Goal: Task Accomplishment & Management: Complete application form

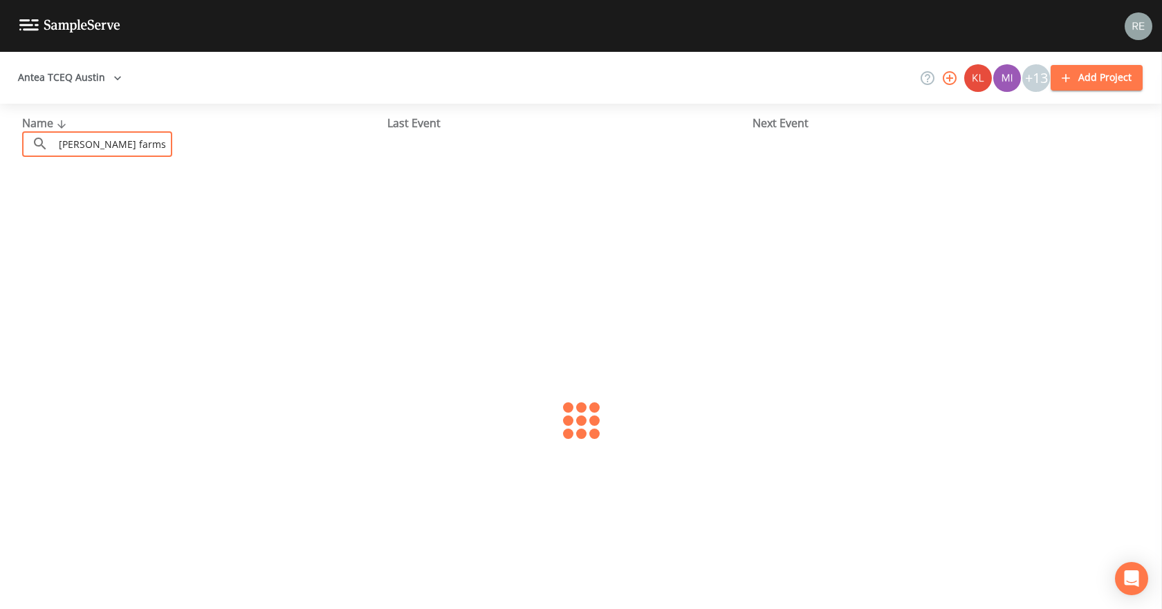
click at [153, 145] on input "[PERSON_NAME] farms" at bounding box center [113, 144] width 118 height 26
drag, startPoint x: 153, startPoint y: 145, endPoint x: 8, endPoint y: 176, distance: 148.6
click at [8, 176] on div "Name ​ [PERSON_NAME] farms ​ Last Event Next Event" at bounding box center [581, 357] width 1162 height 506
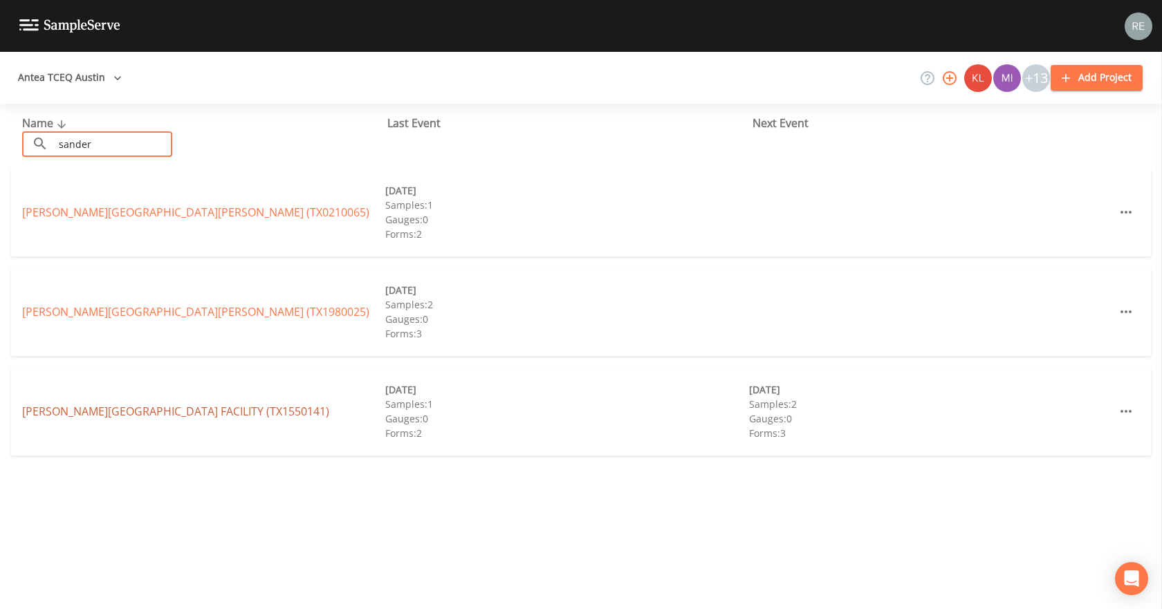
type input "sander"
click at [145, 405] on link "[PERSON_NAME][GEOGRAPHIC_DATA] FACILITY (TX1550141)" at bounding box center [175, 411] width 307 height 15
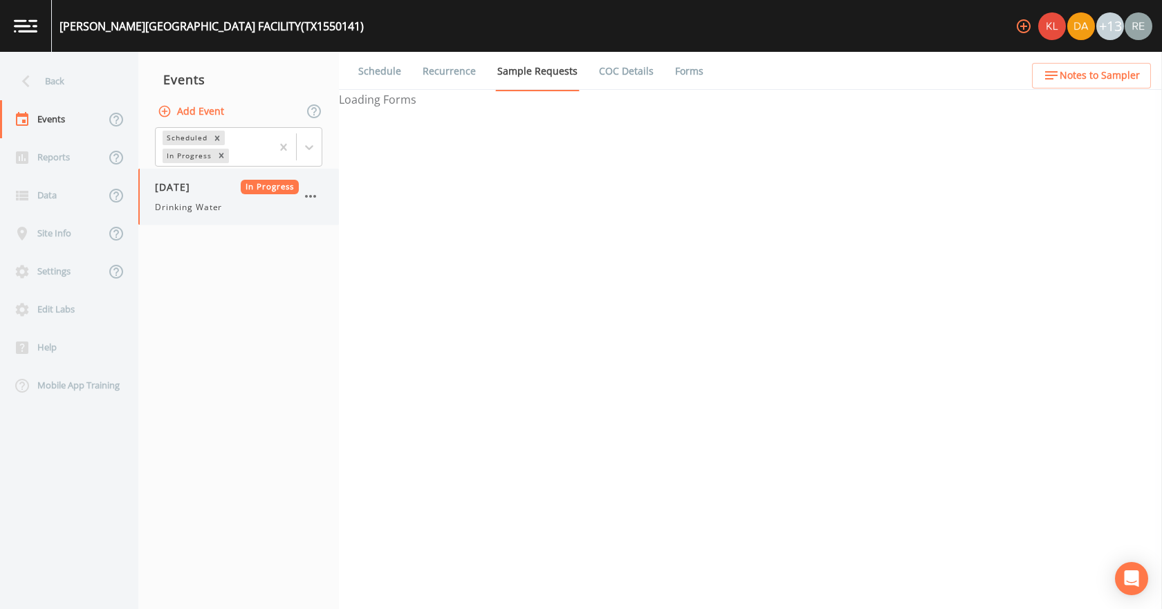
click at [187, 219] on div "[DATE] In Progress Drinking Water" at bounding box center [238, 197] width 201 height 56
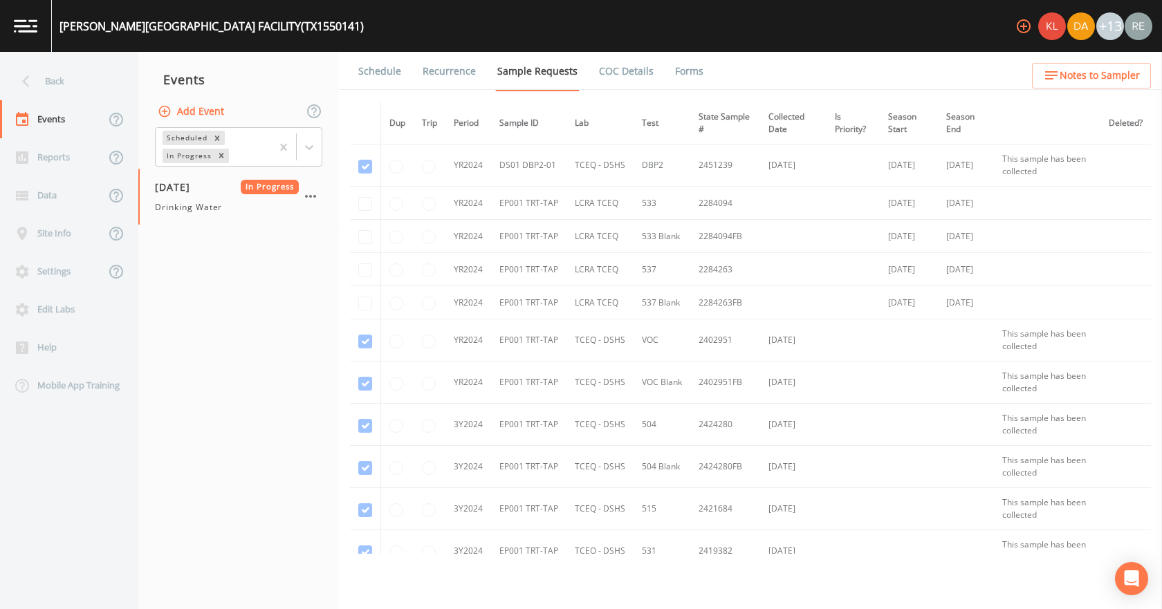
click at [678, 67] on link "Forms" at bounding box center [689, 71] width 33 height 39
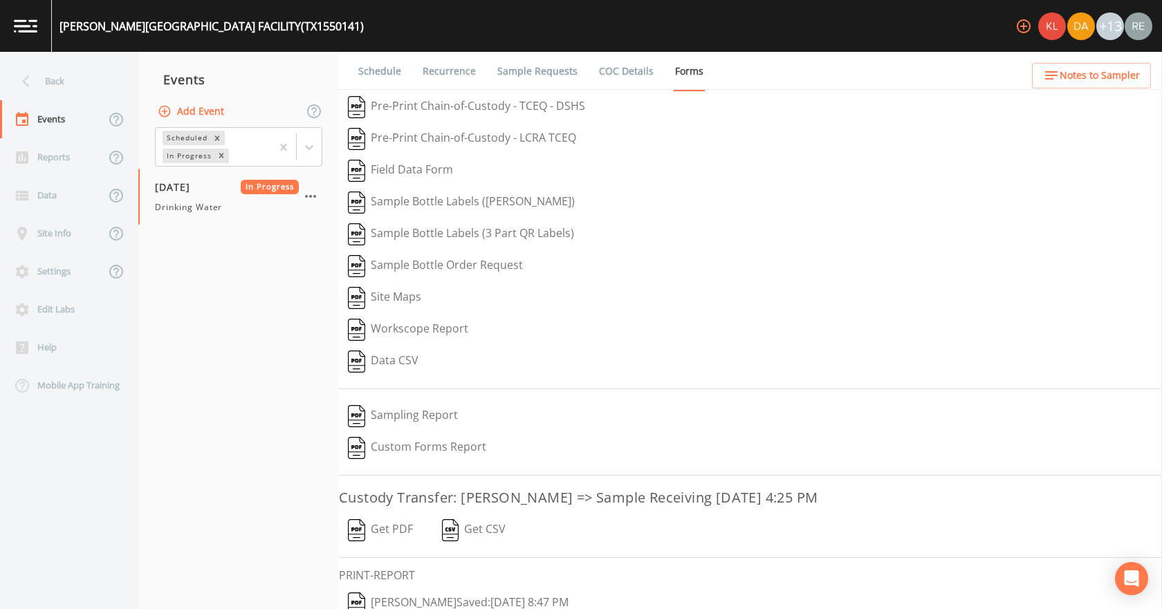
scroll to position [57, 0]
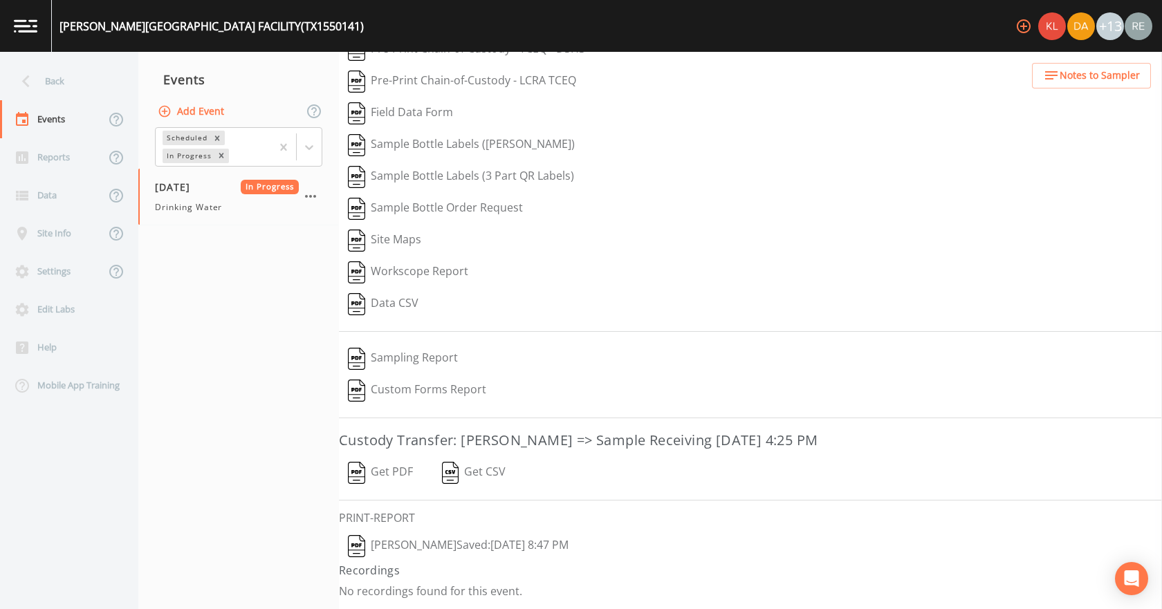
click at [430, 551] on button "[PERSON_NAME]  Saved: [DATE] 8:47 PM" at bounding box center [458, 547] width 239 height 32
click at [390, 469] on button "Get PDF" at bounding box center [380, 473] width 83 height 32
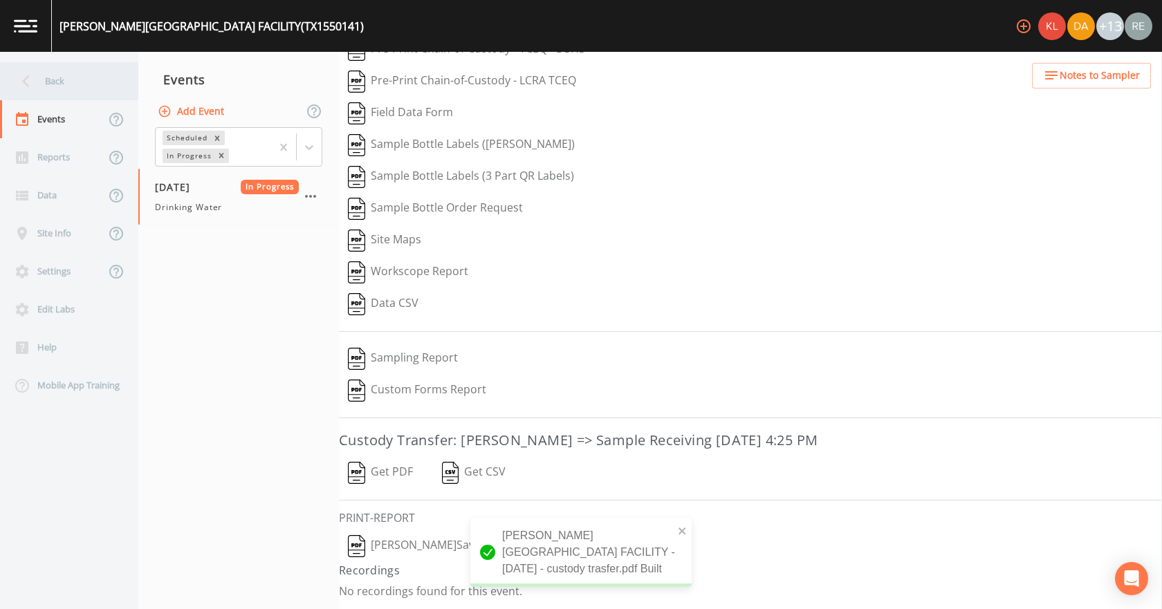
click at [84, 73] on div "Back" at bounding box center [62, 81] width 125 height 38
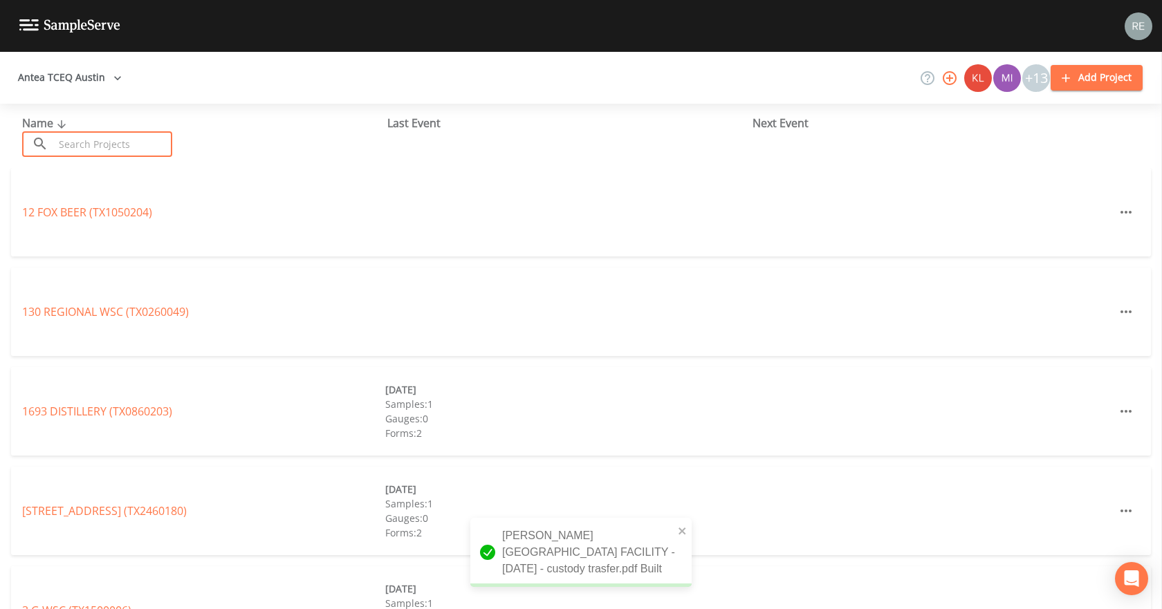
click at [105, 136] on input "text" at bounding box center [113, 144] width 118 height 26
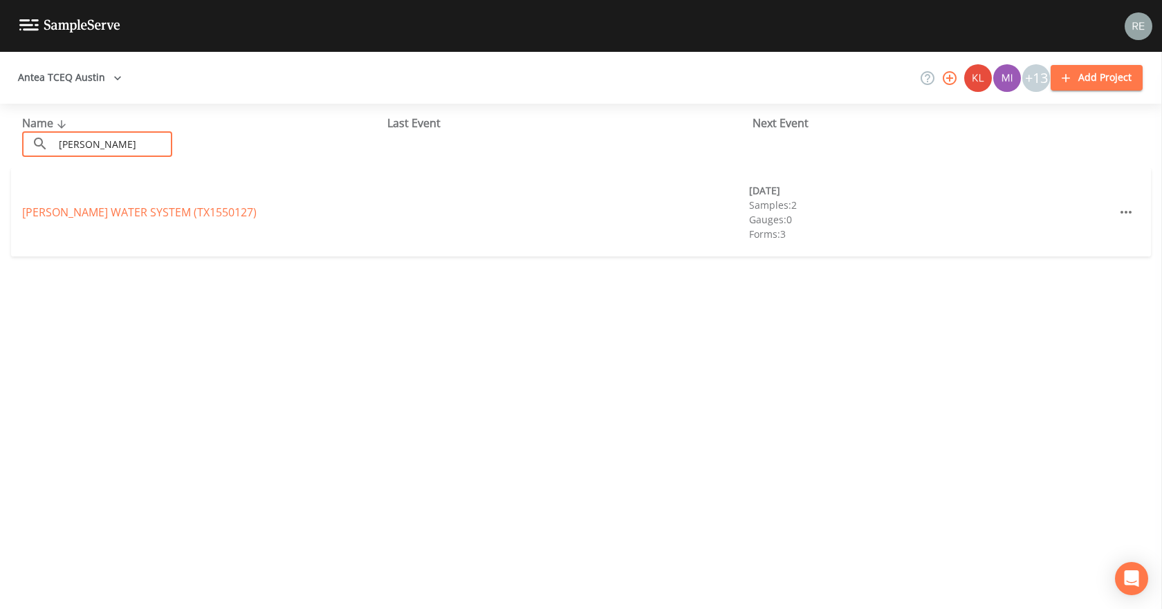
type input "[PERSON_NAME]"
click at [102, 211] on link "[PERSON_NAME] WATER SYSTEM (TX1550127)" at bounding box center [139, 212] width 235 height 15
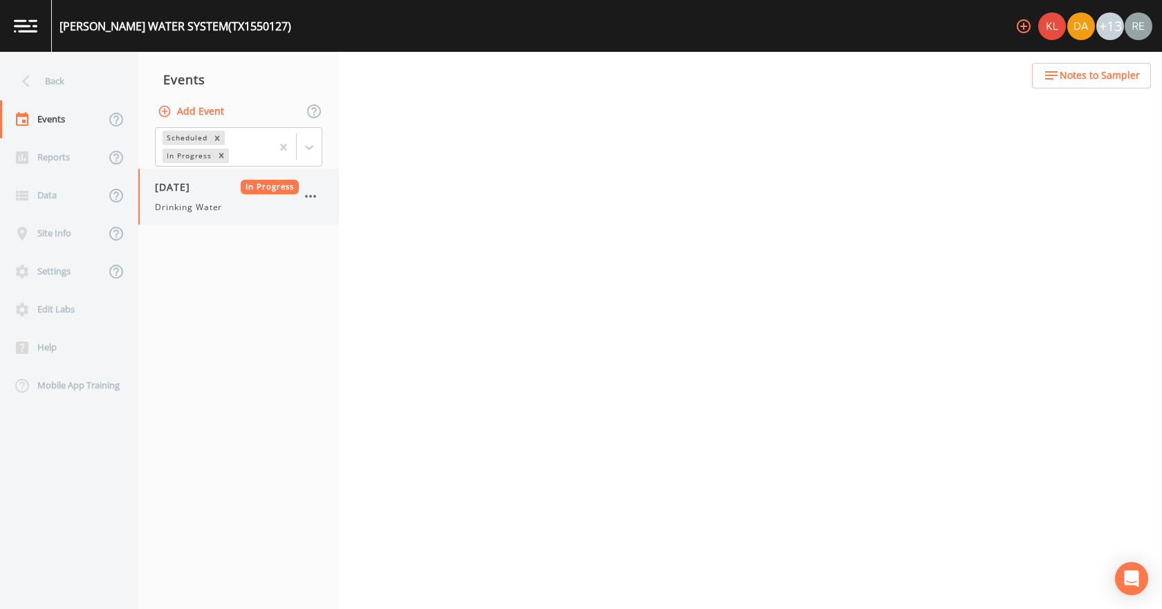
click at [208, 203] on span "Drinking Water" at bounding box center [188, 207] width 67 height 12
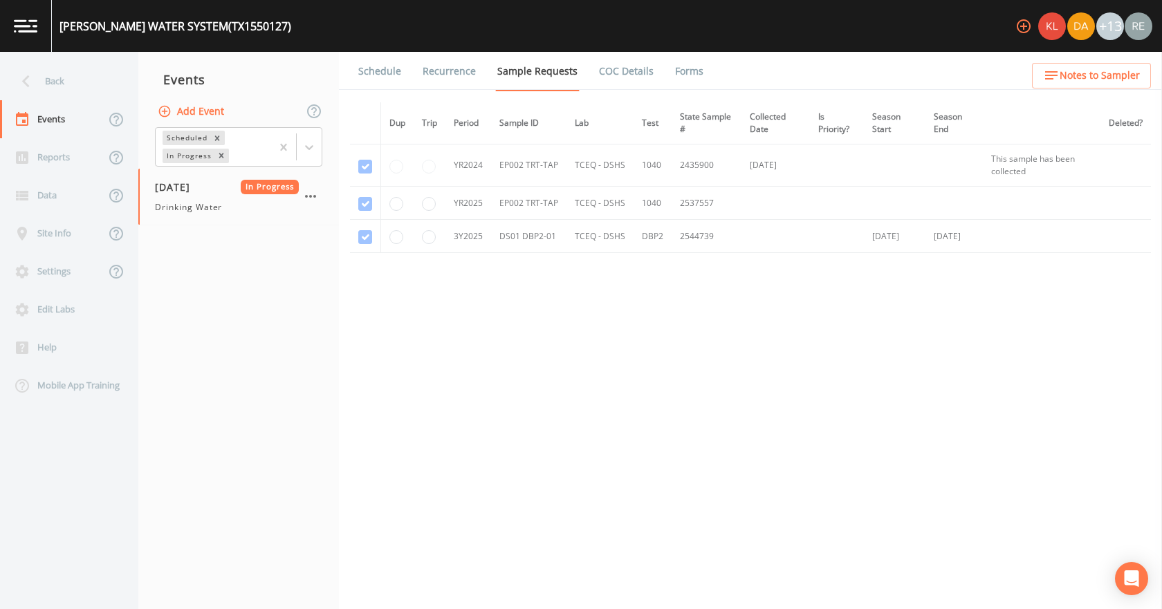
click at [673, 75] on link "Forms" at bounding box center [689, 71] width 33 height 39
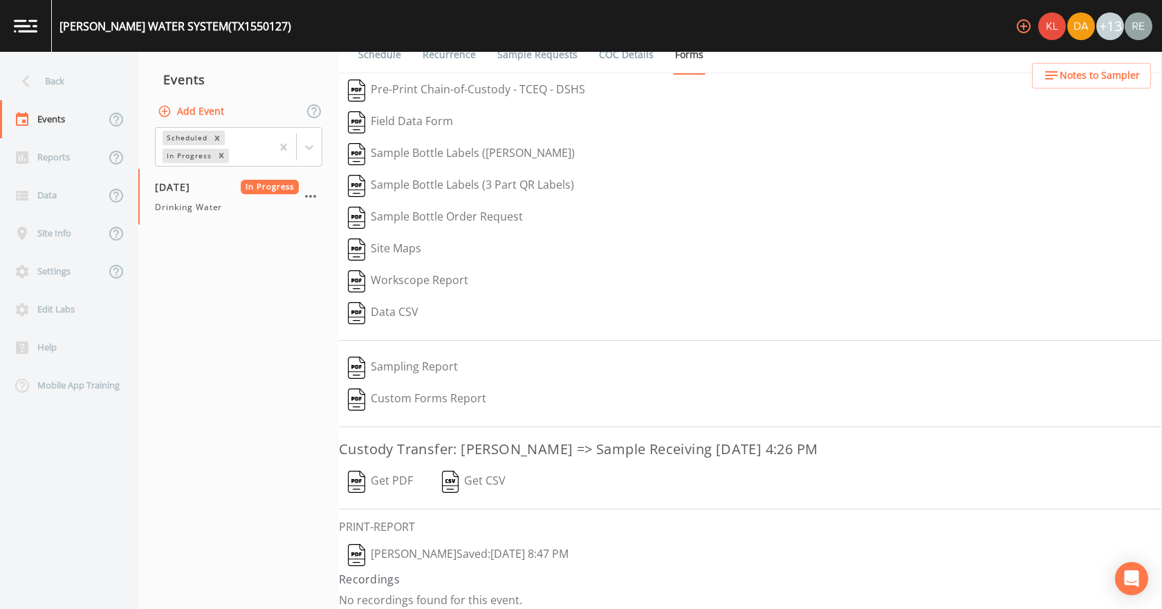
scroll to position [26, 0]
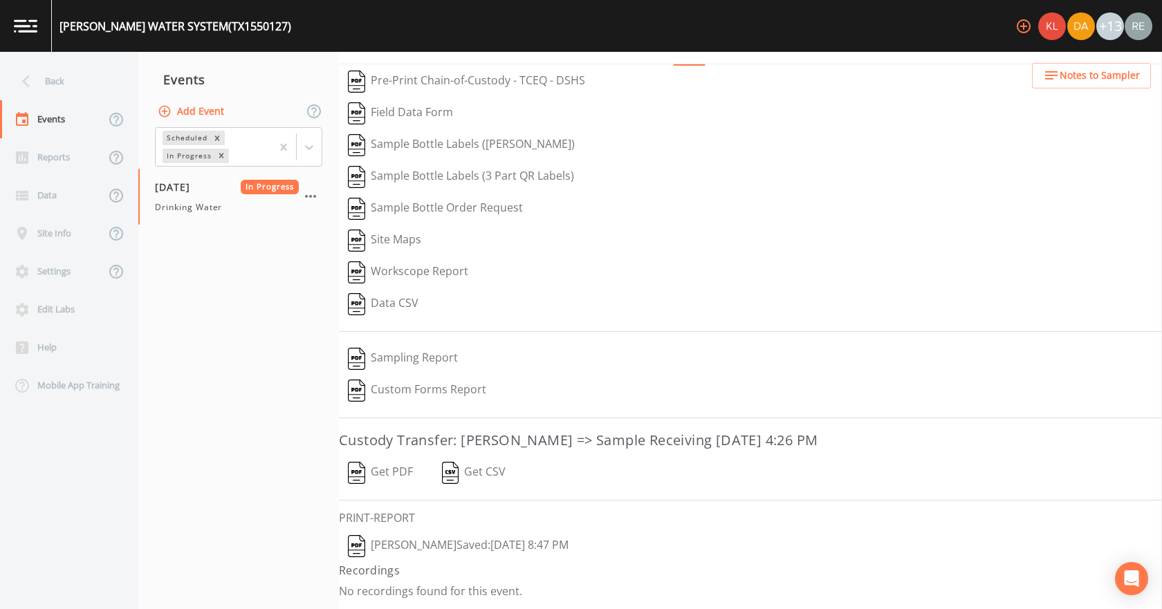
click at [445, 546] on button "[PERSON_NAME]  Saved: [DATE] 8:47 PM" at bounding box center [458, 547] width 239 height 32
click at [379, 470] on button "Get PDF" at bounding box center [380, 473] width 83 height 32
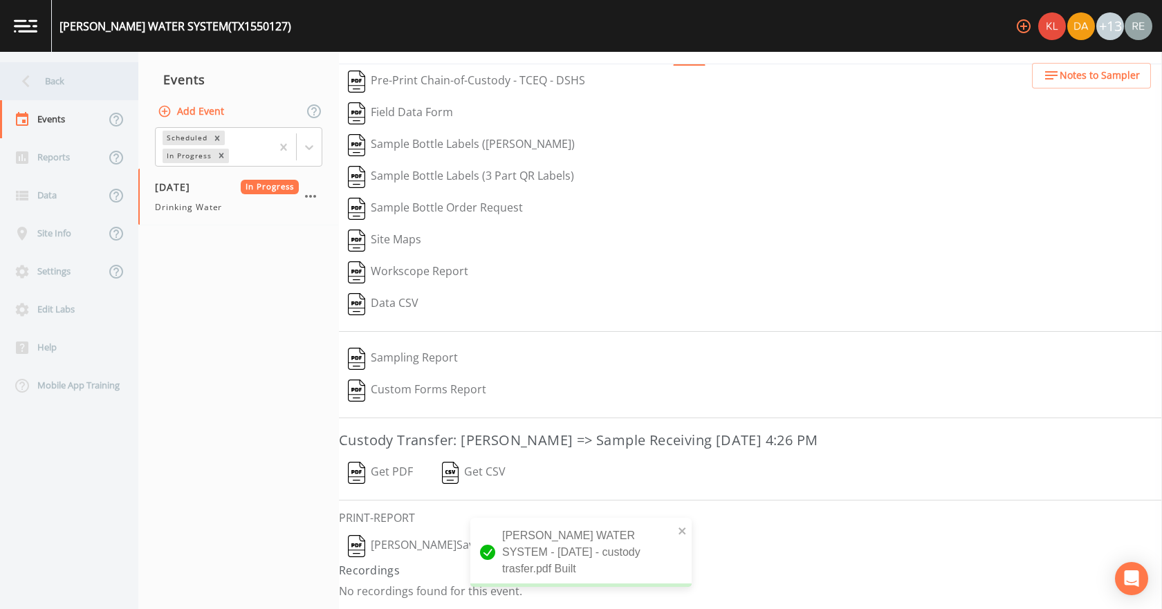
click at [63, 80] on div "Back" at bounding box center [62, 81] width 125 height 38
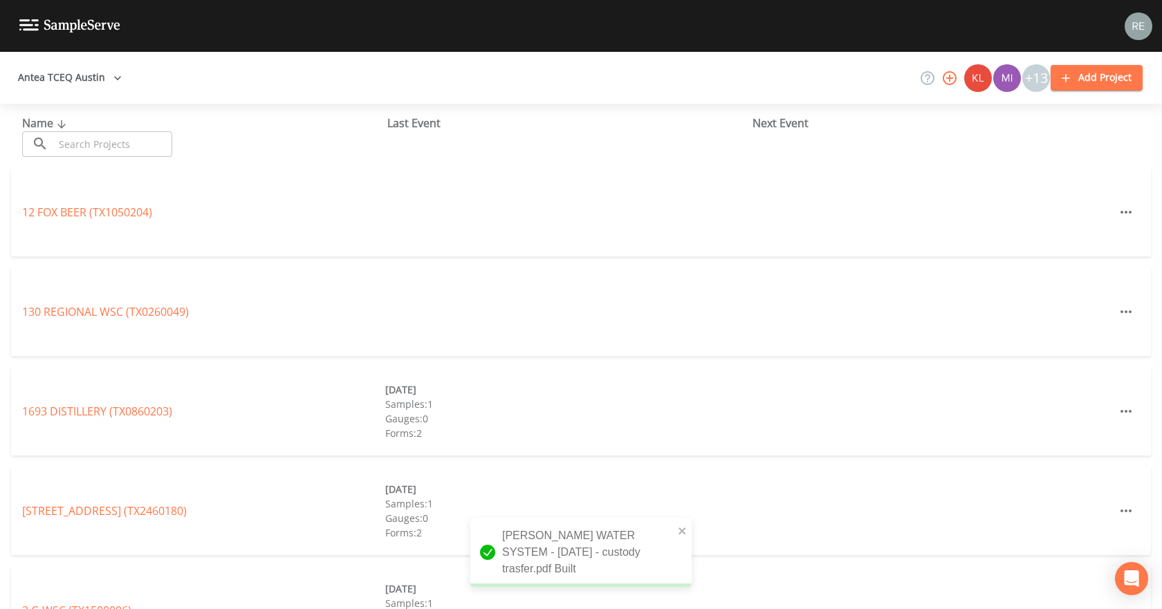
click at [74, 138] on input "text" at bounding box center [113, 144] width 118 height 26
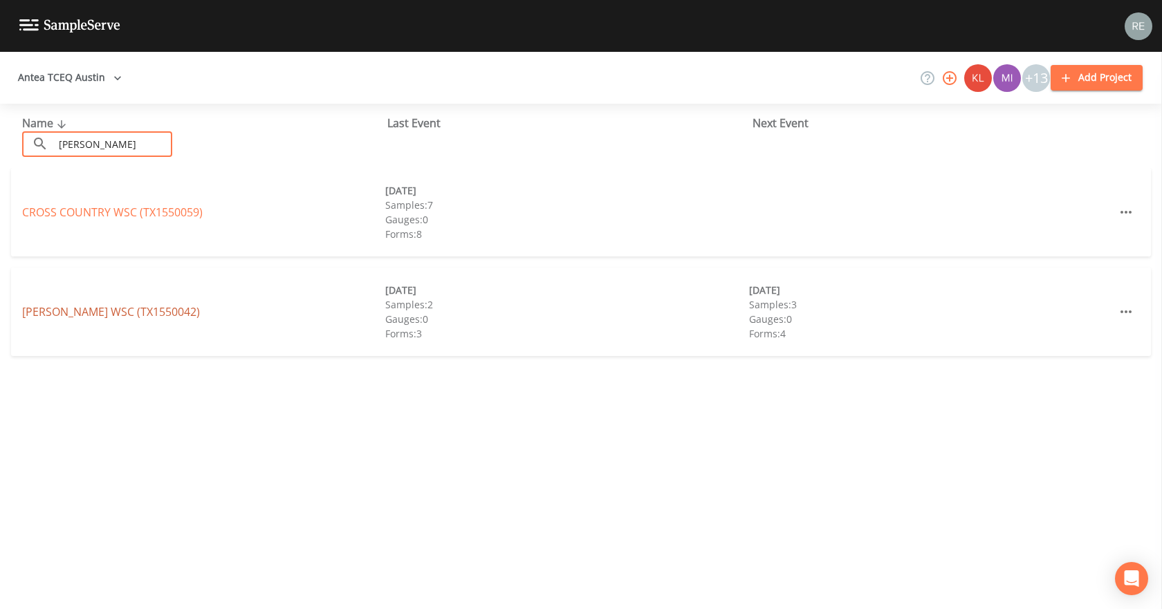
type input "[PERSON_NAME]"
click at [96, 309] on link "[PERSON_NAME] WSC (TX1550042)" at bounding box center [111, 311] width 178 height 15
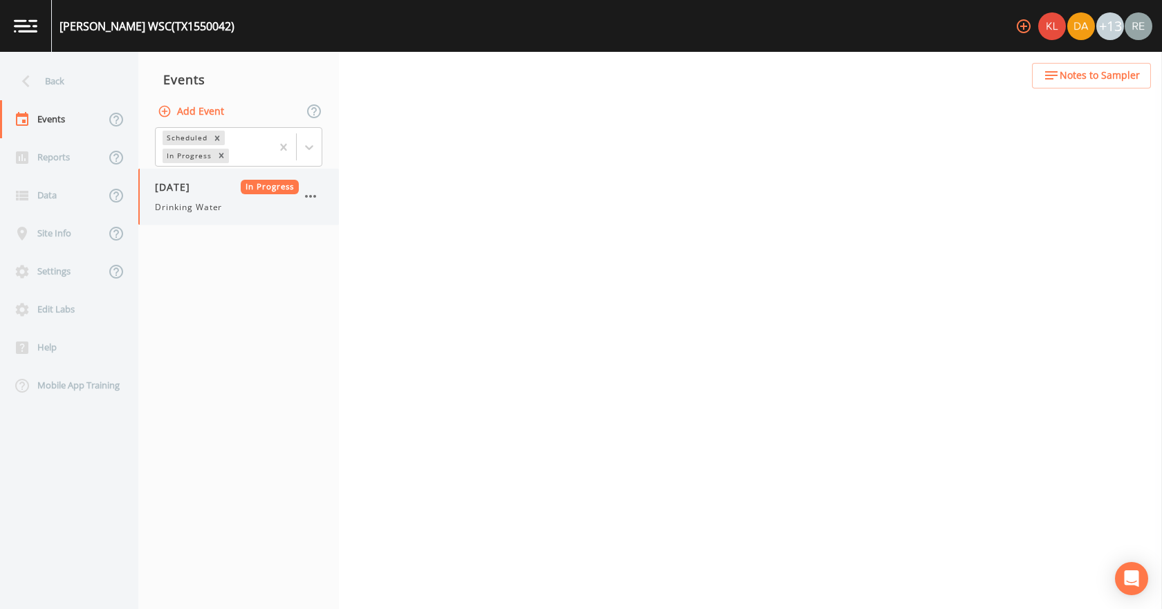
click at [208, 210] on span "Drinking Water" at bounding box center [188, 207] width 67 height 12
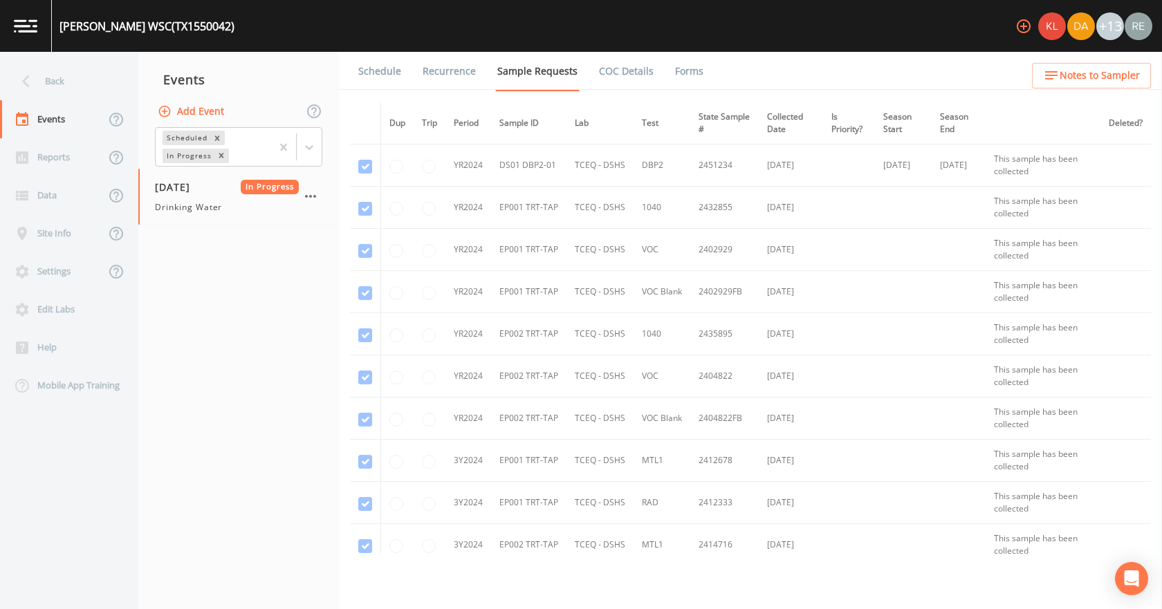
click at [663, 70] on li "Forms" at bounding box center [681, 71] width 50 height 39
click at [677, 73] on link "Forms" at bounding box center [689, 71] width 33 height 39
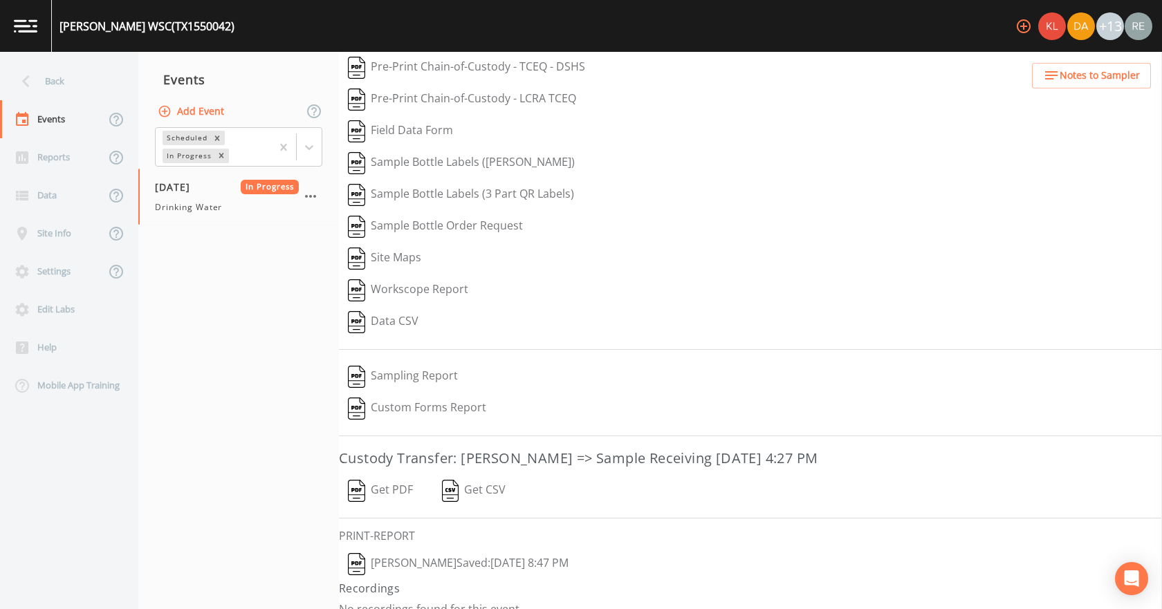
scroll to position [57, 0]
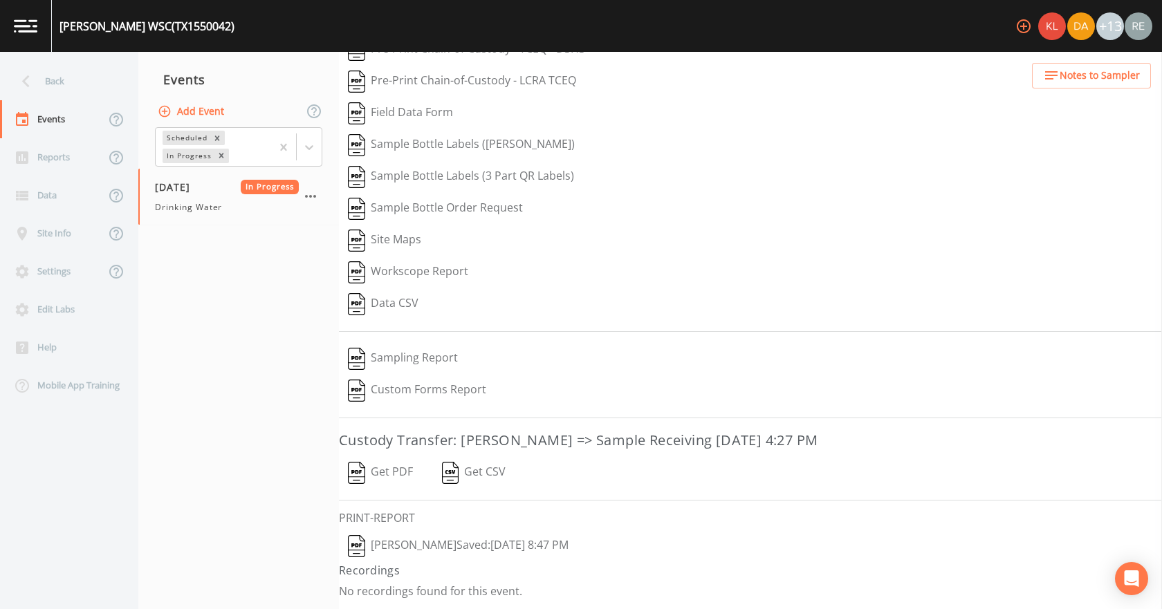
click at [442, 549] on button "[PERSON_NAME]  Saved: [DATE] 8:47 PM" at bounding box center [458, 547] width 239 height 32
click at [382, 464] on button "Get PDF" at bounding box center [380, 473] width 83 height 32
drag, startPoint x: 21, startPoint y: 81, endPoint x: 39, endPoint y: 99, distance: 25.0
click at [21, 81] on icon at bounding box center [26, 81] width 24 height 24
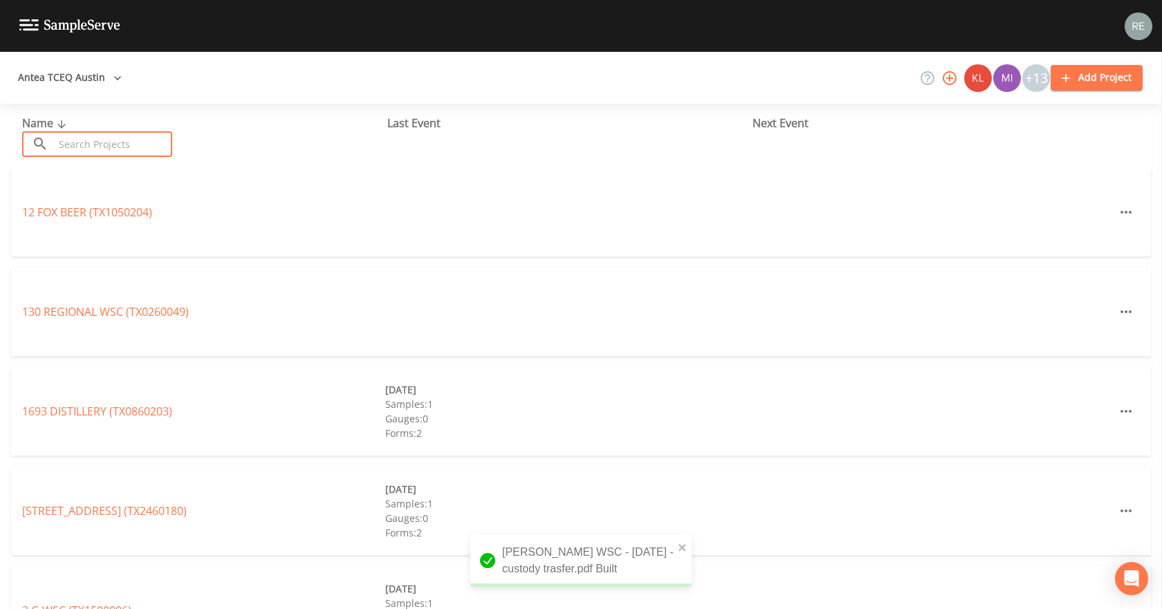
click at [107, 149] on input "text" at bounding box center [113, 144] width 118 height 26
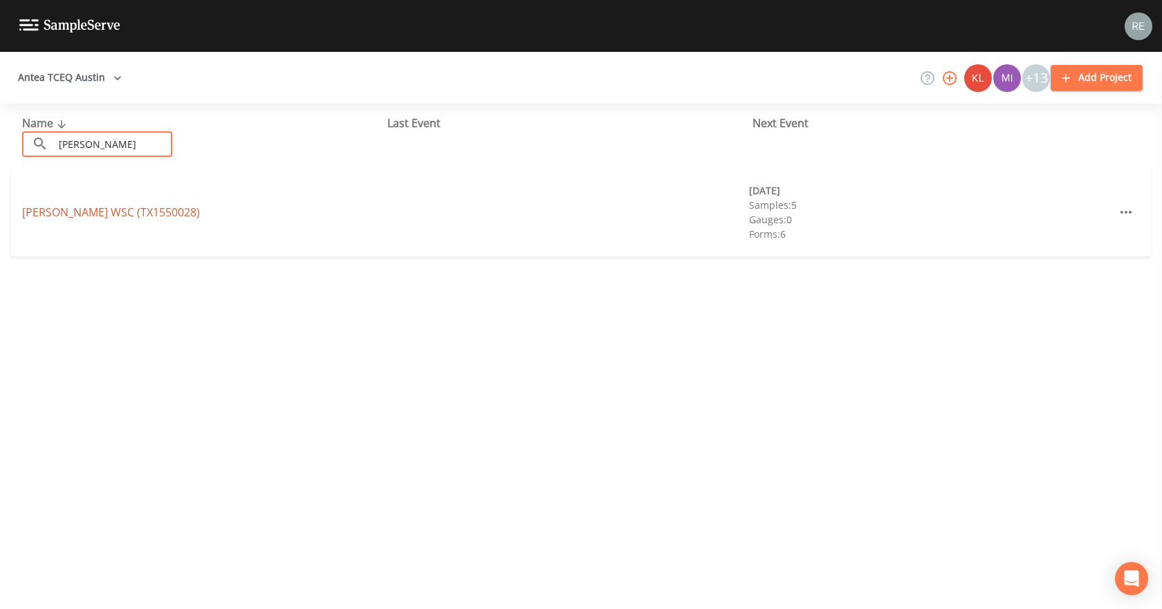
type input "[PERSON_NAME]"
click at [125, 208] on link "[PERSON_NAME] WSC (TX1550028)" at bounding box center [111, 212] width 178 height 15
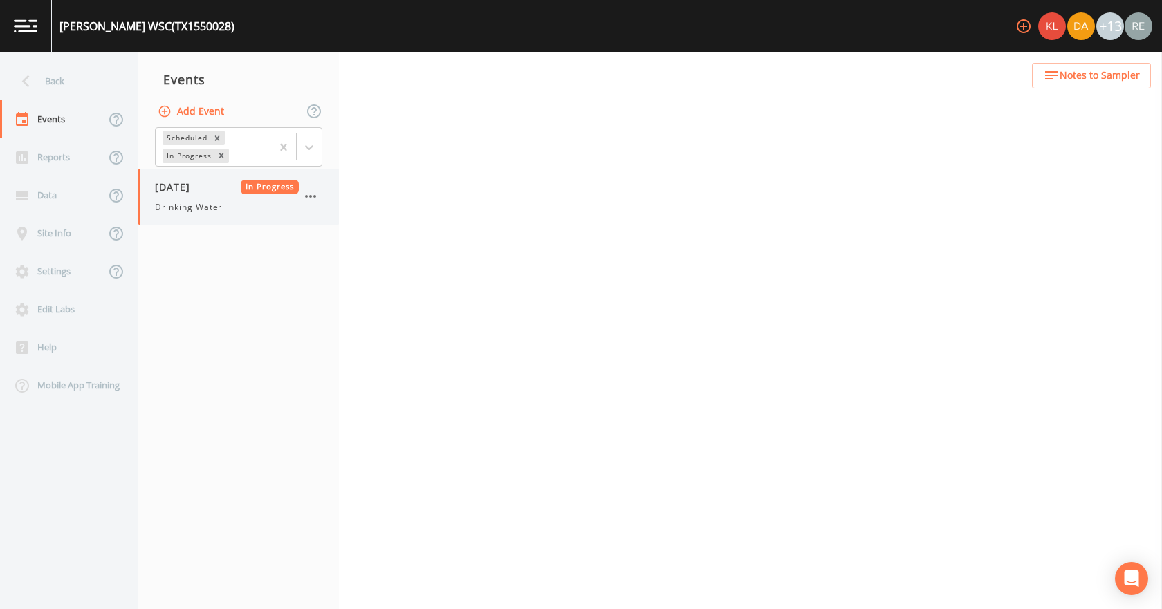
click at [171, 192] on span "[DATE]" at bounding box center [177, 187] width 45 height 15
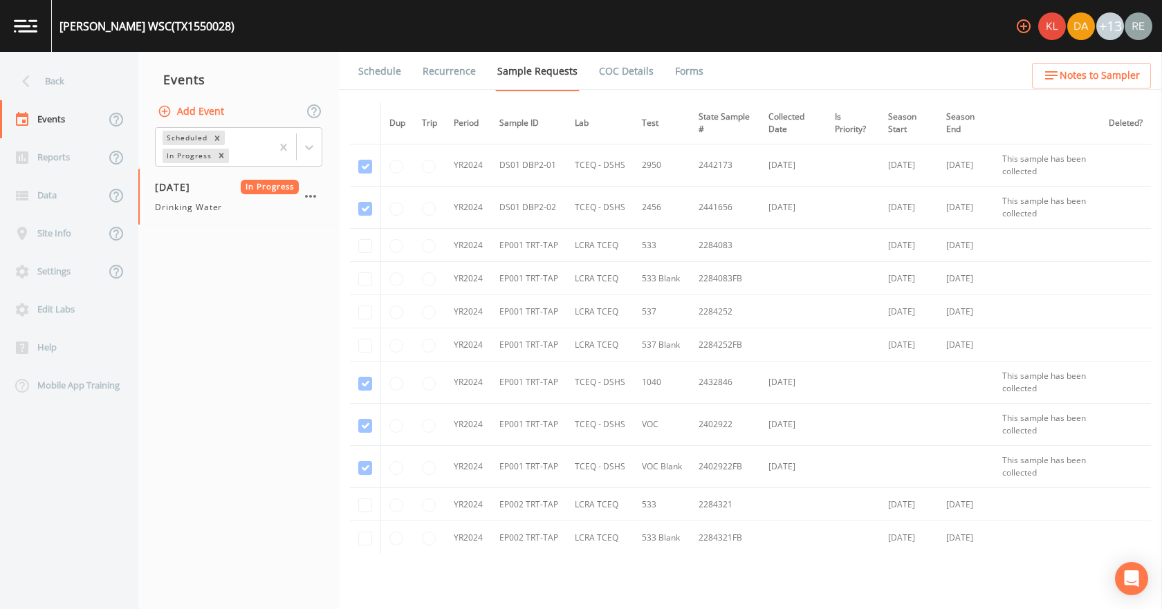
click at [690, 68] on link "Forms" at bounding box center [689, 71] width 33 height 39
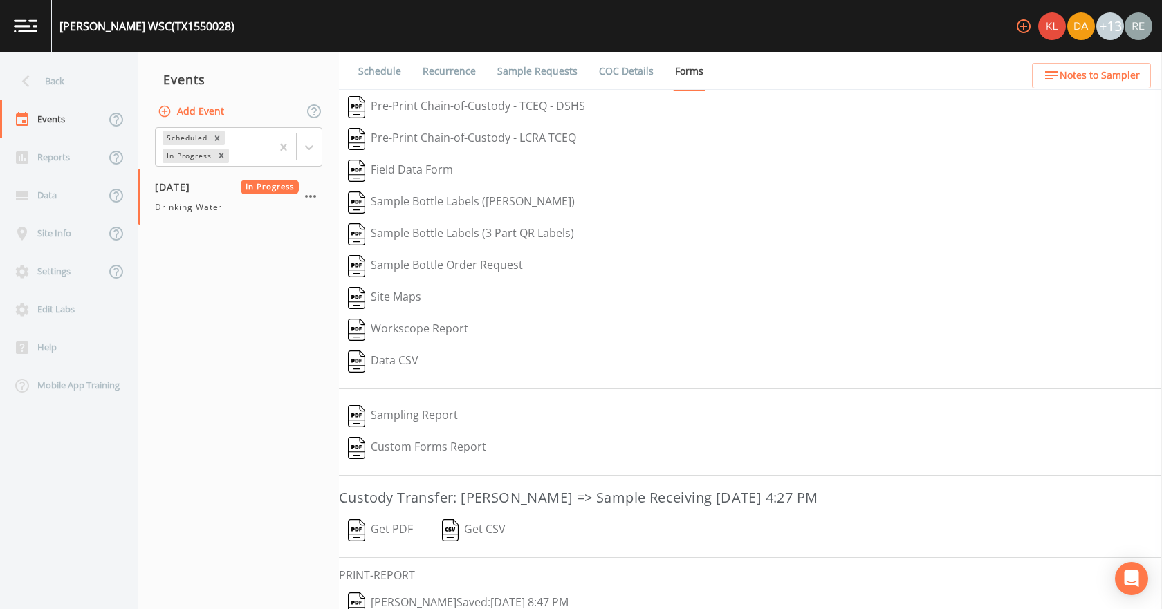
scroll to position [57, 0]
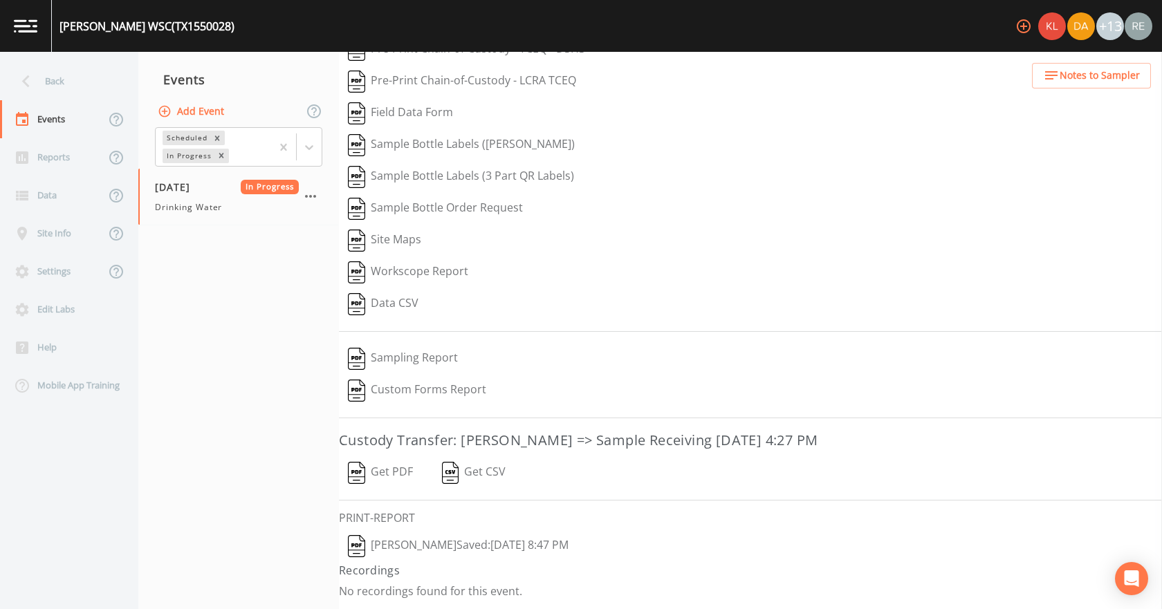
click at [459, 540] on button "[PERSON_NAME]  Saved: [DATE] 8:47 PM" at bounding box center [458, 547] width 239 height 32
click at [389, 470] on button "Get PDF" at bounding box center [380, 473] width 83 height 32
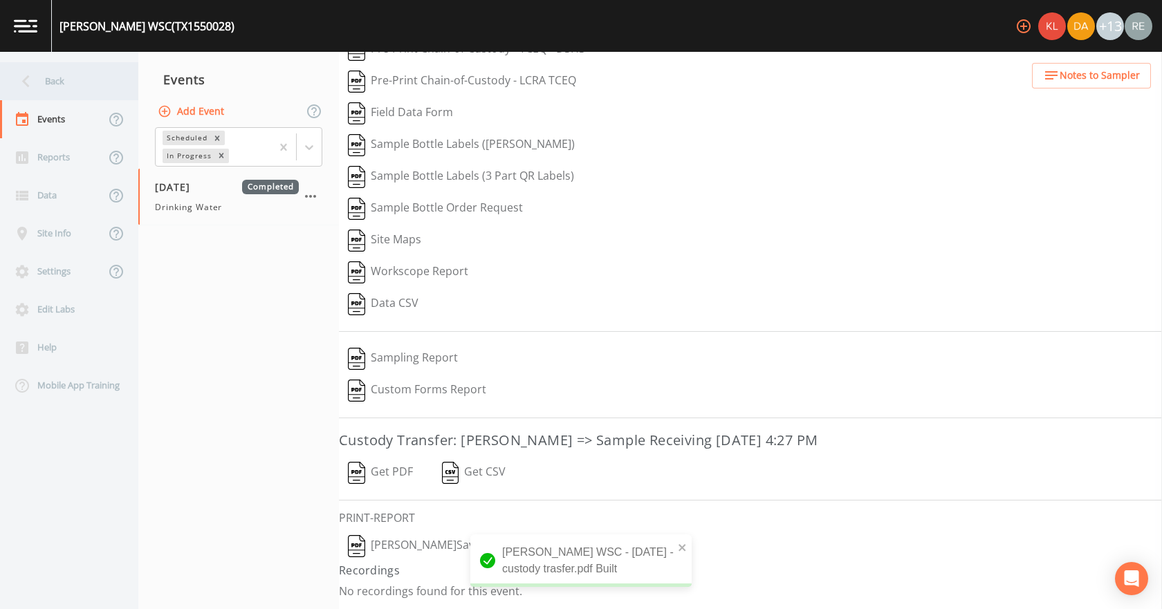
click at [97, 72] on div "Back" at bounding box center [62, 81] width 125 height 38
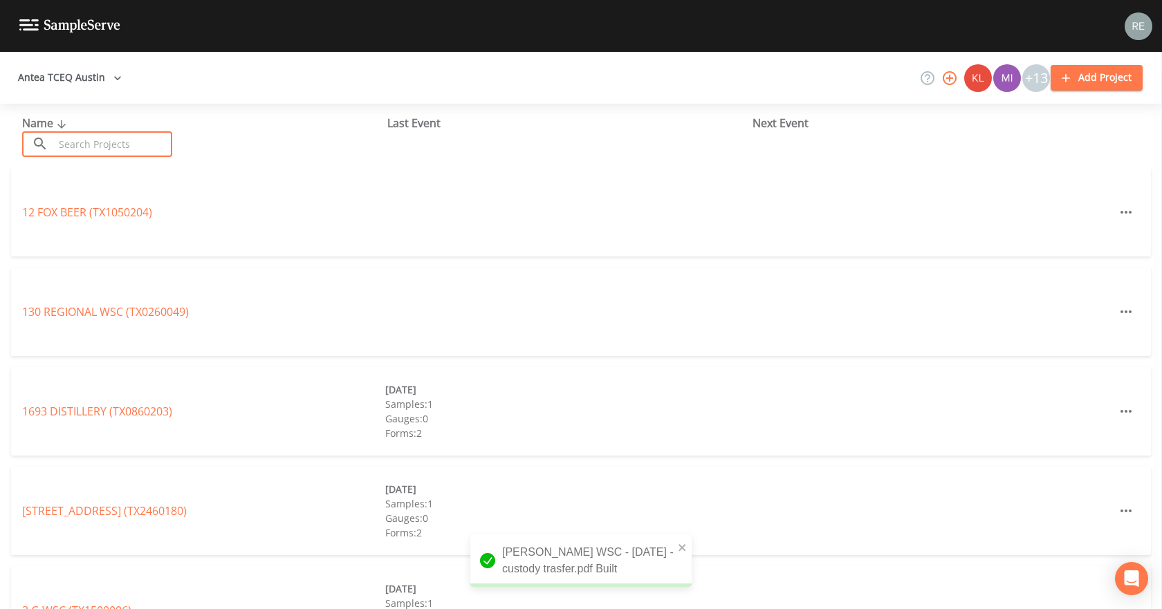
click at [83, 142] on input "text" at bounding box center [113, 144] width 118 height 26
click at [95, 149] on input "text" at bounding box center [113, 144] width 118 height 26
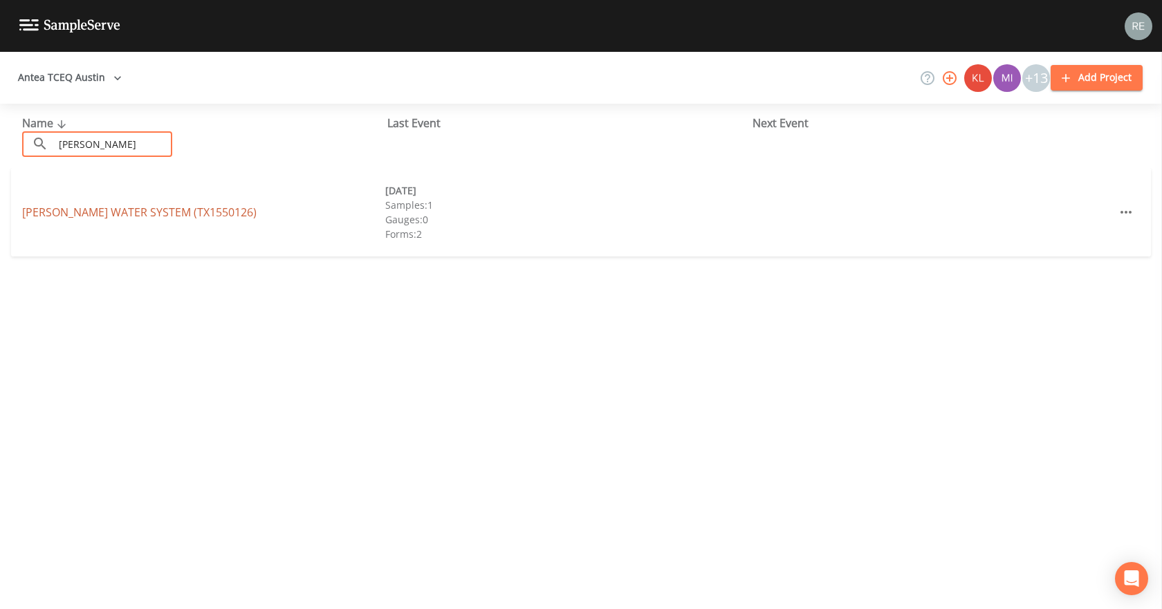
type input "[PERSON_NAME]"
click at [152, 216] on link "[PERSON_NAME] WATER SYSTEM (TX1550126)" at bounding box center [139, 212] width 235 height 15
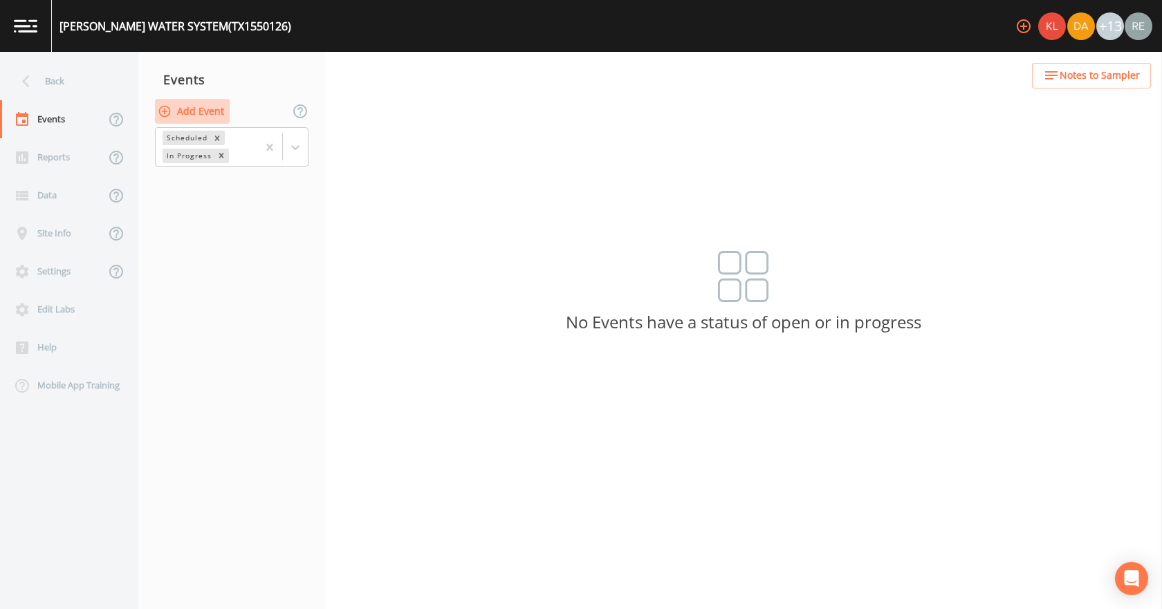
click at [197, 118] on button "Add Event" at bounding box center [192, 112] width 75 height 26
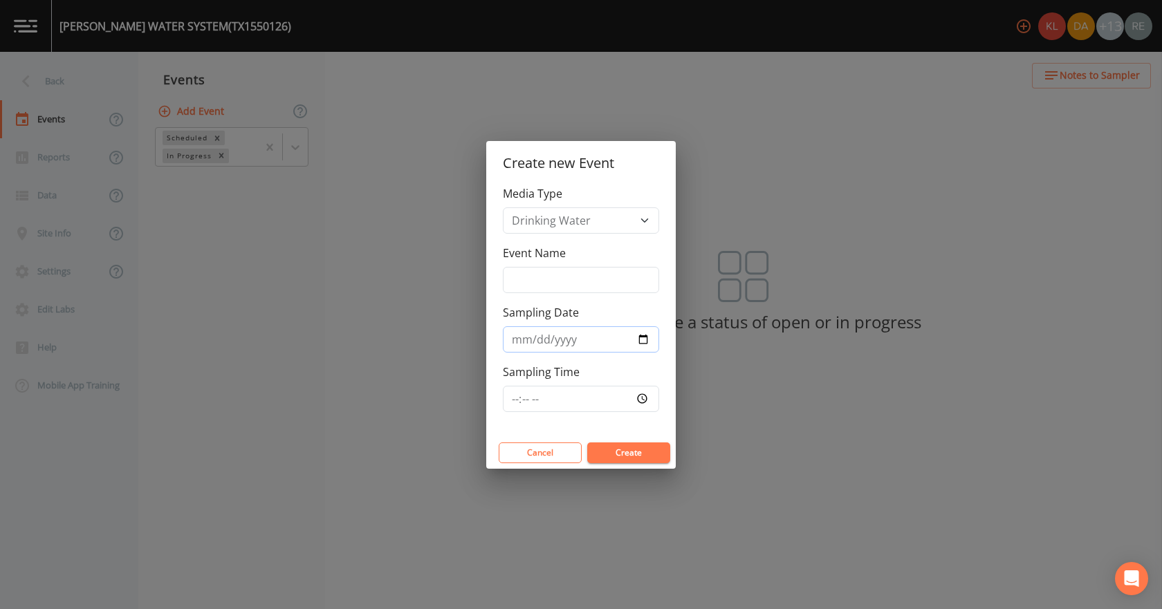
click at [642, 335] on input "Sampling Date" at bounding box center [581, 340] width 156 height 26
type input "[DATE]"
click at [627, 457] on button "Create" at bounding box center [628, 453] width 83 height 21
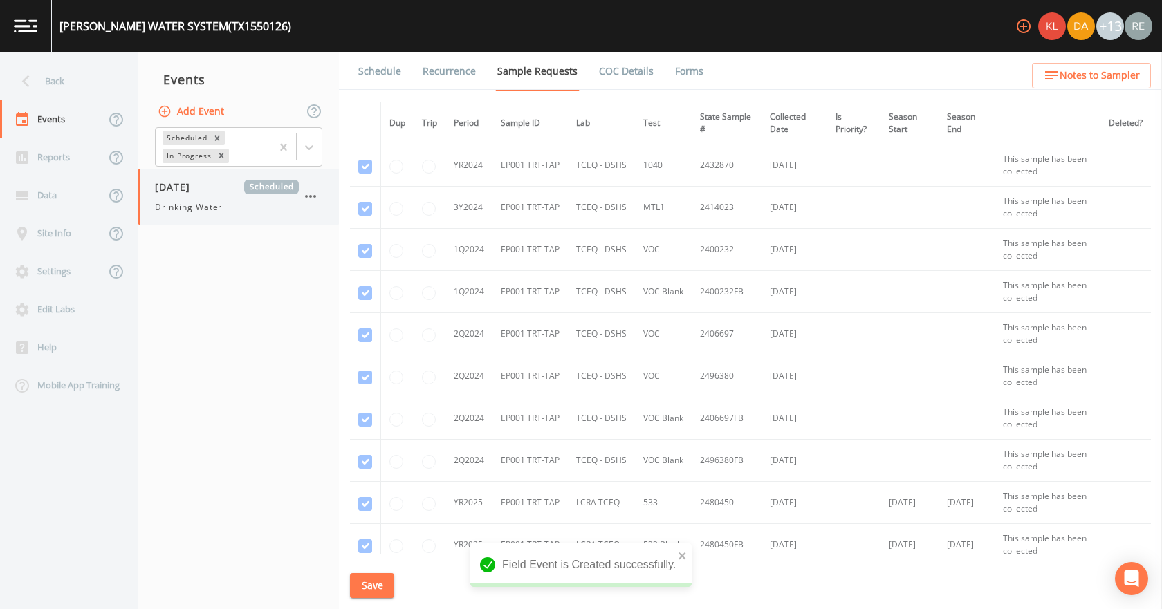
click at [179, 197] on div "[DATE] Scheduled Drinking Water" at bounding box center [227, 197] width 144 height 34
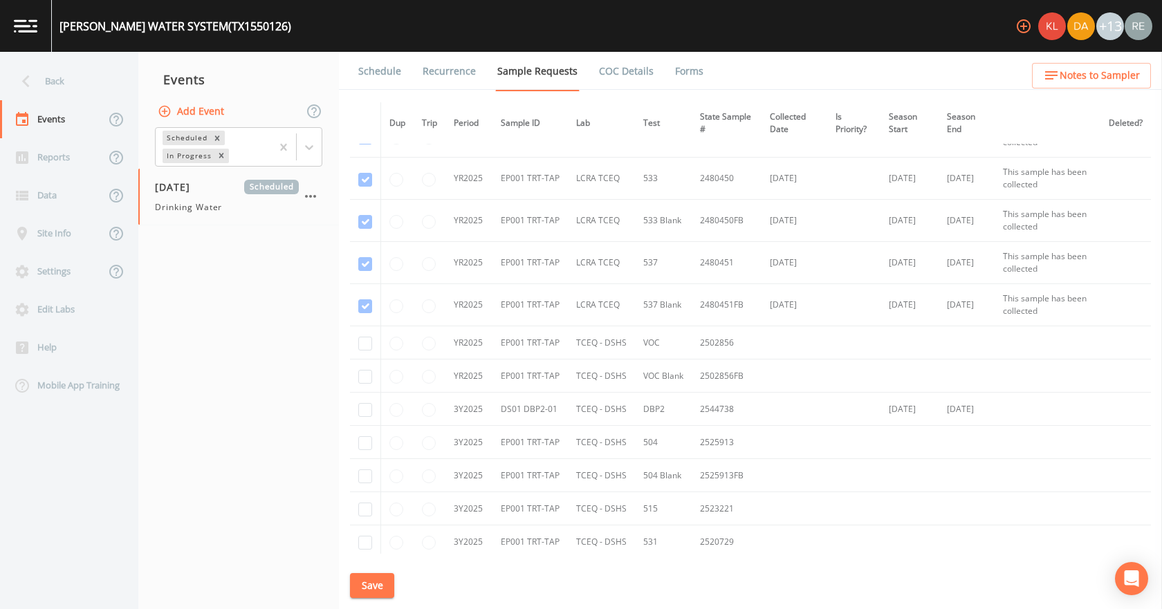
scroll to position [346, 0]
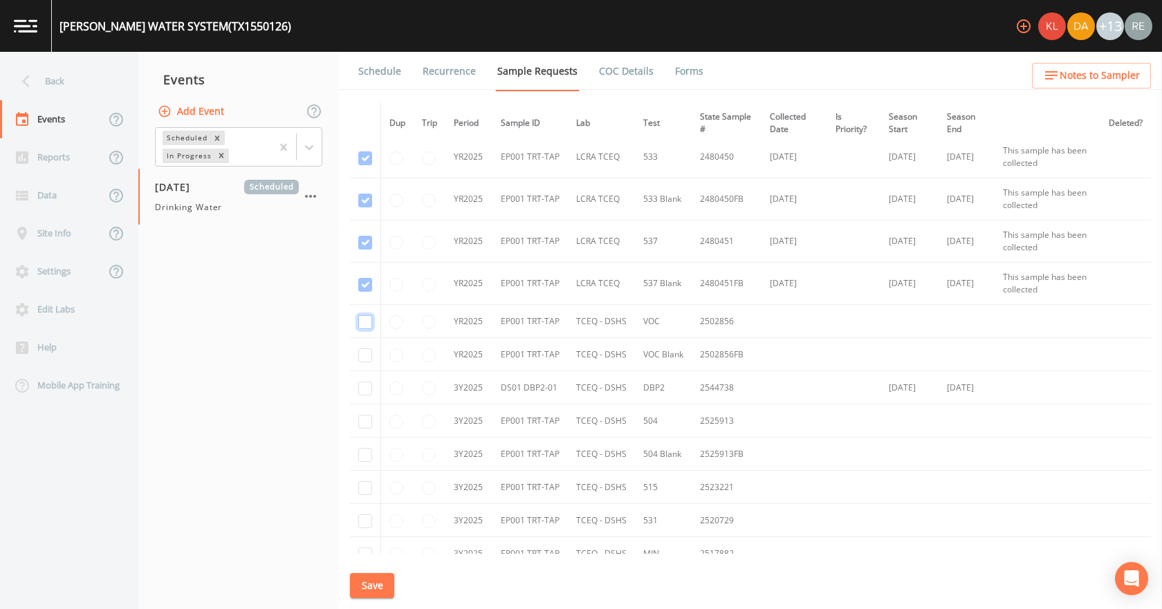
click at [364, 324] on input "checkbox" at bounding box center [365, 322] width 14 height 14
checkbox input "true"
click at [366, 349] on input "checkbox" at bounding box center [365, 356] width 14 height 14
checkbox input "true"
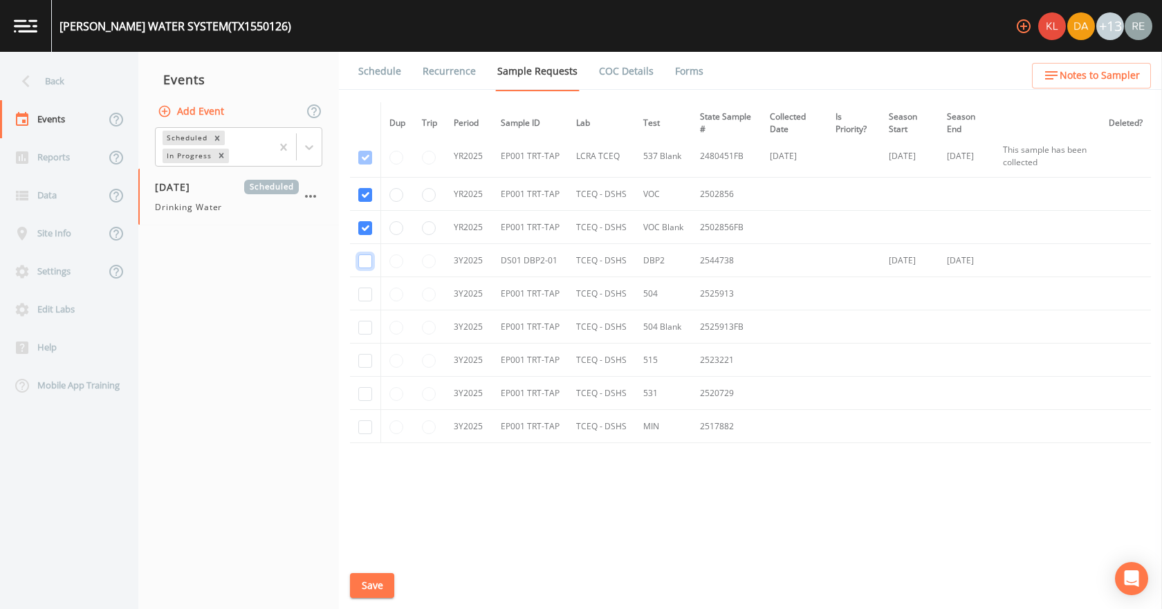
click at [361, 257] on input "checkbox" at bounding box center [365, 262] width 14 height 14
checkbox input "true"
click at [362, 300] on input "checkbox" at bounding box center [365, 295] width 14 height 14
checkbox input "true"
click at [367, 320] on td at bounding box center [365, 327] width 31 height 33
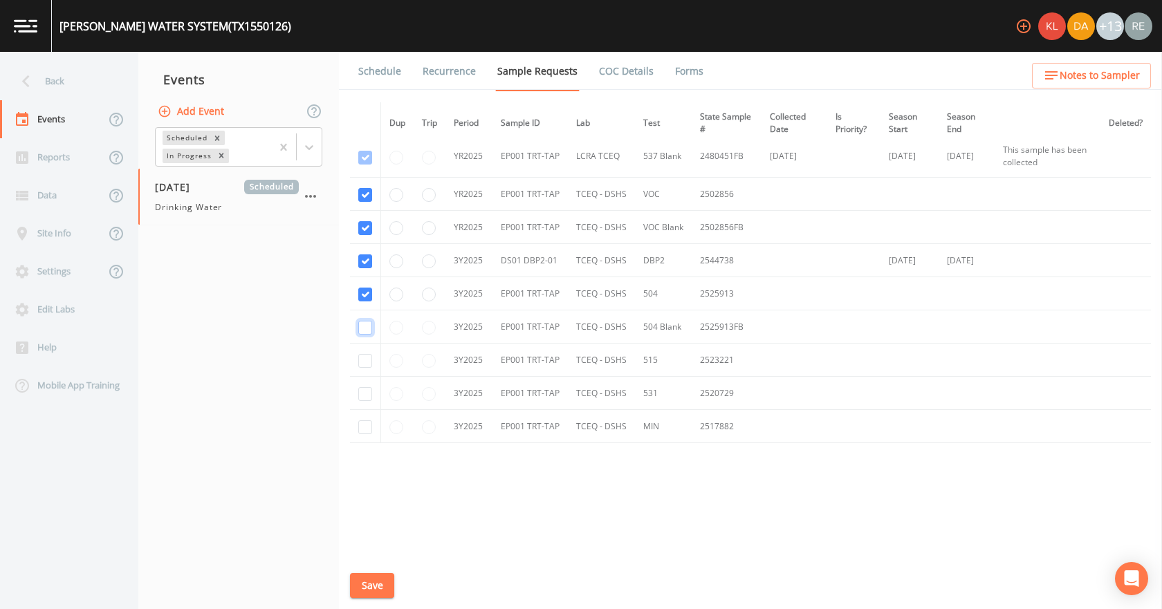
click at [364, 329] on input "checkbox" at bounding box center [365, 328] width 14 height 14
checkbox input "true"
click at [361, 360] on input "checkbox" at bounding box center [365, 361] width 14 height 14
checkbox input "true"
drag, startPoint x: 365, startPoint y: 387, endPoint x: 363, endPoint y: 397, distance: 9.8
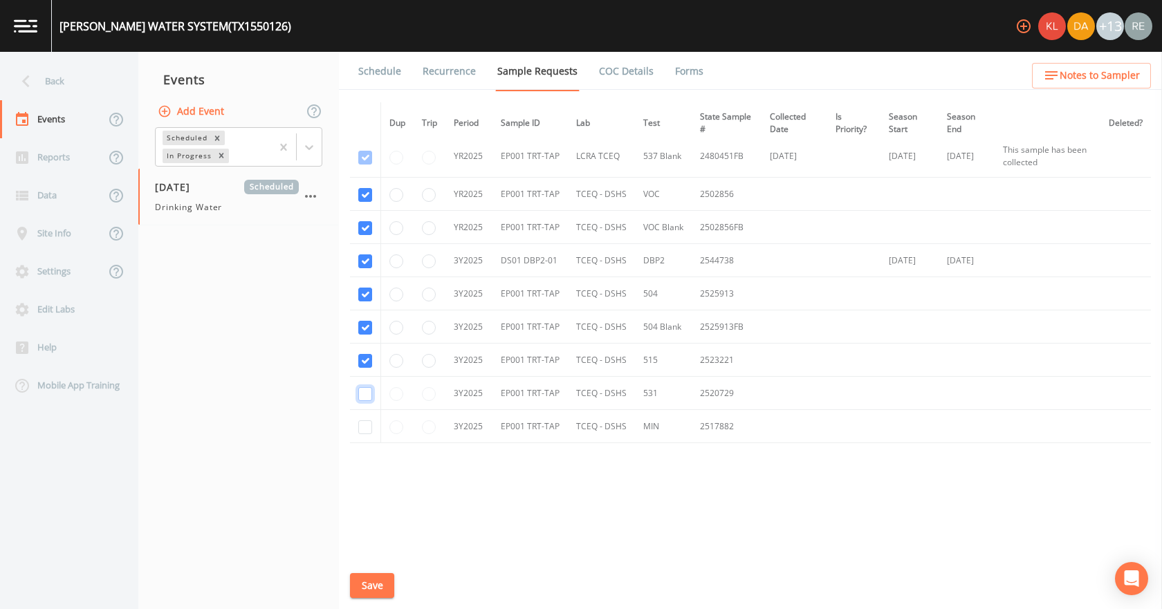
click at [363, 387] on input "checkbox" at bounding box center [365, 394] width 14 height 14
checkbox input "true"
click at [364, 430] on input "checkbox" at bounding box center [365, 428] width 14 height 14
checkbox input "true"
click at [379, 580] on button "Save" at bounding box center [372, 586] width 44 height 26
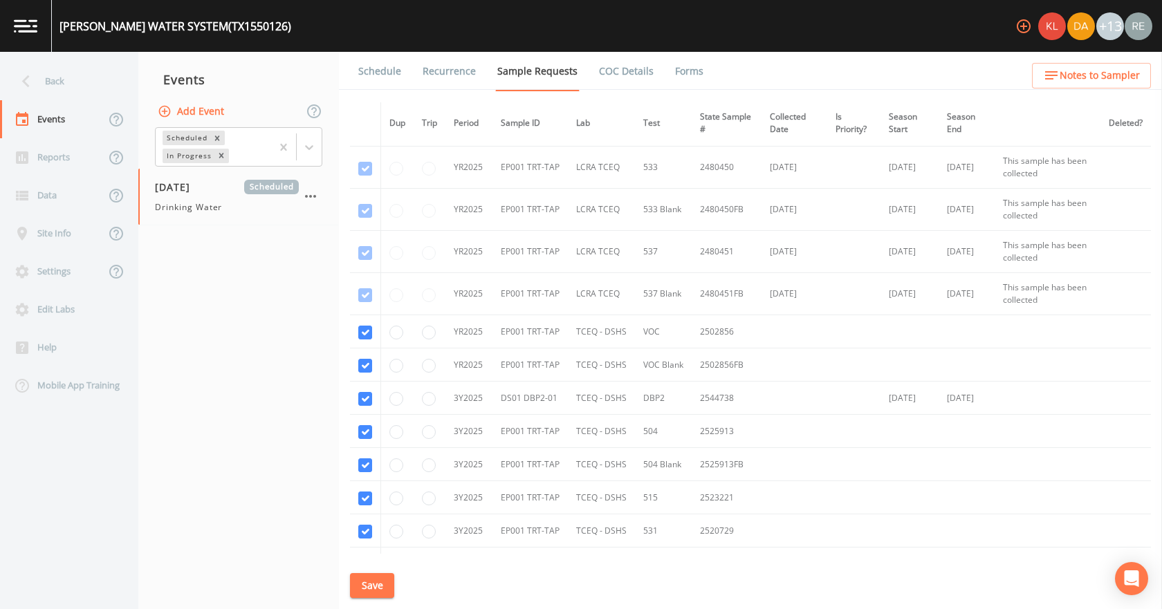
scroll to position [335, 0]
click at [369, 588] on button "Save" at bounding box center [372, 586] width 44 height 26
click at [374, 66] on link "Schedule" at bounding box center [379, 71] width 47 height 39
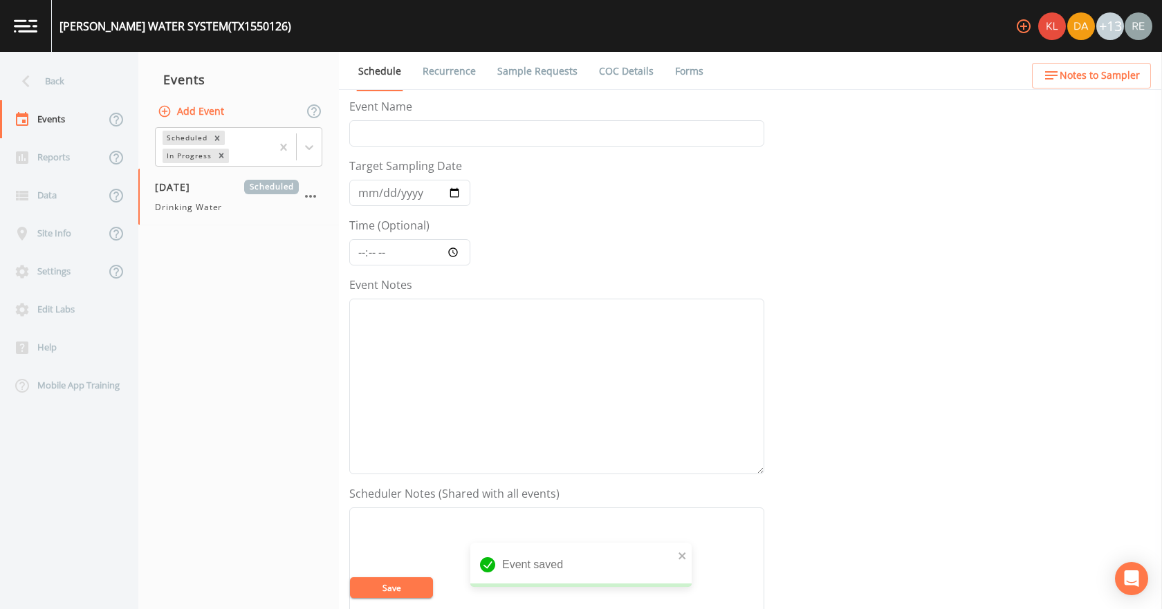
scroll to position [367, 0]
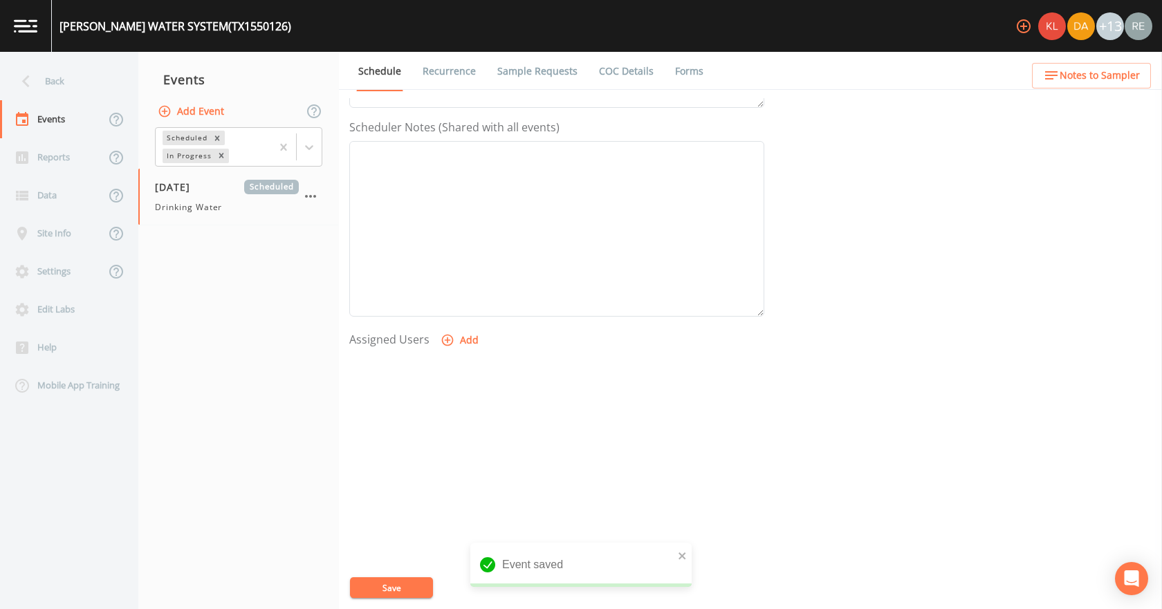
click at [445, 337] on icon "button" at bounding box center [448, 340] width 14 height 14
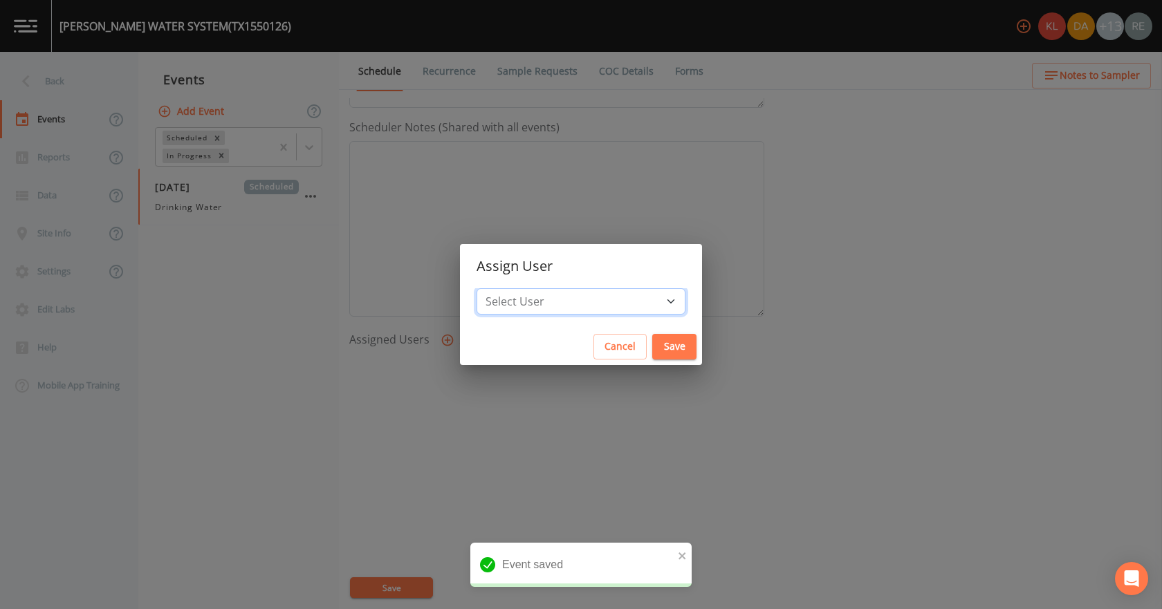
drag, startPoint x: 560, startPoint y: 304, endPoint x: 562, endPoint y: 292, distance: 11.8
click at [560, 304] on select "Select User [PERSON_NAME] [PERSON_NAME] [PERSON_NAME] [PERSON_NAME] [PERSON_NAM…" at bounding box center [581, 301] width 209 height 26
select select "cda467bf-2385-465e-b0d0-2ef008f7967e"
click at [520, 288] on select "Select User [PERSON_NAME] [PERSON_NAME] [PERSON_NAME] [PERSON_NAME] [PERSON_NAM…" at bounding box center [581, 301] width 209 height 26
drag, startPoint x: 646, startPoint y: 342, endPoint x: 581, endPoint y: 409, distance: 92.9
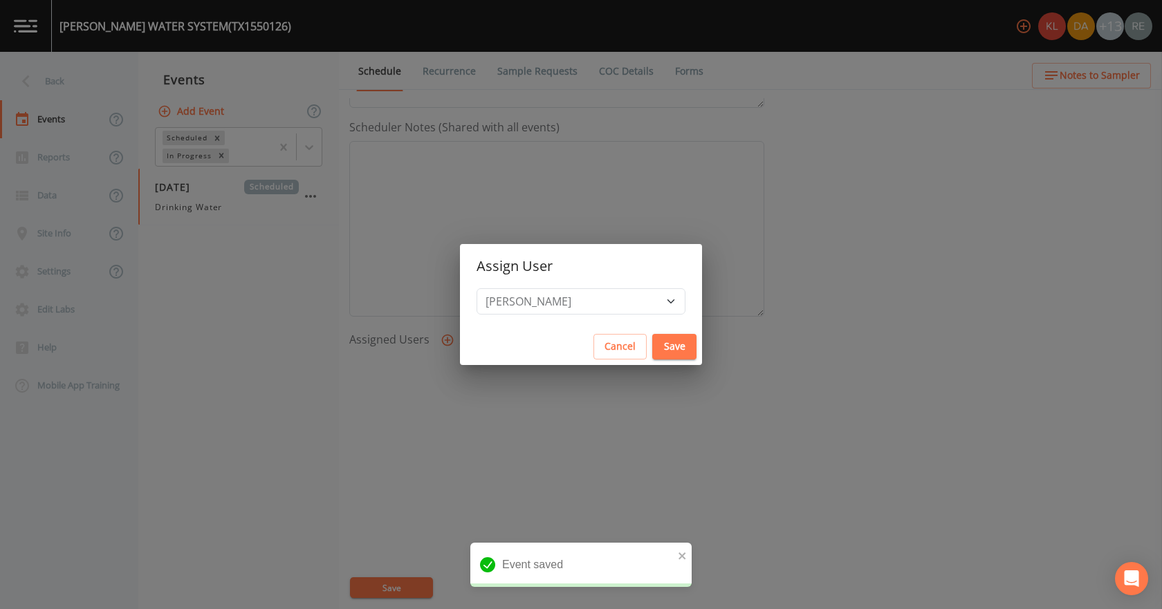
click at [652, 342] on button "Save" at bounding box center [674, 347] width 44 height 26
select select
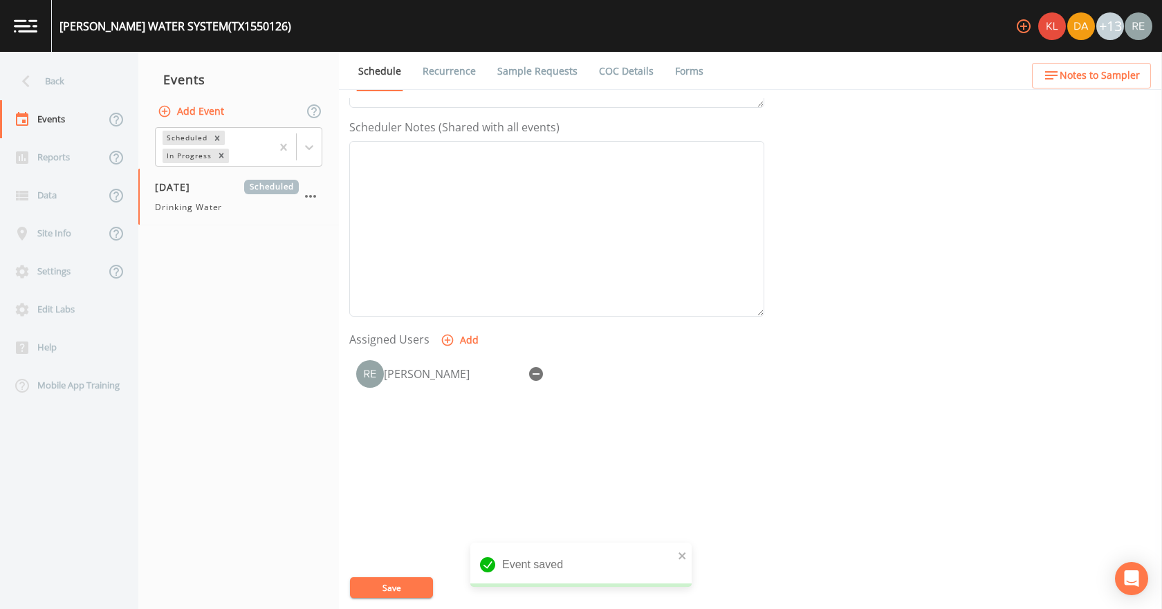
click at [419, 581] on button "Save" at bounding box center [391, 588] width 83 height 21
click at [89, 87] on div "Back" at bounding box center [62, 81] width 125 height 38
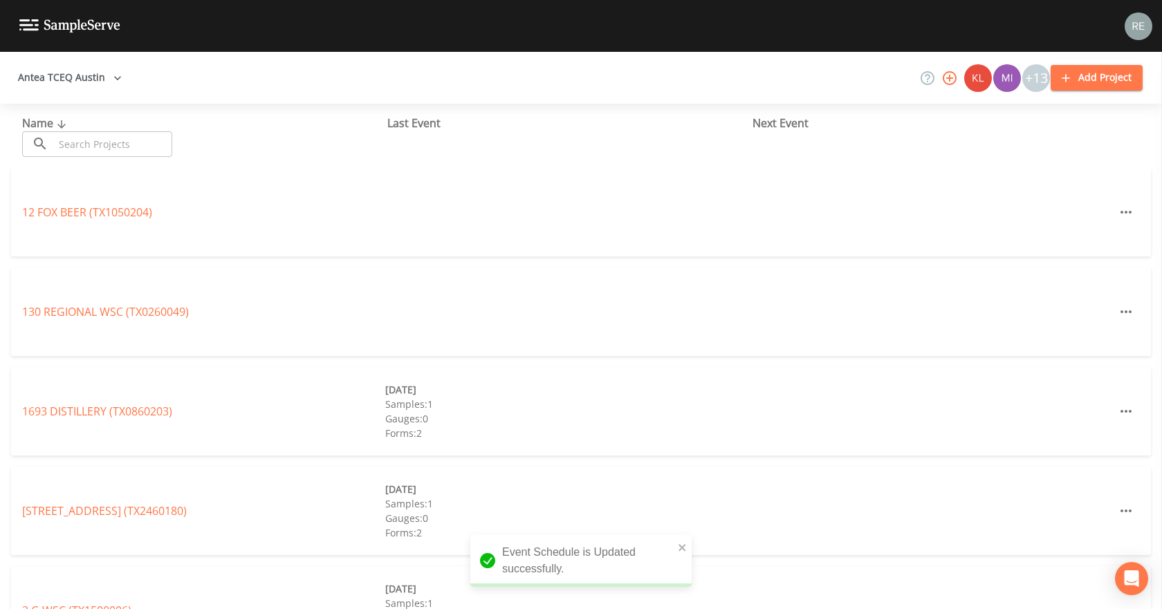
drag, startPoint x: 107, startPoint y: 149, endPoint x: 93, endPoint y: 194, distance: 47.3
click at [107, 149] on input "text" at bounding box center [113, 144] width 118 height 26
click at [93, 143] on input "text" at bounding box center [113, 144] width 118 height 26
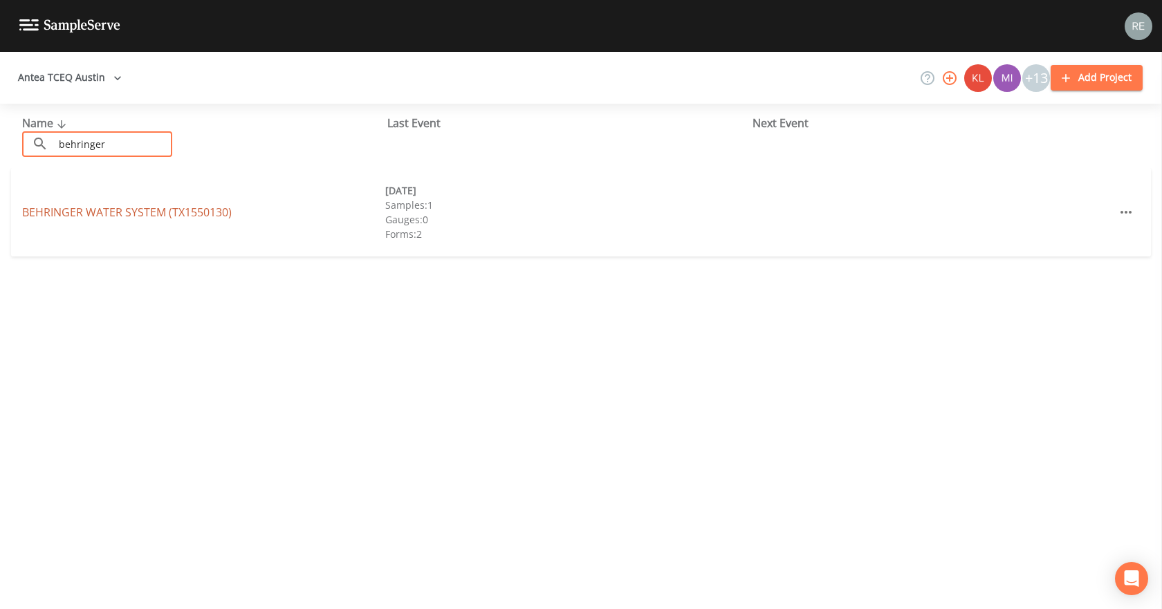
type input "behringer"
click at [89, 208] on link "BEHRINGER WATER SYSTEM (TX1550130)" at bounding box center [127, 212] width 210 height 15
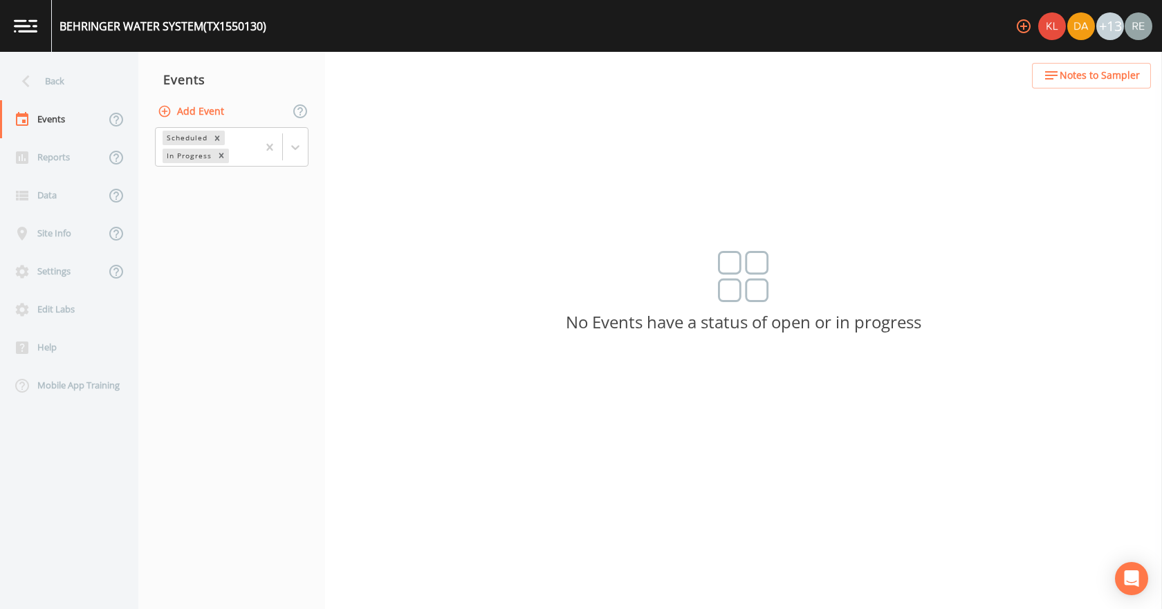
click at [210, 107] on button "Add Event" at bounding box center [192, 112] width 75 height 26
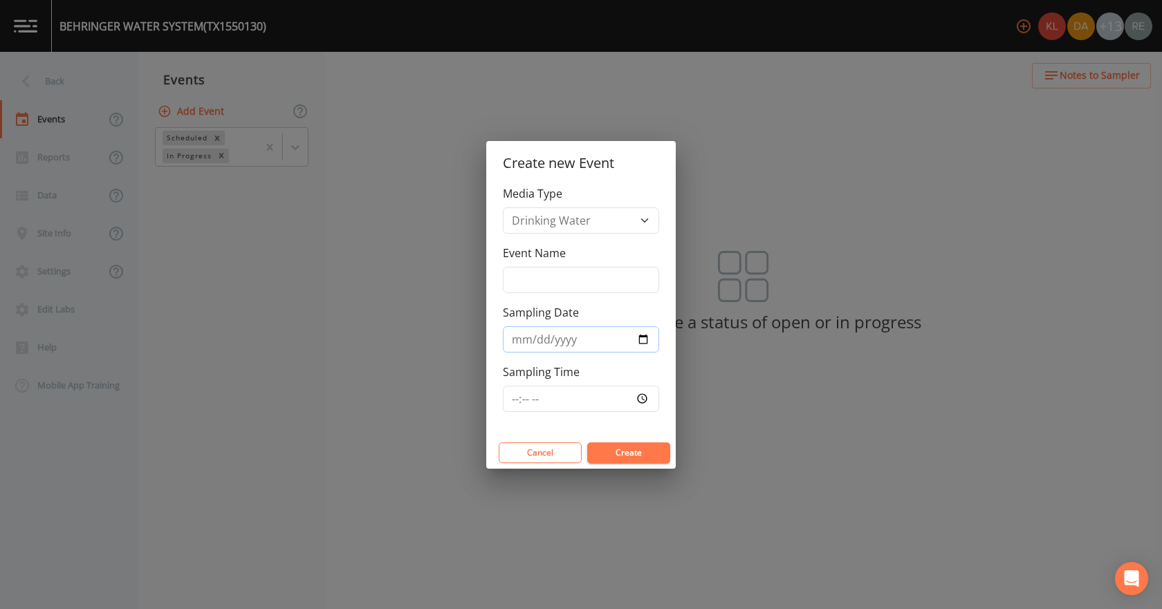
click at [647, 336] on input "Sampling Date" at bounding box center [581, 340] width 156 height 26
type input "[DATE]"
click at [608, 456] on button "Create" at bounding box center [628, 453] width 83 height 21
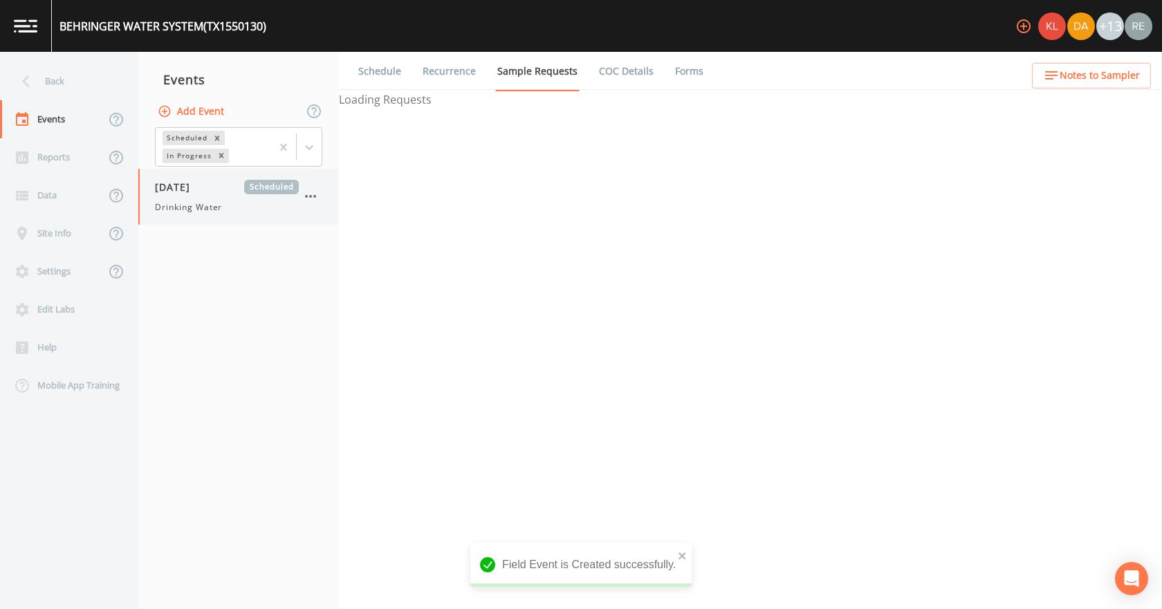
click at [194, 197] on div "[DATE] Scheduled Drinking Water" at bounding box center [227, 197] width 144 height 34
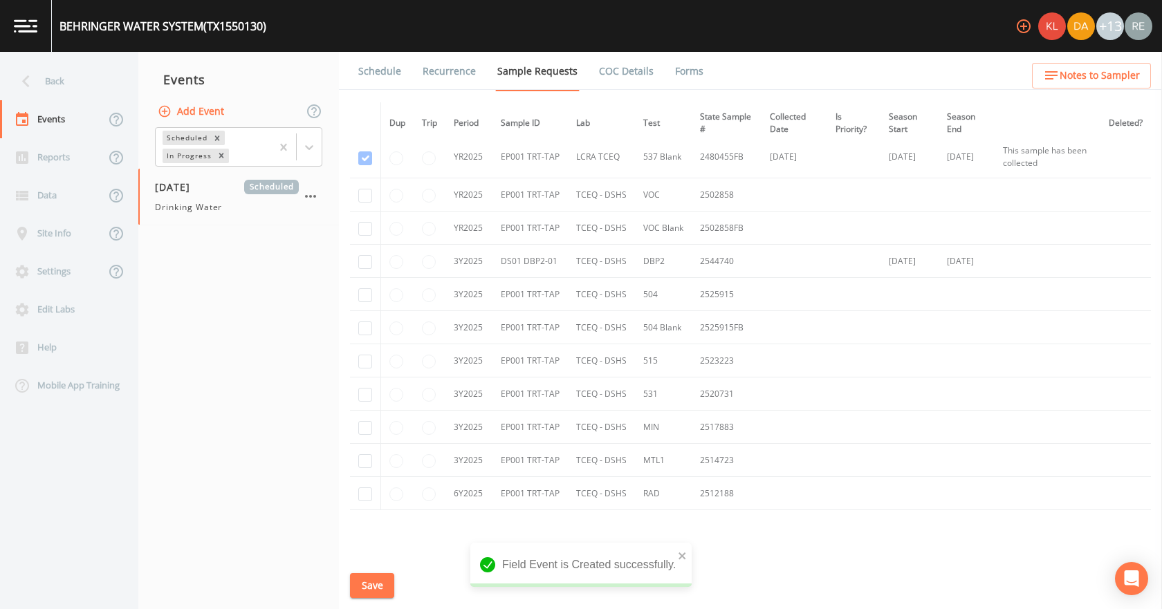
scroll to position [277, 0]
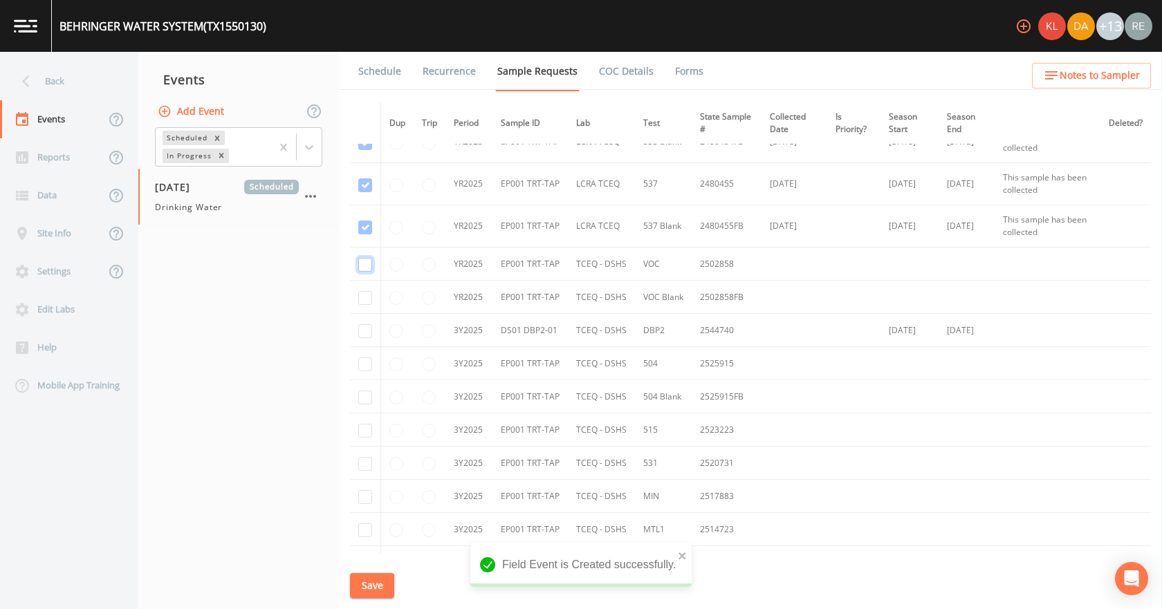
click at [367, 264] on input "checkbox" at bounding box center [365, 265] width 14 height 14
checkbox input "true"
click at [364, 294] on input "checkbox" at bounding box center [365, 298] width 14 height 14
checkbox input "true"
click at [363, 329] on input "checkbox" at bounding box center [365, 331] width 14 height 14
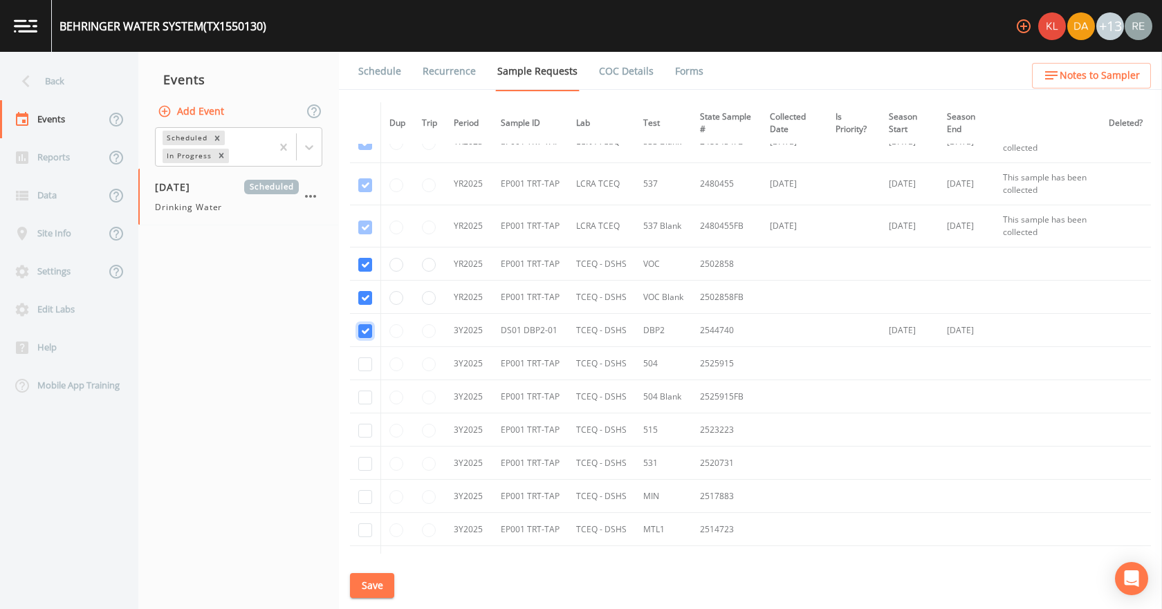
checkbox input "true"
click at [361, 370] on input "checkbox" at bounding box center [365, 365] width 14 height 14
checkbox input "true"
click at [364, 392] on input "checkbox" at bounding box center [365, 398] width 14 height 14
checkbox input "true"
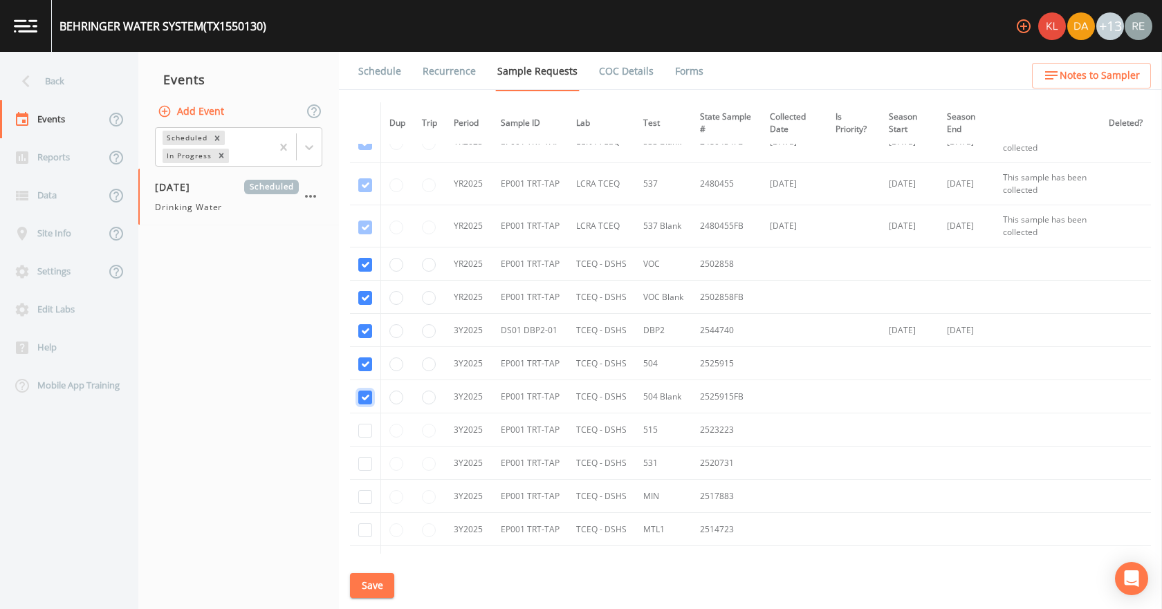
scroll to position [346, 0]
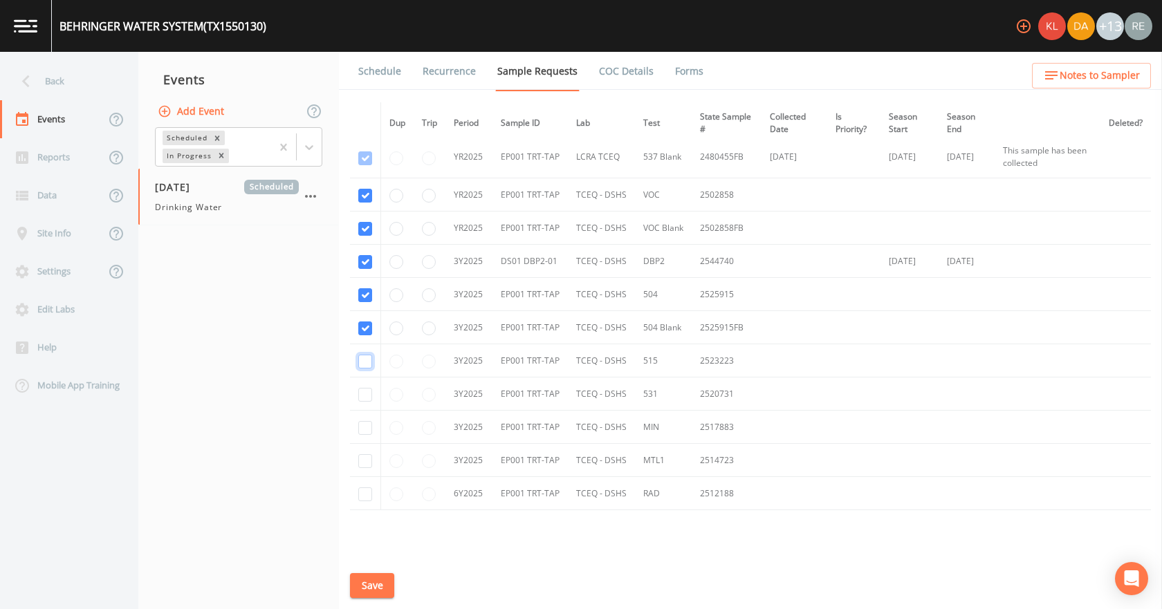
click at [365, 362] on input "checkbox" at bounding box center [365, 362] width 14 height 14
checkbox input "true"
click at [365, 395] on input "checkbox" at bounding box center [365, 395] width 14 height 14
checkbox input "true"
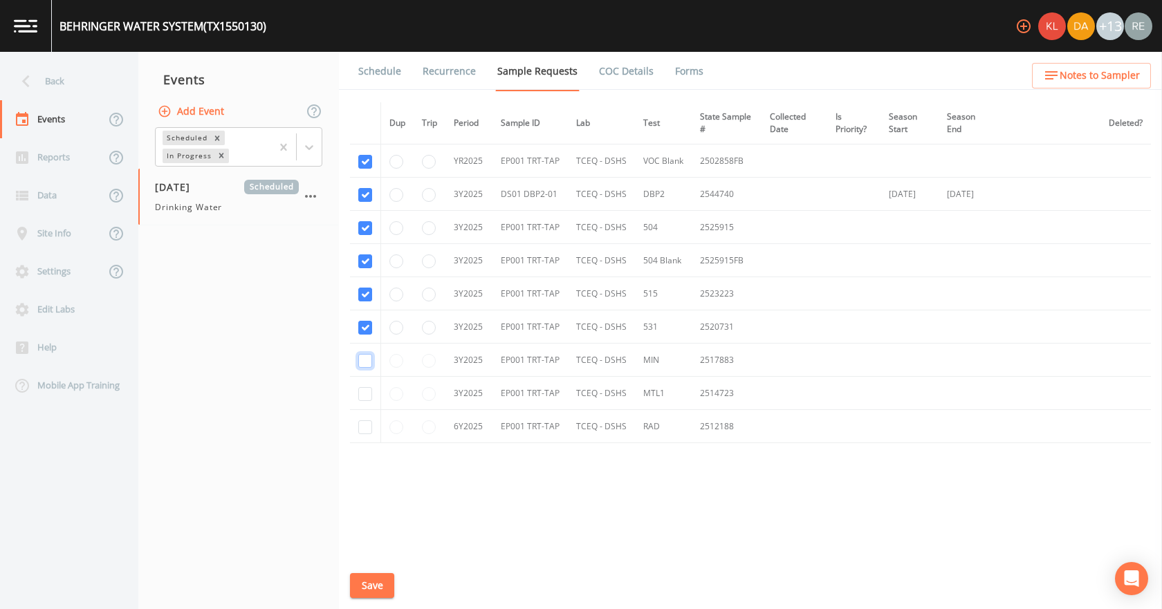
click at [367, 361] on input "checkbox" at bounding box center [365, 361] width 14 height 14
checkbox input "true"
click at [371, 389] on input "checkbox" at bounding box center [365, 394] width 14 height 14
checkbox input "true"
click at [367, 433] on input "checkbox" at bounding box center [365, 428] width 14 height 14
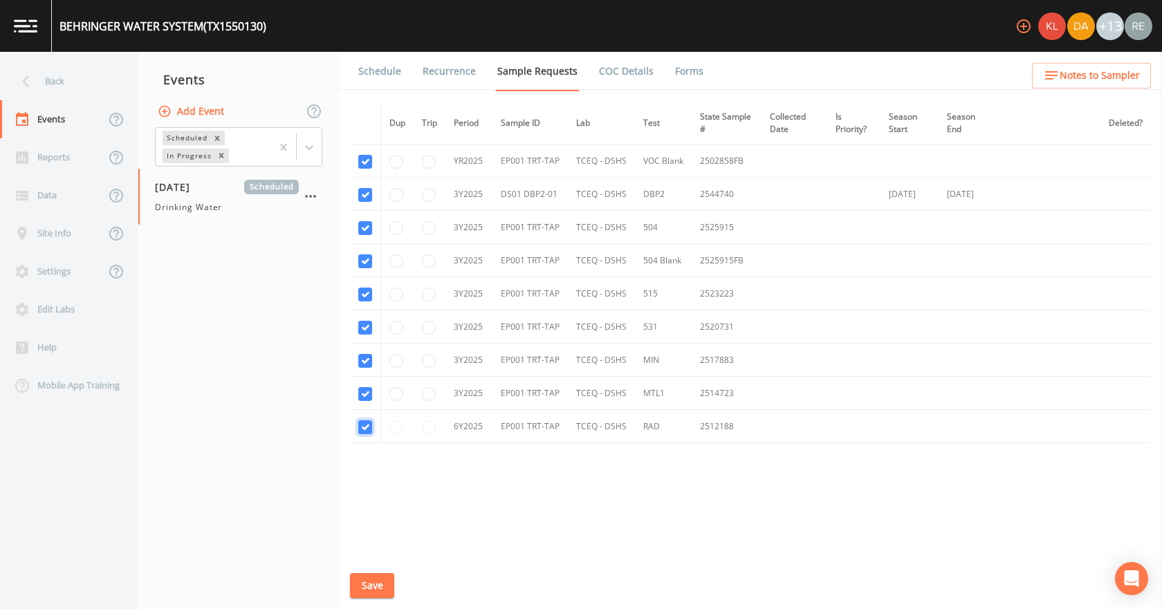
checkbox input "true"
click at [378, 578] on button "Save" at bounding box center [372, 586] width 44 height 26
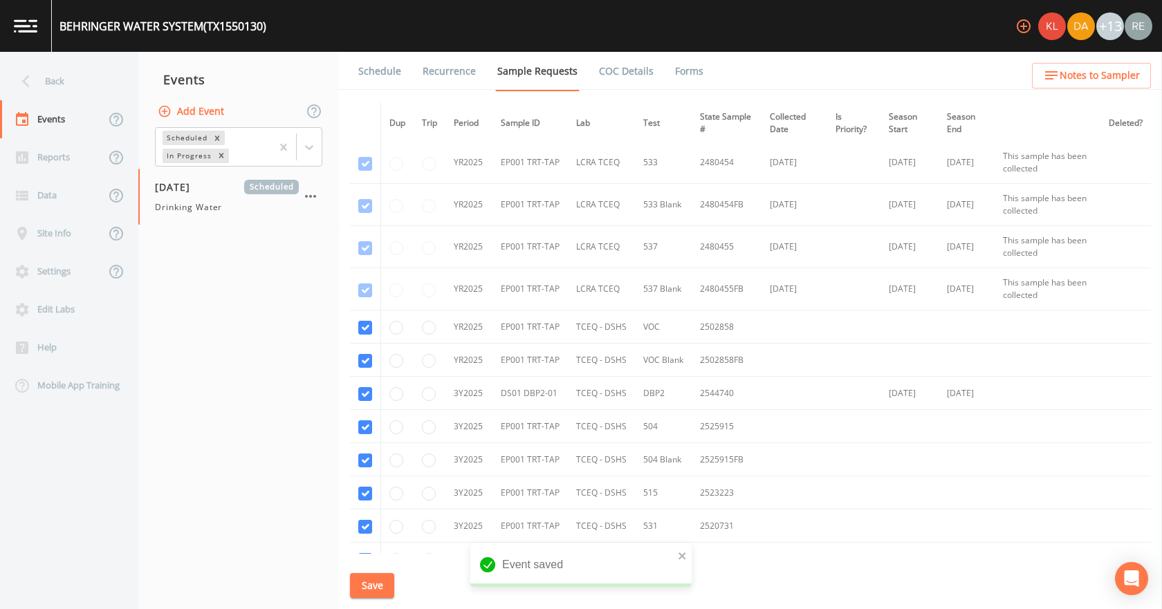
scroll to position [205, 0]
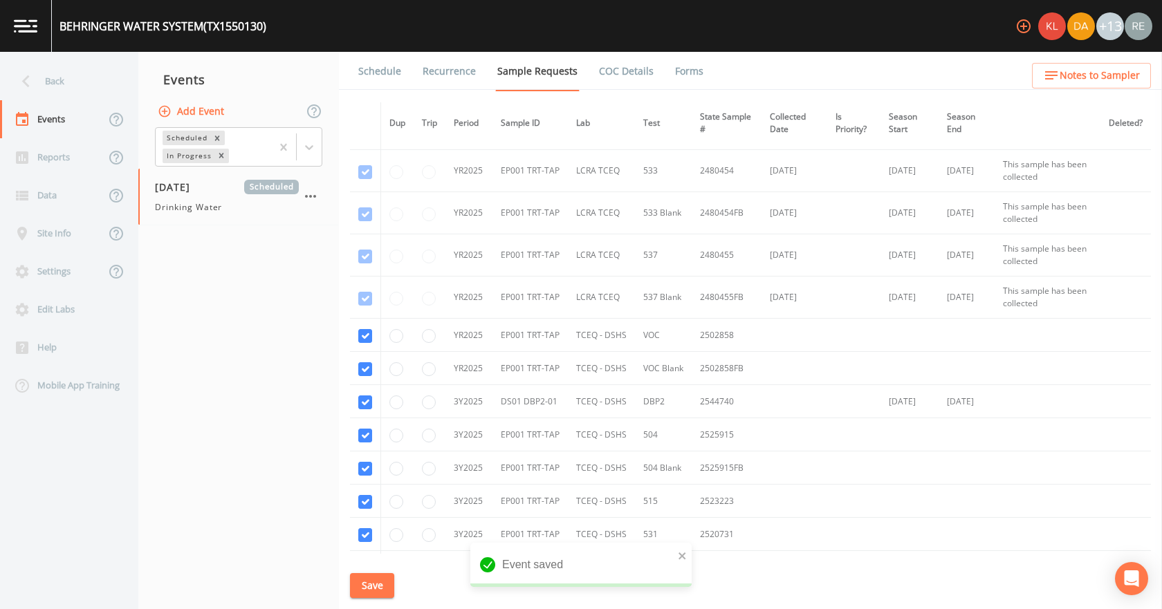
click at [378, 64] on link "Schedule" at bounding box center [379, 71] width 47 height 39
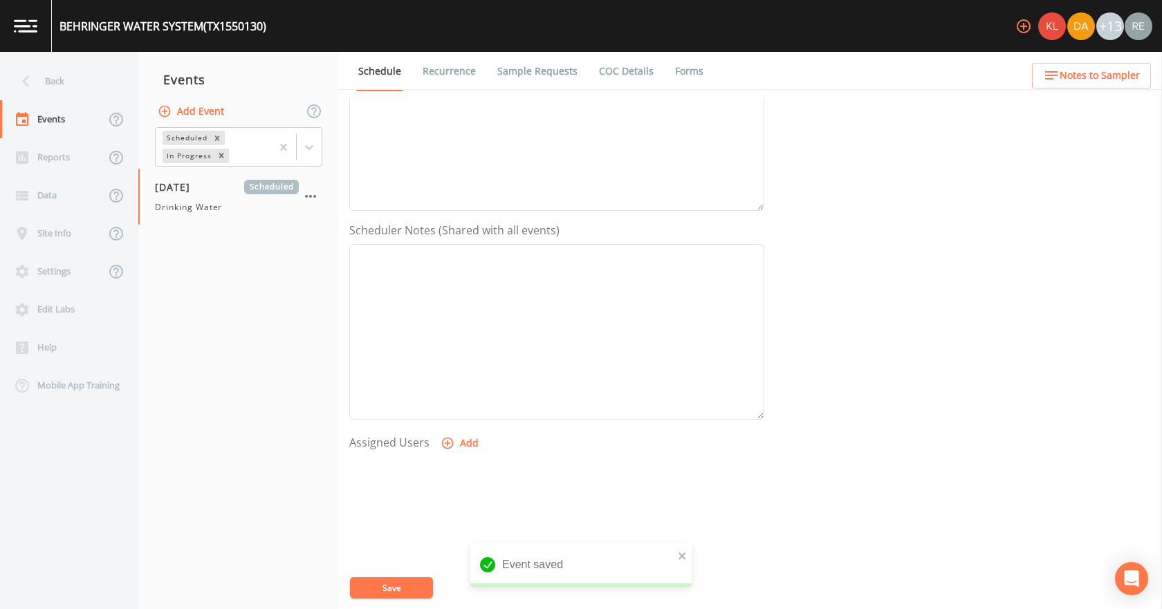
scroll to position [277, 0]
click at [462, 428] on button "Add" at bounding box center [461, 431] width 46 height 26
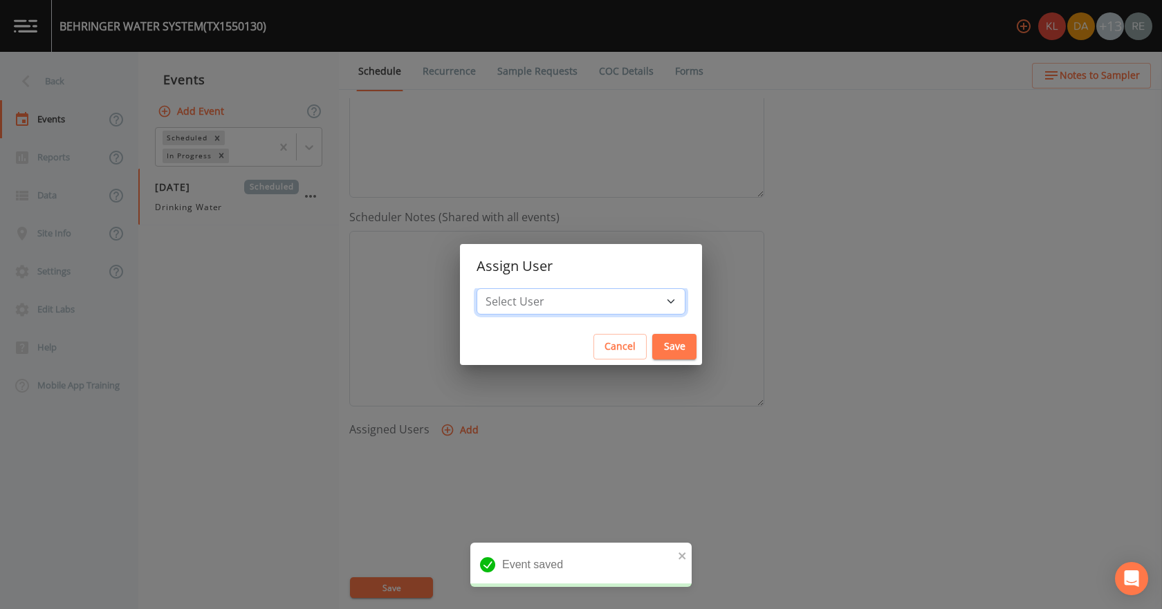
click at [529, 306] on select "Select User [PERSON_NAME] [PERSON_NAME] [PERSON_NAME] [PERSON_NAME] [PERSON_NAM…" at bounding box center [581, 301] width 209 height 26
select select "cda467bf-2385-465e-b0d0-2ef008f7967e"
click at [520, 288] on select "Select User [PERSON_NAME] [PERSON_NAME] [PERSON_NAME] [PERSON_NAME] [PERSON_NAM…" at bounding box center [581, 301] width 209 height 26
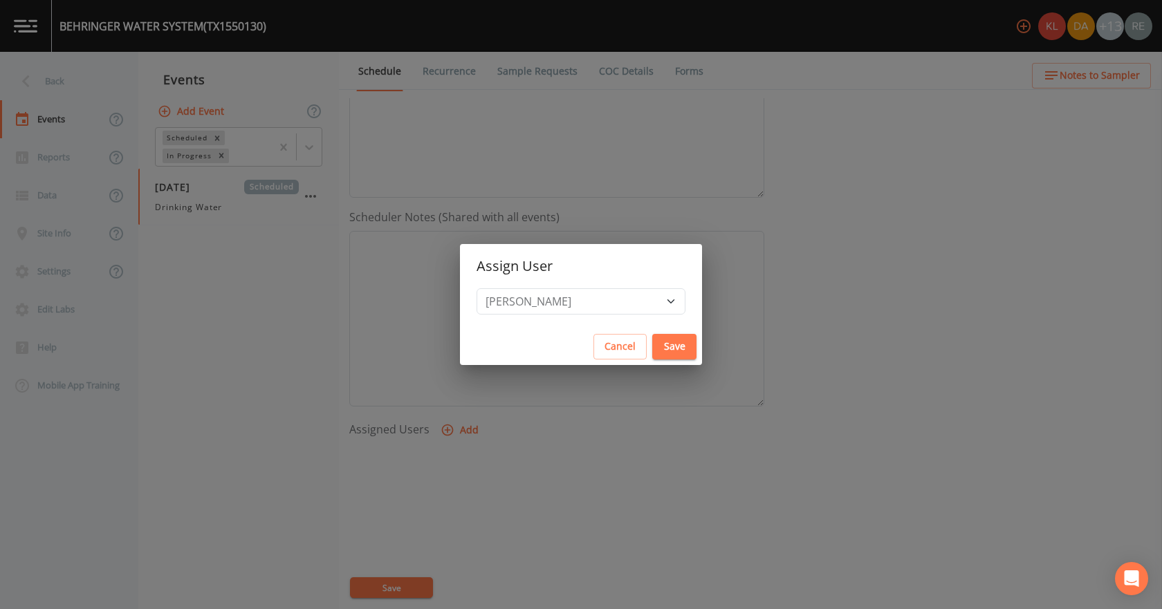
click at [652, 354] on button "Save" at bounding box center [674, 347] width 44 height 26
select select
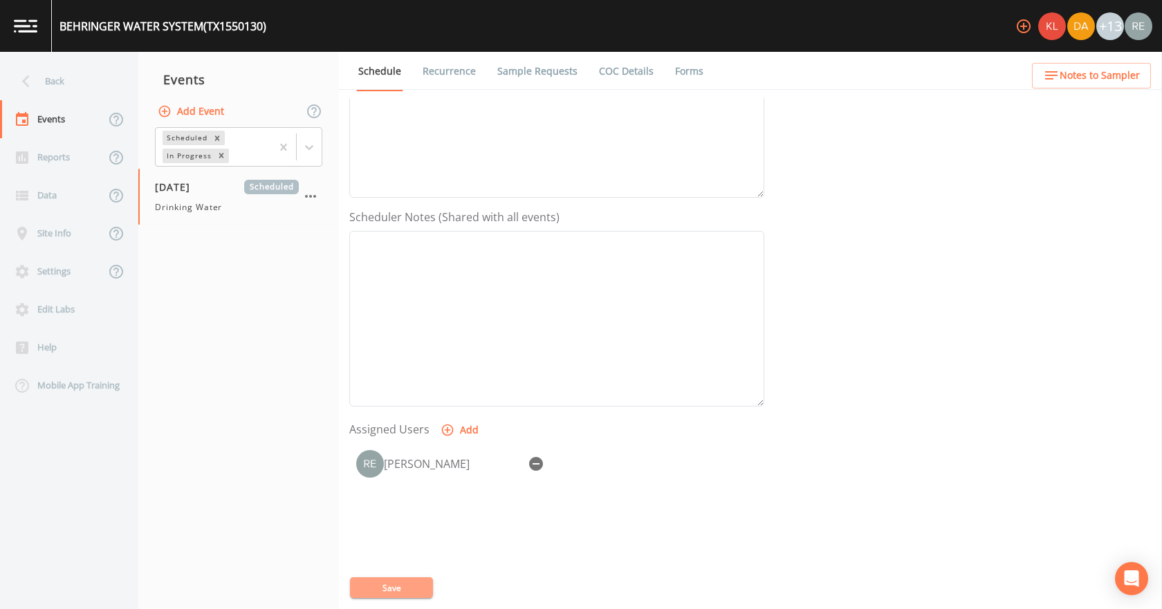
click at [423, 585] on button "Save" at bounding box center [391, 588] width 83 height 21
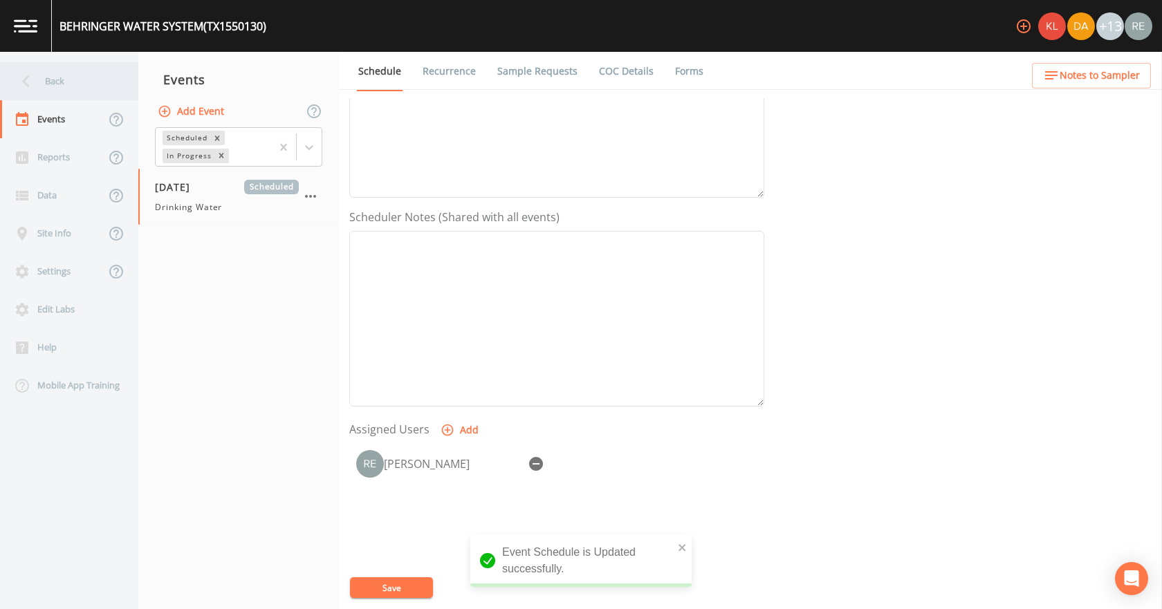
click at [63, 83] on div "Back" at bounding box center [62, 81] width 125 height 38
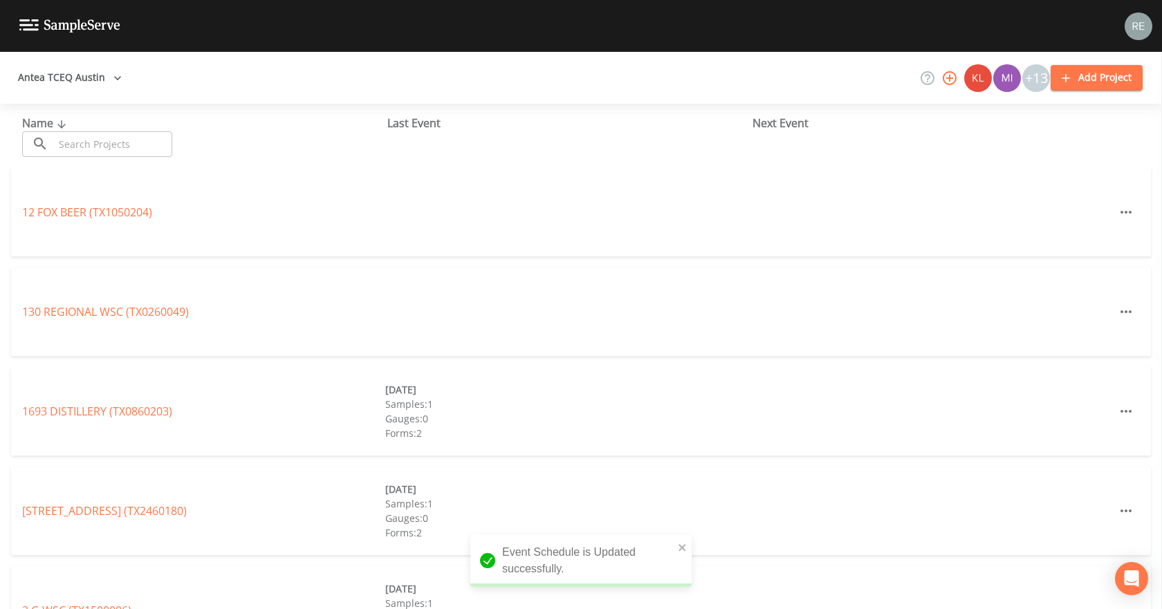
click at [84, 148] on input "text" at bounding box center [113, 144] width 118 height 26
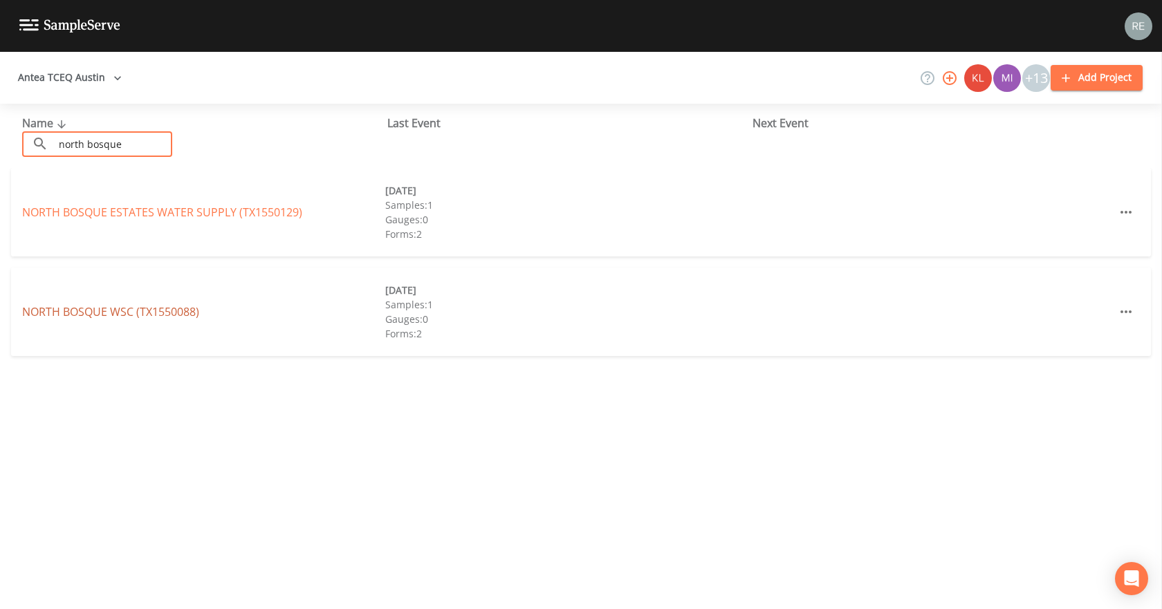
type input "north bosque"
click at [137, 313] on link "[GEOGRAPHIC_DATA] (TX1550088)" at bounding box center [110, 311] width 177 height 15
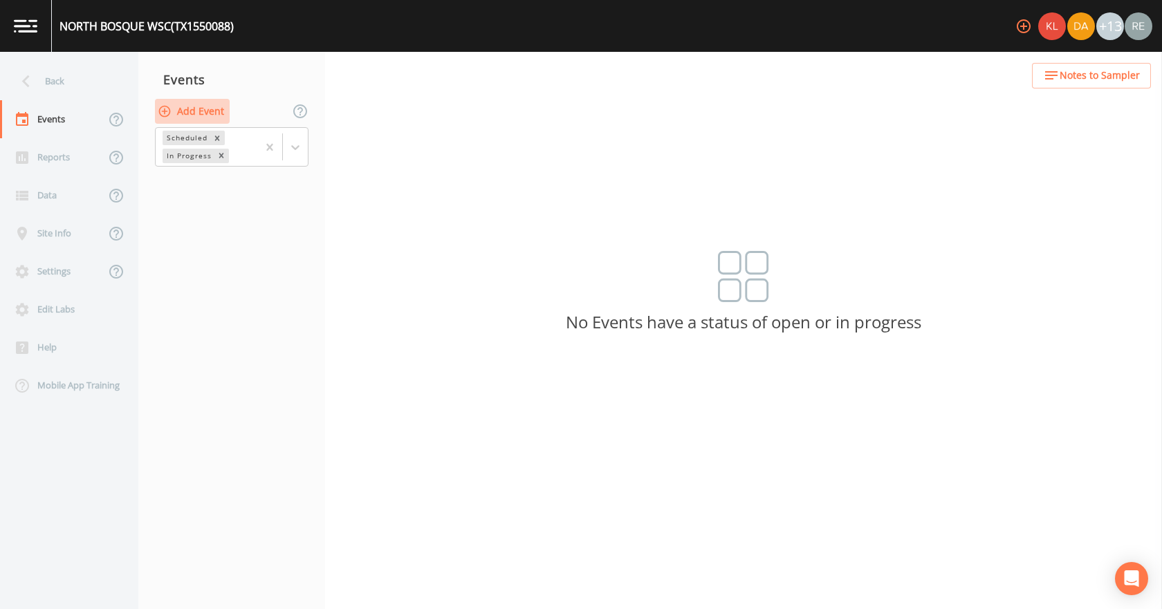
click at [191, 109] on button "Add Event" at bounding box center [192, 112] width 75 height 26
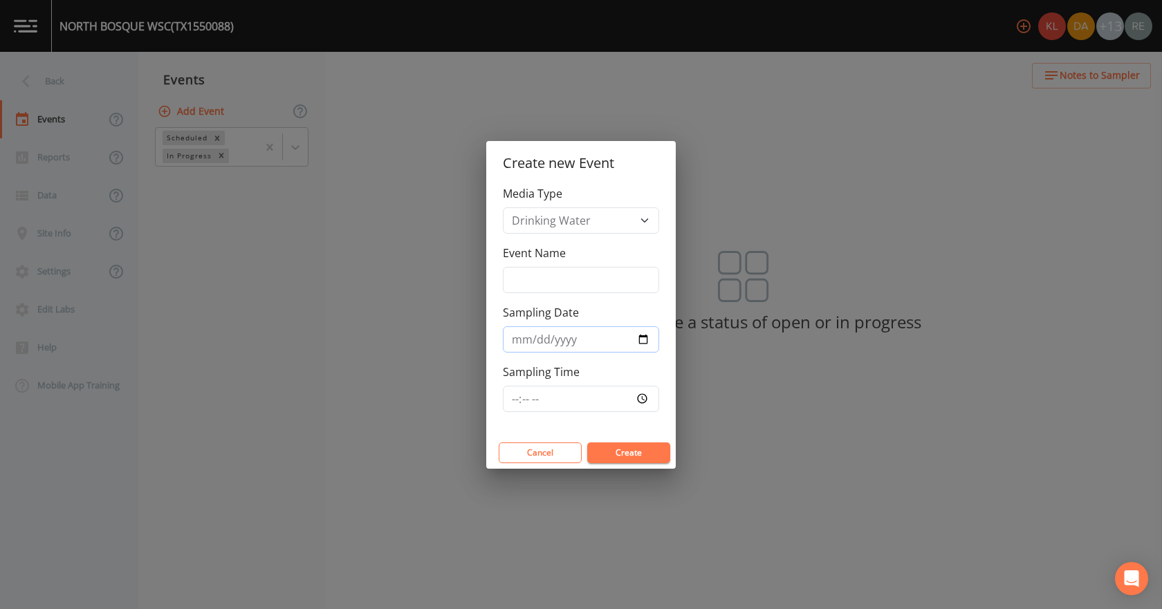
click at [639, 340] on input "Sampling Date" at bounding box center [581, 340] width 156 height 26
type input "[DATE]"
click at [609, 452] on button "Create" at bounding box center [628, 453] width 83 height 21
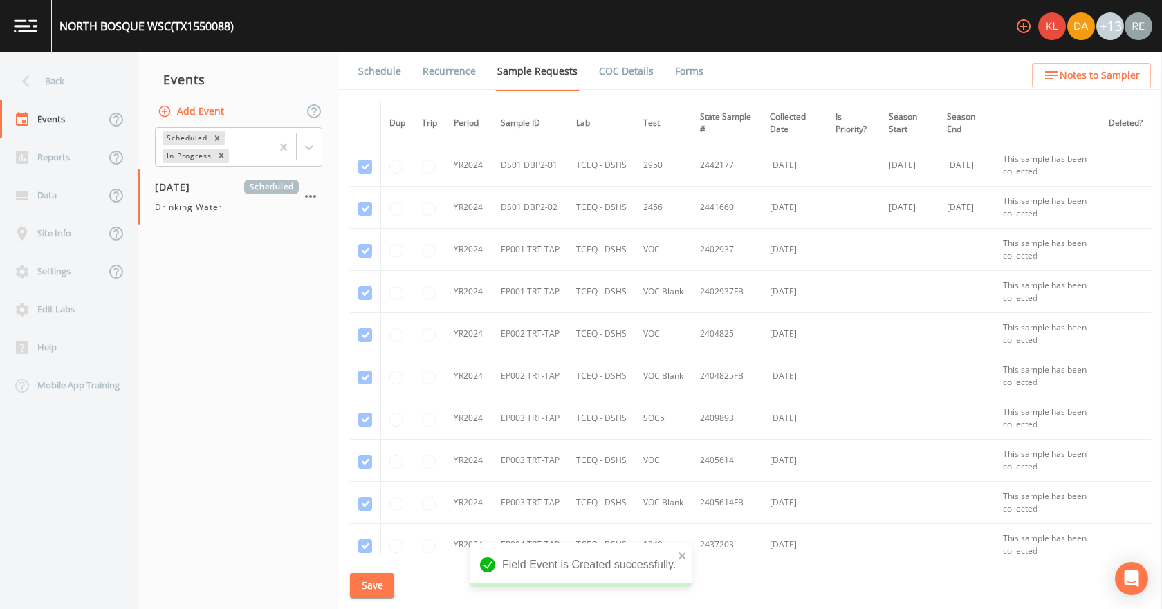
click at [191, 201] on span "Drinking Water" at bounding box center [188, 207] width 67 height 12
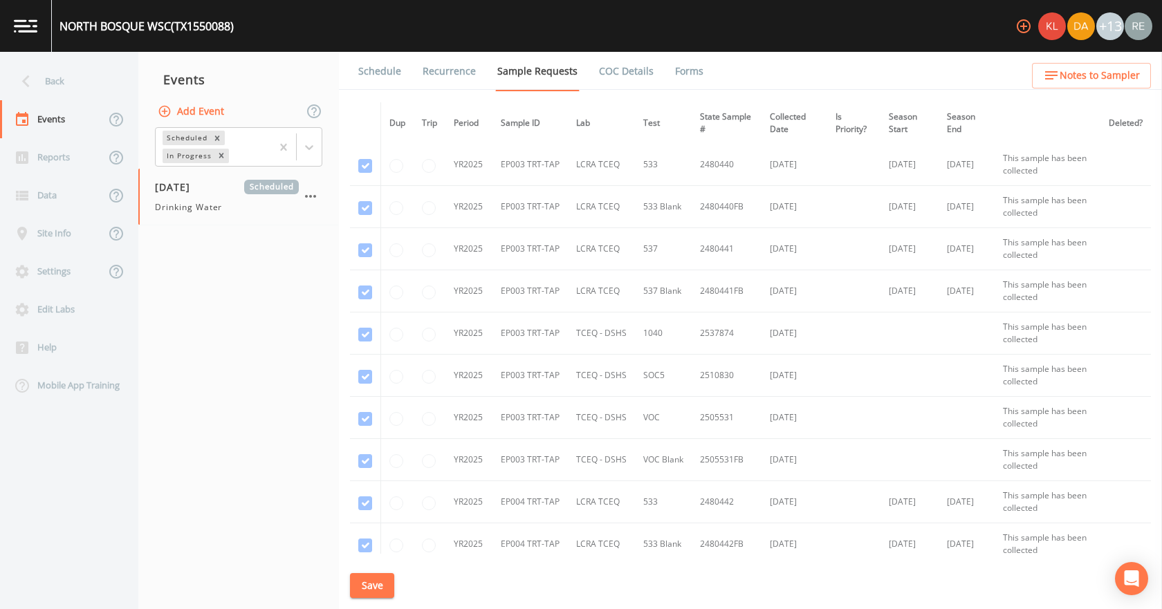
scroll to position [2213, 0]
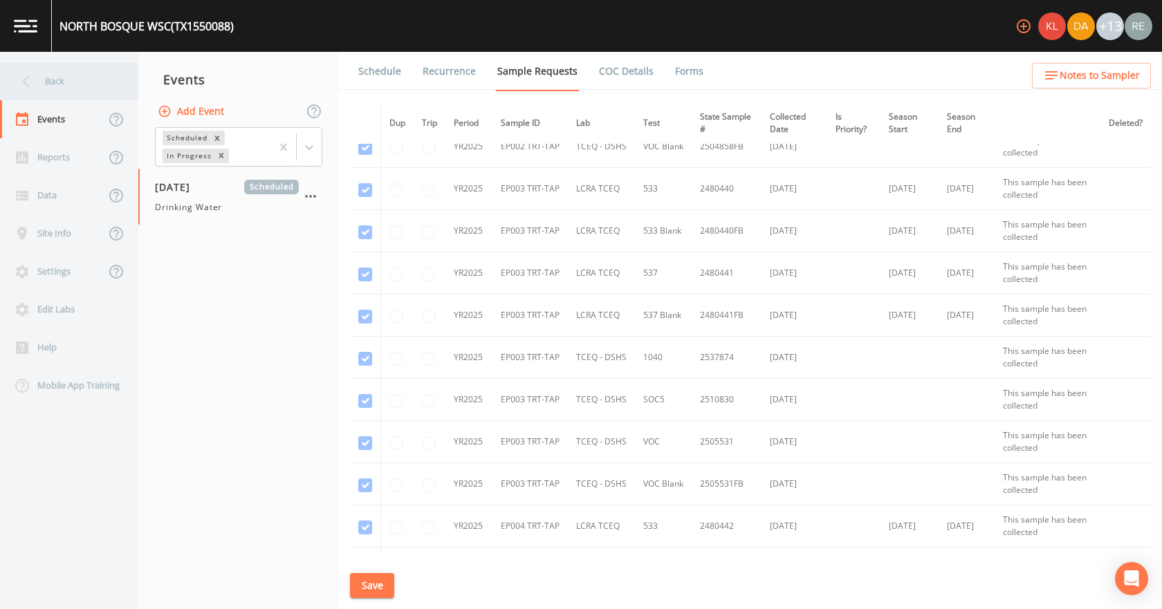
click at [22, 91] on icon at bounding box center [26, 81] width 24 height 24
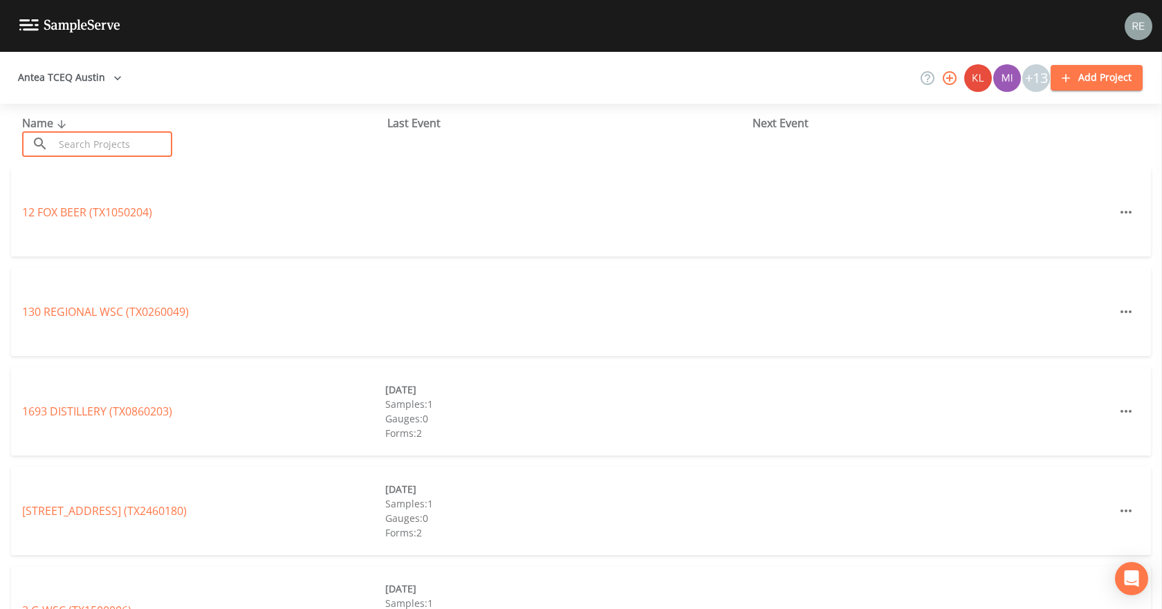
click at [55, 137] on input "text" at bounding box center [113, 144] width 118 height 26
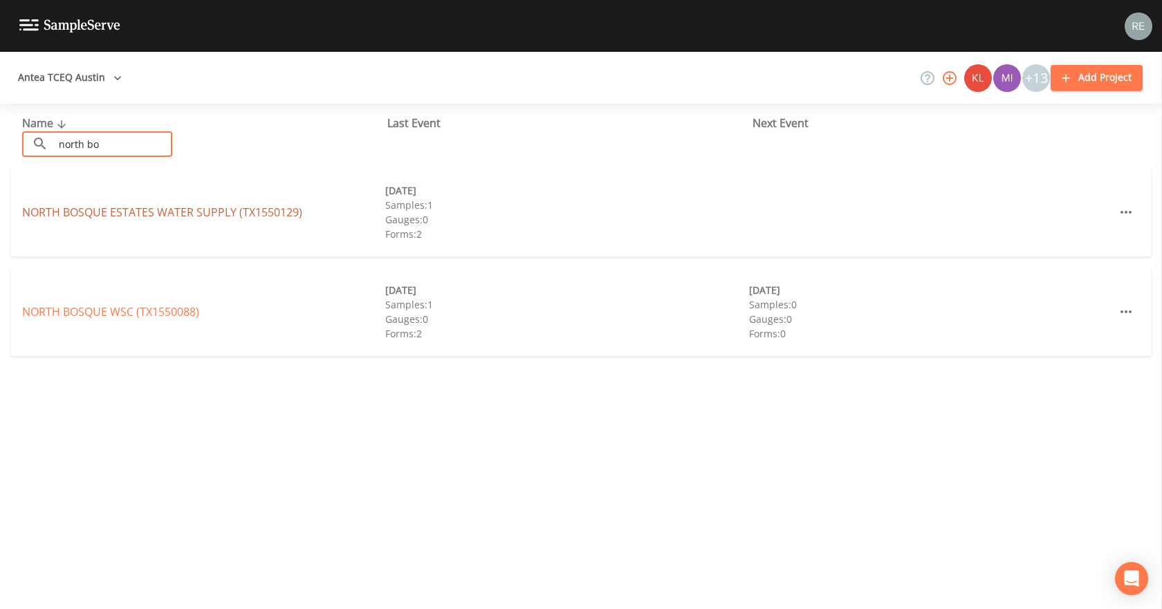
type input "north bo"
click at [79, 205] on link "NORTH BOSQUE ESTATES WATER SUPPLY (TX1550129)" at bounding box center [162, 212] width 280 height 15
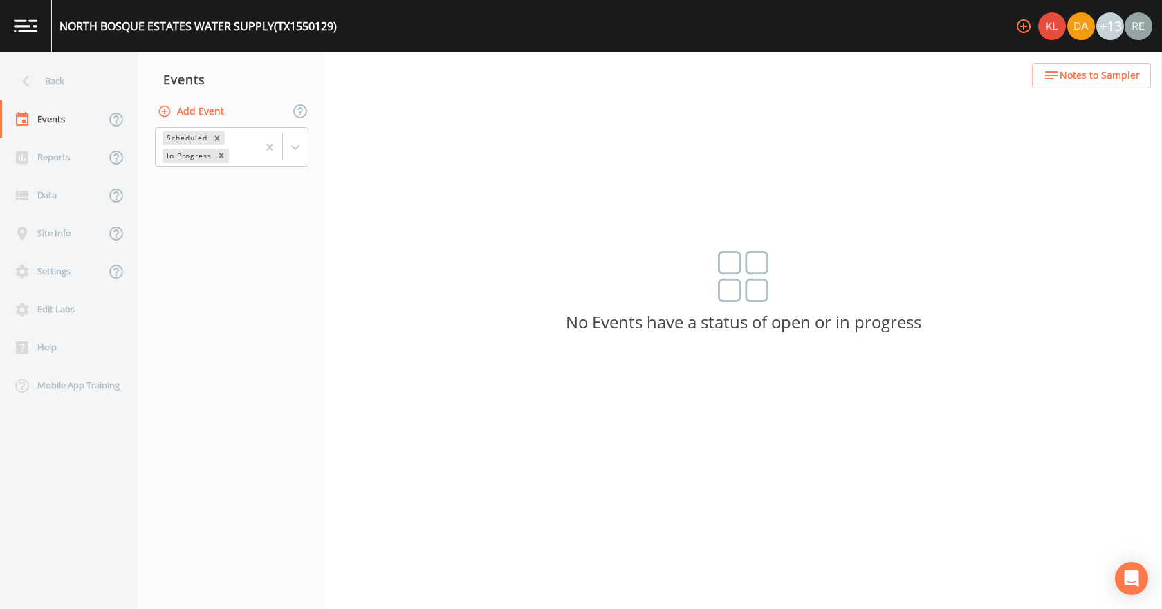
click at [209, 116] on button "Add Event" at bounding box center [192, 112] width 75 height 26
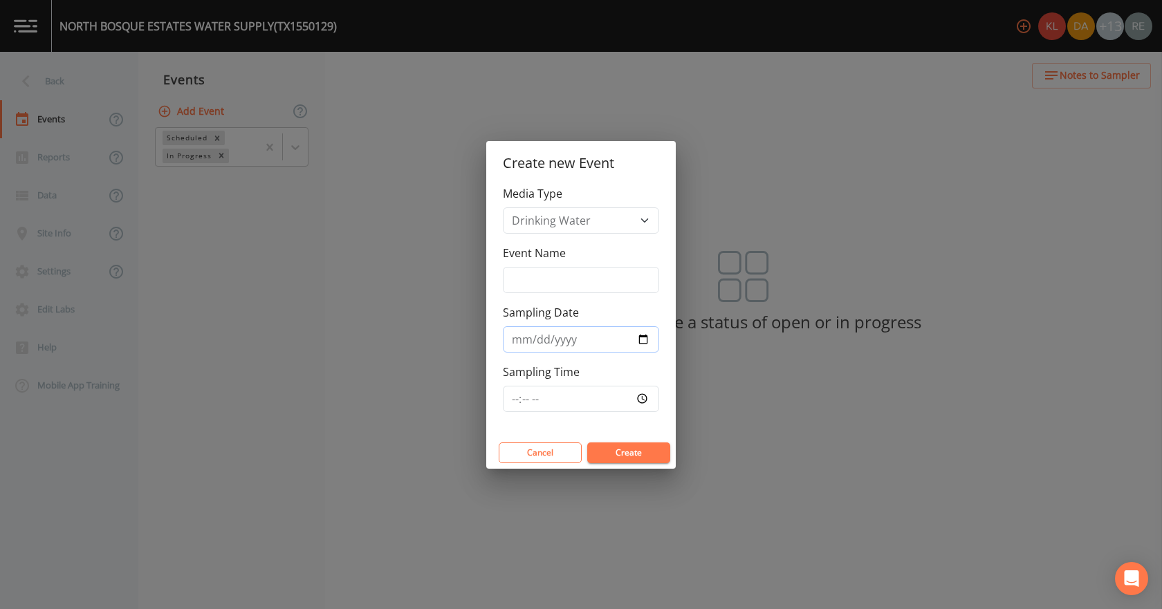
click at [643, 340] on input "Sampling Date" at bounding box center [581, 340] width 156 height 26
type input "[DATE]"
click at [609, 452] on button "Create" at bounding box center [628, 453] width 83 height 21
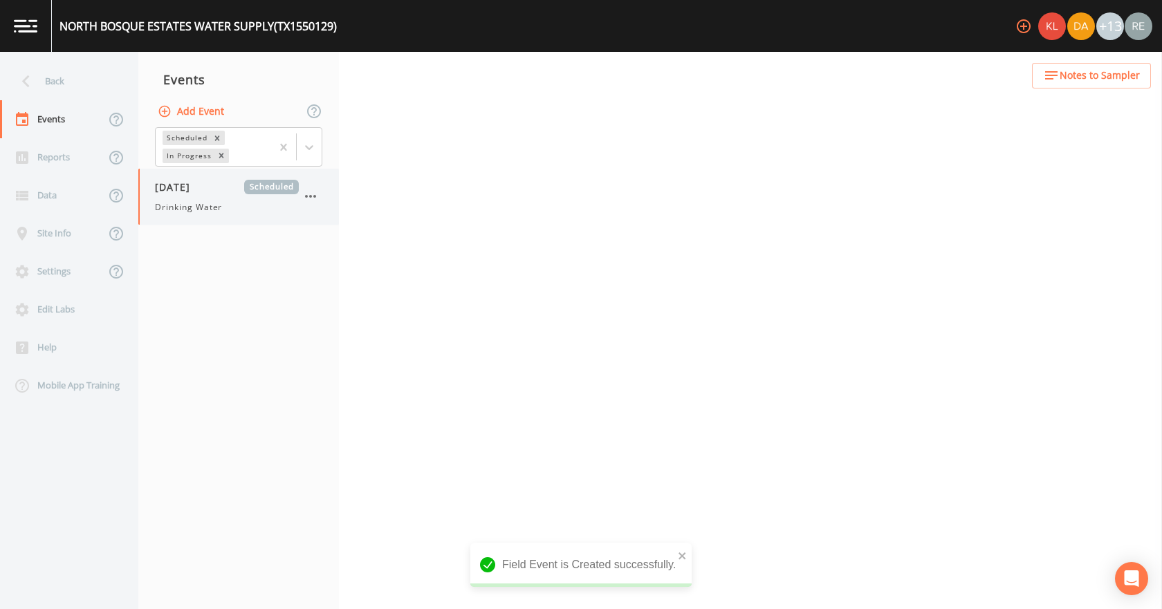
click at [176, 208] on span "Drinking Water" at bounding box center [188, 207] width 67 height 12
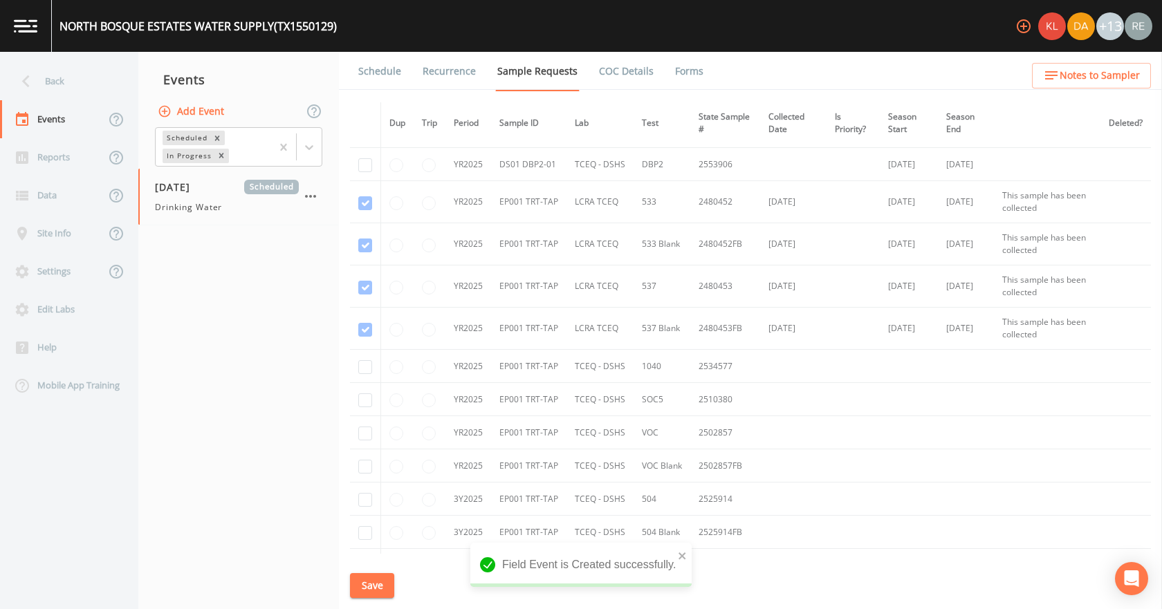
scroll to position [69, 0]
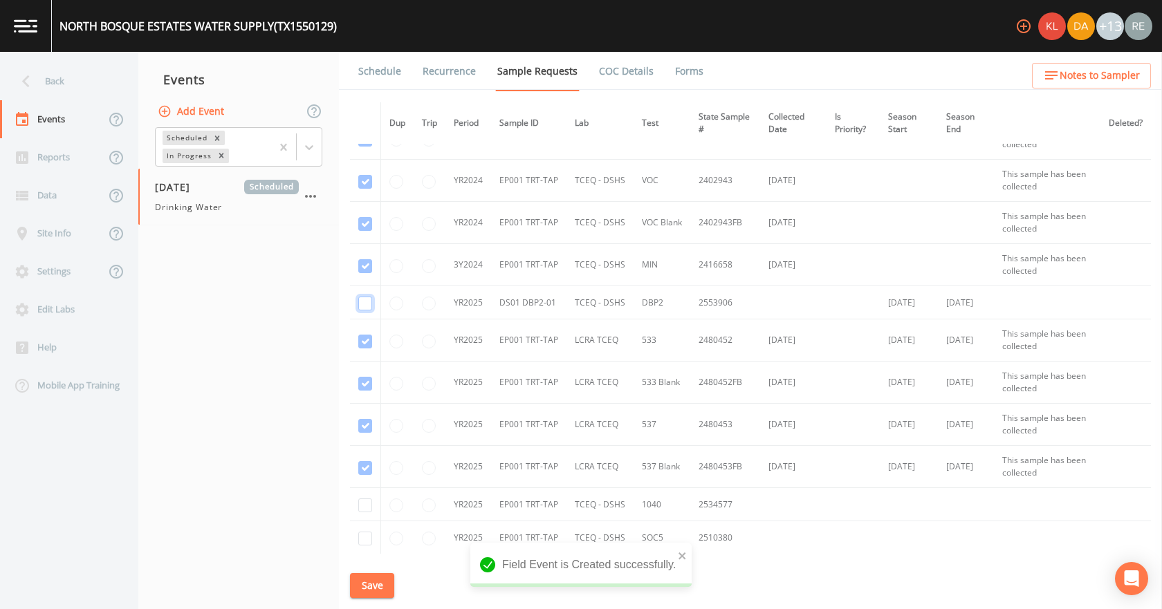
click at [365, 304] on input "checkbox" at bounding box center [365, 304] width 14 height 14
checkbox input "true"
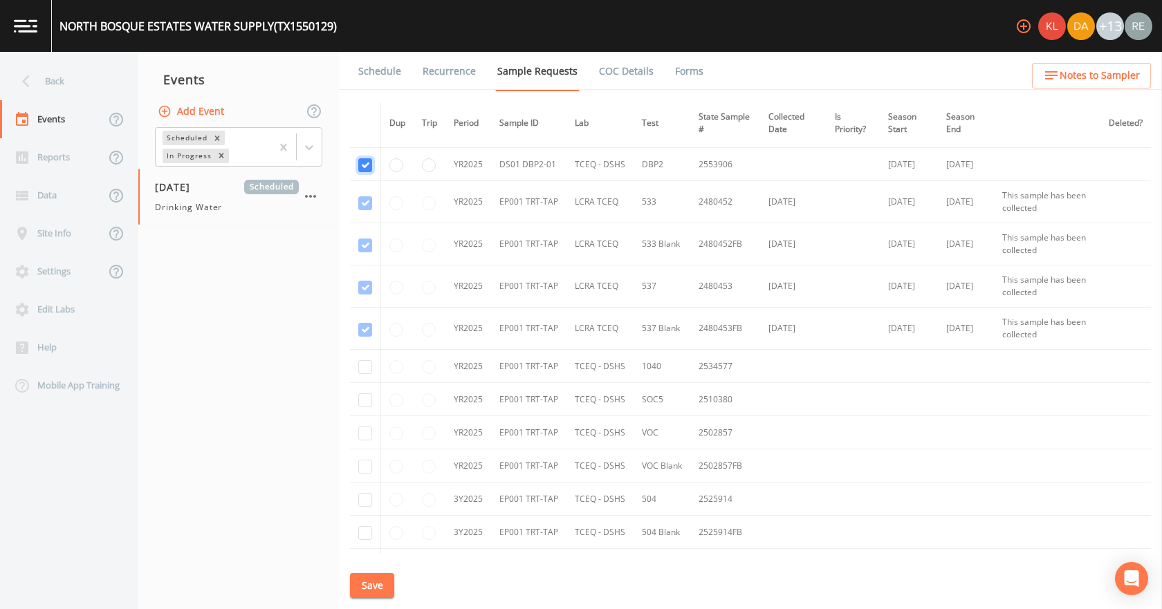
scroll to position [277, 0]
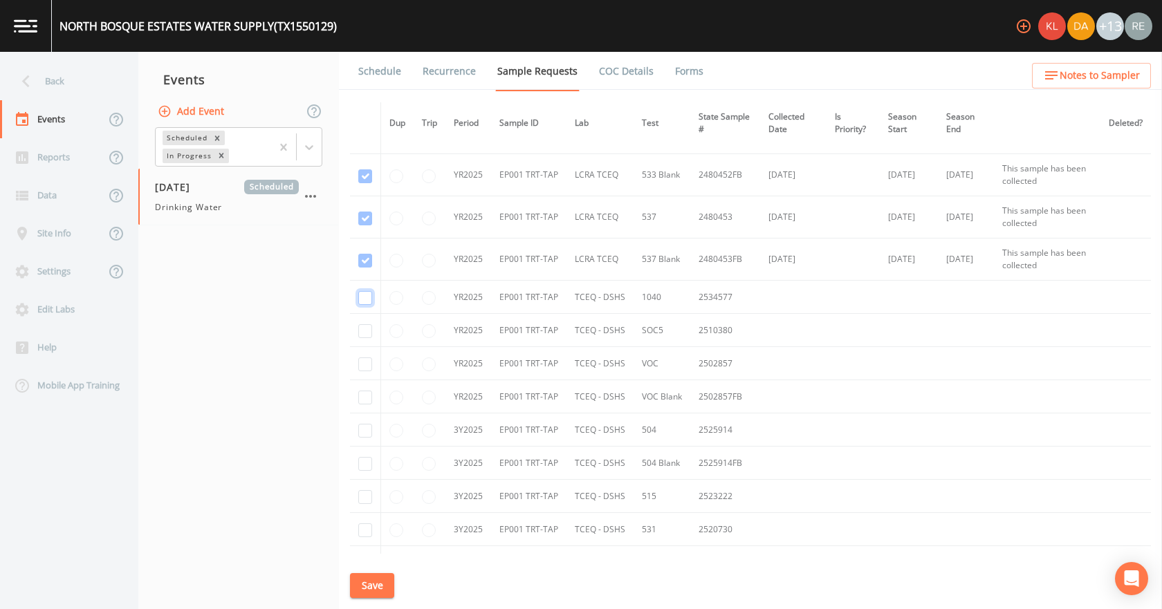
click at [366, 300] on input "checkbox" at bounding box center [365, 298] width 14 height 14
checkbox input "true"
click at [369, 330] on input "checkbox" at bounding box center [365, 331] width 14 height 14
checkbox input "true"
click at [365, 362] on input "checkbox" at bounding box center [365, 365] width 14 height 14
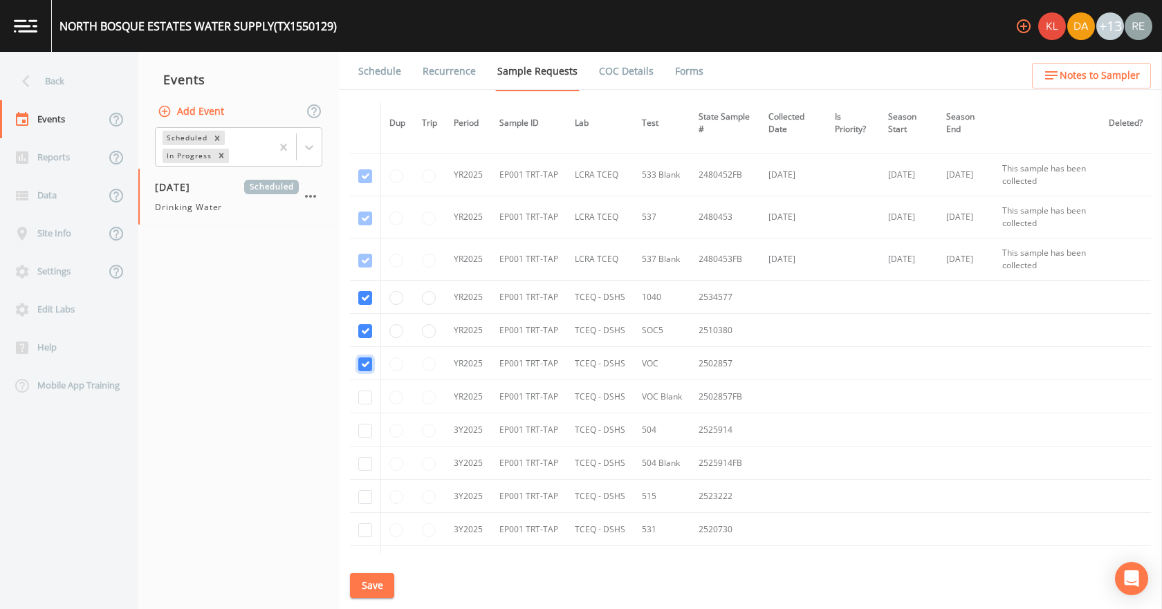
checkbox input "true"
click at [365, 398] on input "checkbox" at bounding box center [365, 398] width 14 height 14
checkbox input "true"
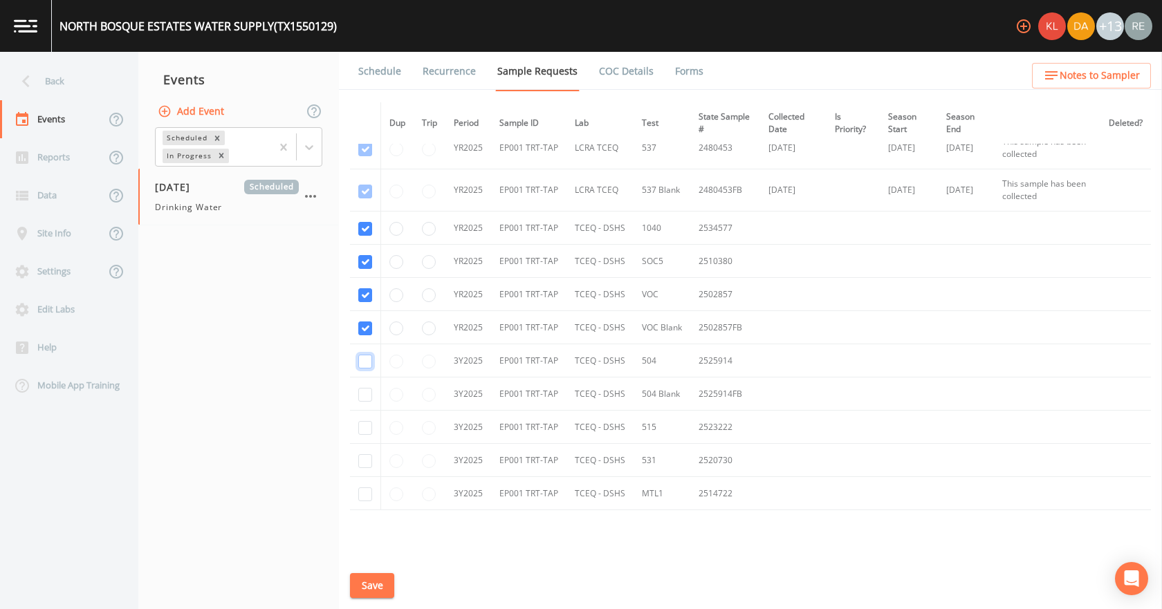
click at [369, 358] on input "checkbox" at bounding box center [365, 362] width 14 height 14
checkbox input "true"
click at [365, 383] on td at bounding box center [365, 394] width 31 height 33
click at [365, 396] on input "checkbox" at bounding box center [365, 395] width 14 height 14
checkbox input "true"
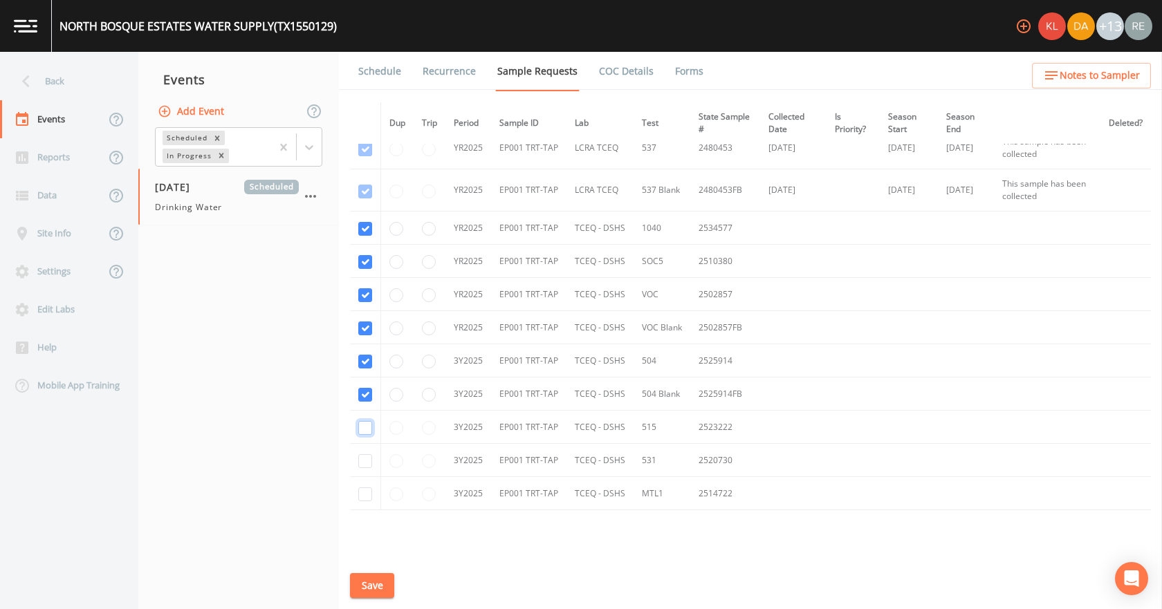
click at [369, 425] on input "checkbox" at bounding box center [365, 428] width 14 height 14
checkbox input "true"
click at [364, 461] on input "checkbox" at bounding box center [365, 462] width 14 height 14
checkbox input "true"
click at [365, 497] on input "checkbox" at bounding box center [365, 495] width 14 height 14
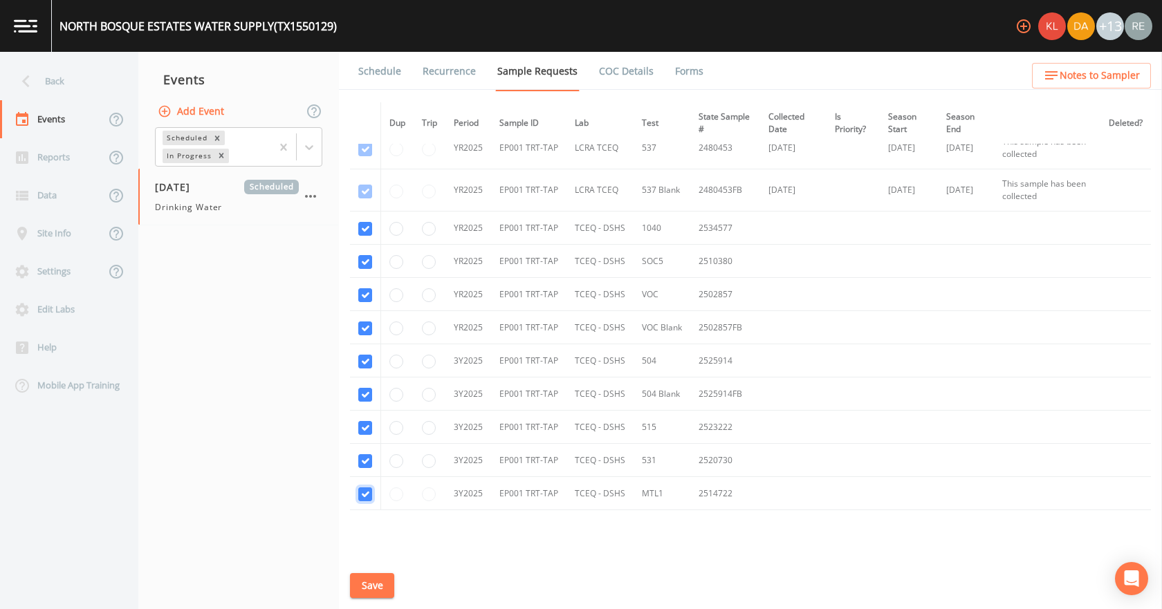
checkbox input "true"
click at [380, 577] on button "Save" at bounding box center [372, 586] width 44 height 26
click at [394, 67] on link "Schedule" at bounding box center [379, 71] width 47 height 39
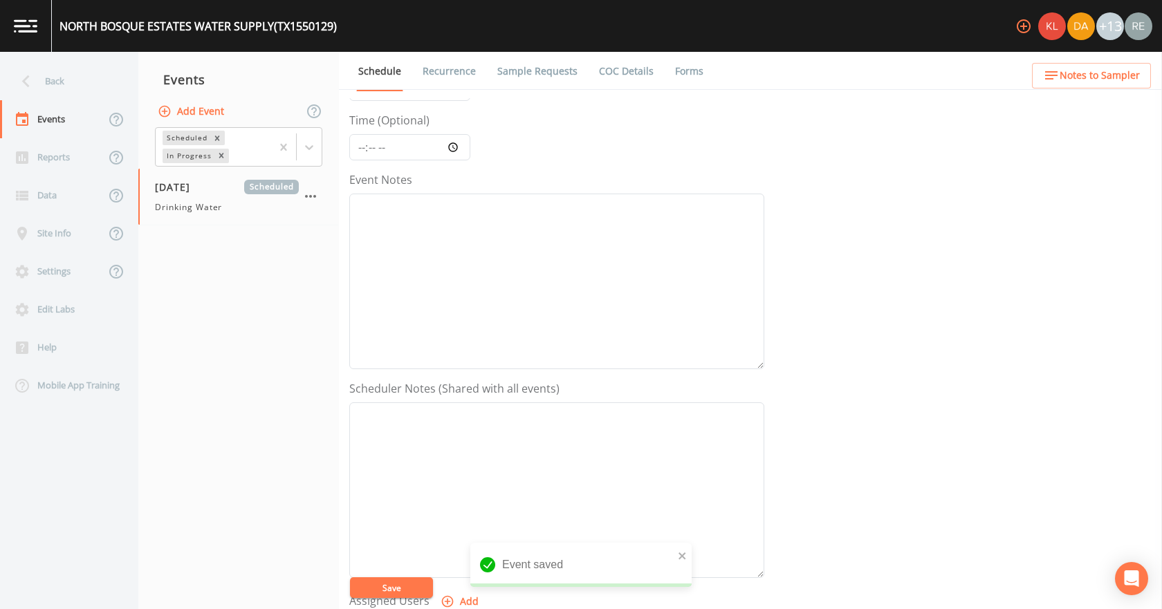
scroll to position [277, 0]
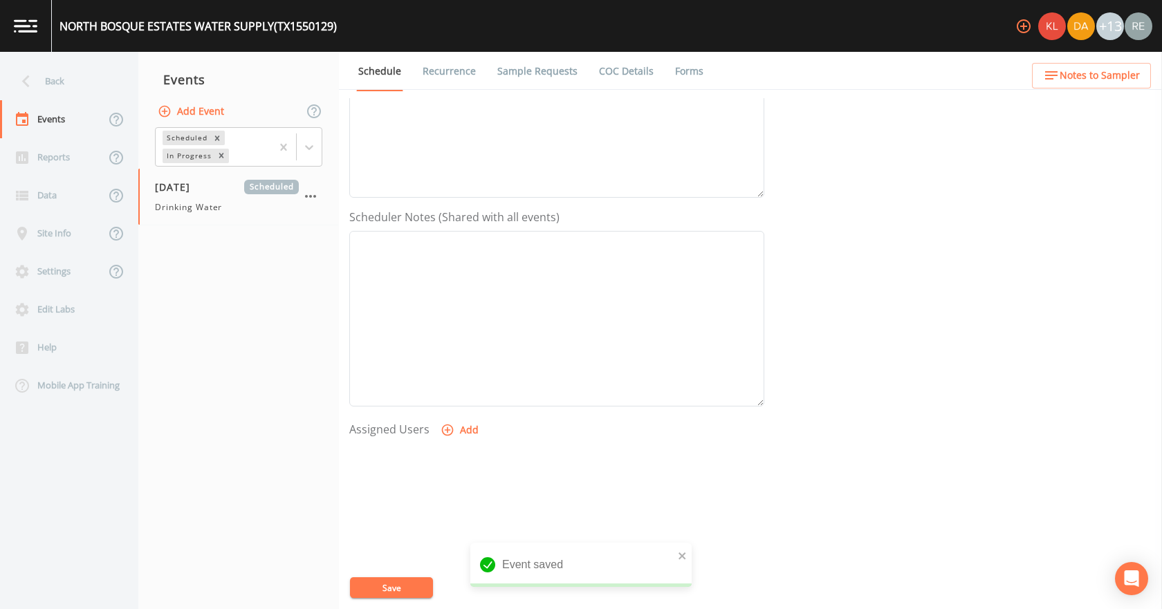
click at [464, 428] on button "Add" at bounding box center [461, 431] width 46 height 26
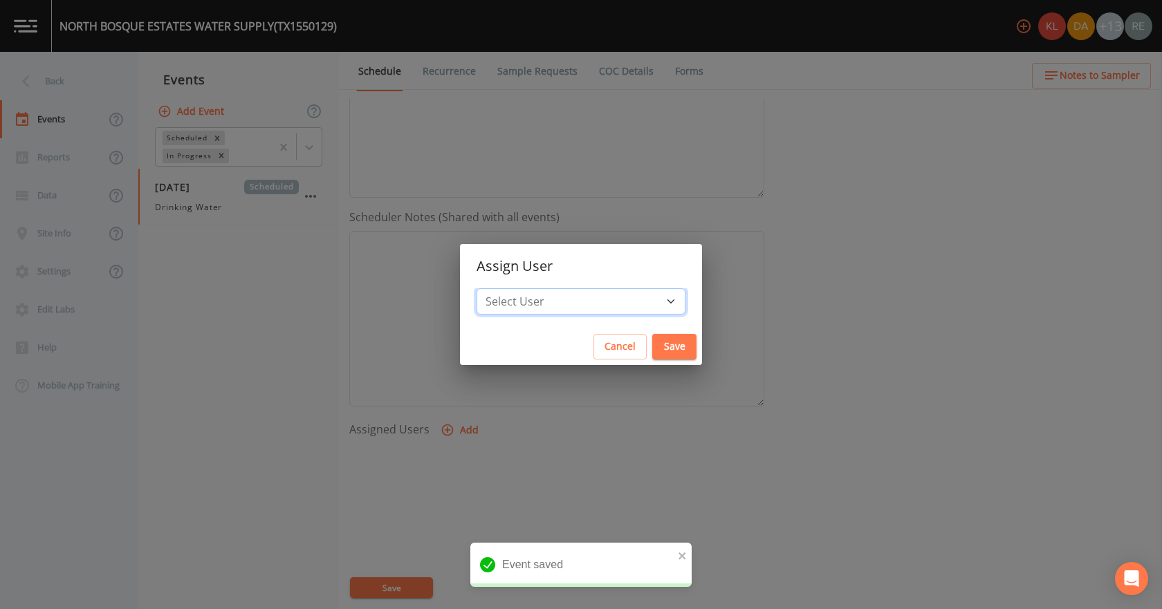
drag, startPoint x: 585, startPoint y: 300, endPoint x: 590, endPoint y: 294, distance: 7.4
click at [585, 300] on select "Select User [PERSON_NAME] [PERSON_NAME] [PERSON_NAME] [PERSON_NAME] [PERSON_NAM…" at bounding box center [581, 301] width 209 height 26
select select "cda467bf-2385-465e-b0d0-2ef008f7967e"
click at [520, 288] on select "Select User [PERSON_NAME] [PERSON_NAME] [PERSON_NAME] [PERSON_NAME] [PERSON_NAM…" at bounding box center [581, 301] width 209 height 26
click at [652, 343] on button "Save" at bounding box center [674, 347] width 44 height 26
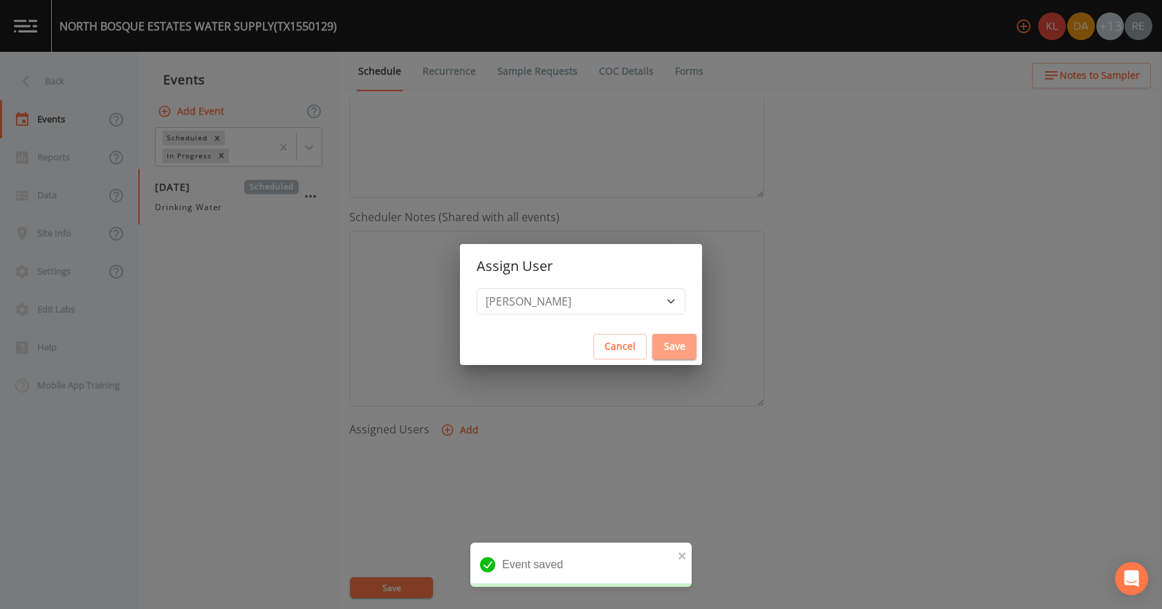
select select
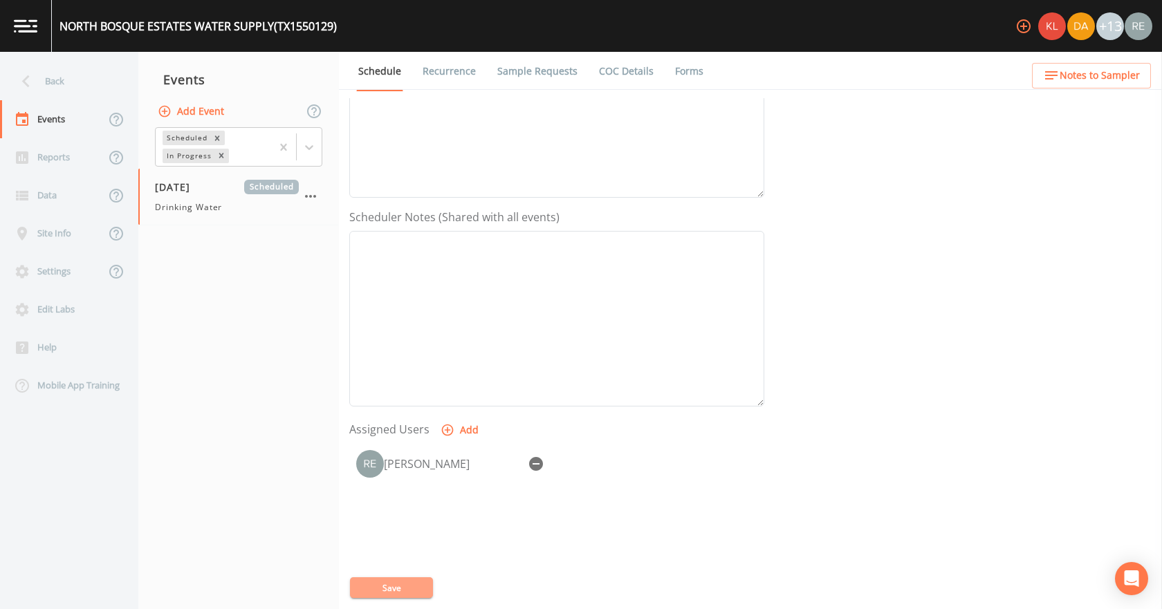
click at [405, 582] on button "Save" at bounding box center [391, 588] width 83 height 21
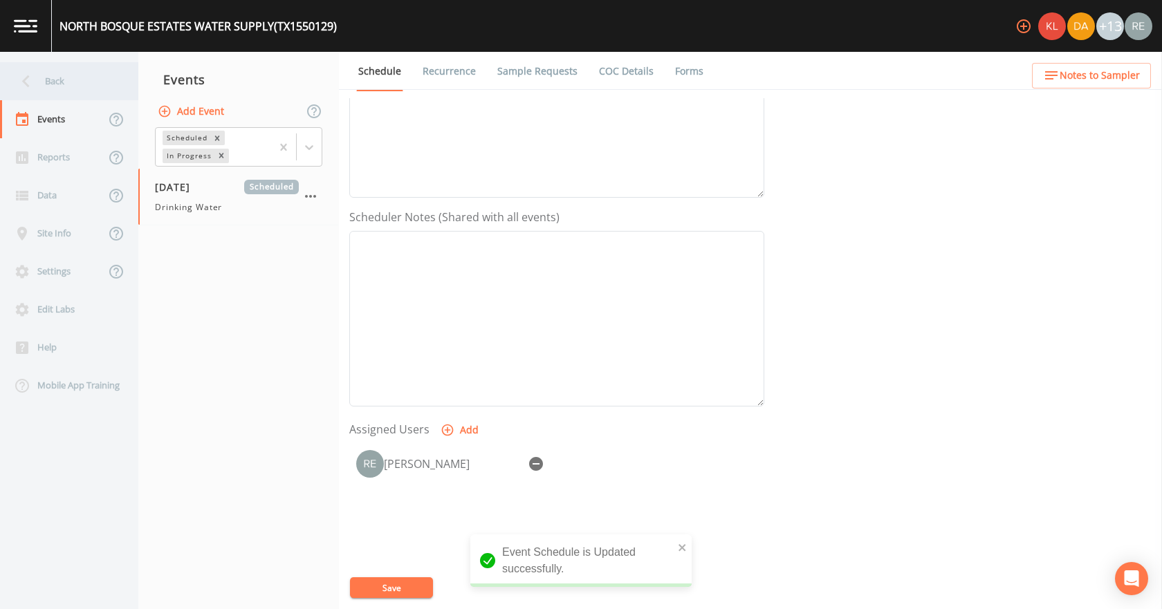
click at [66, 81] on div "Back" at bounding box center [62, 81] width 125 height 38
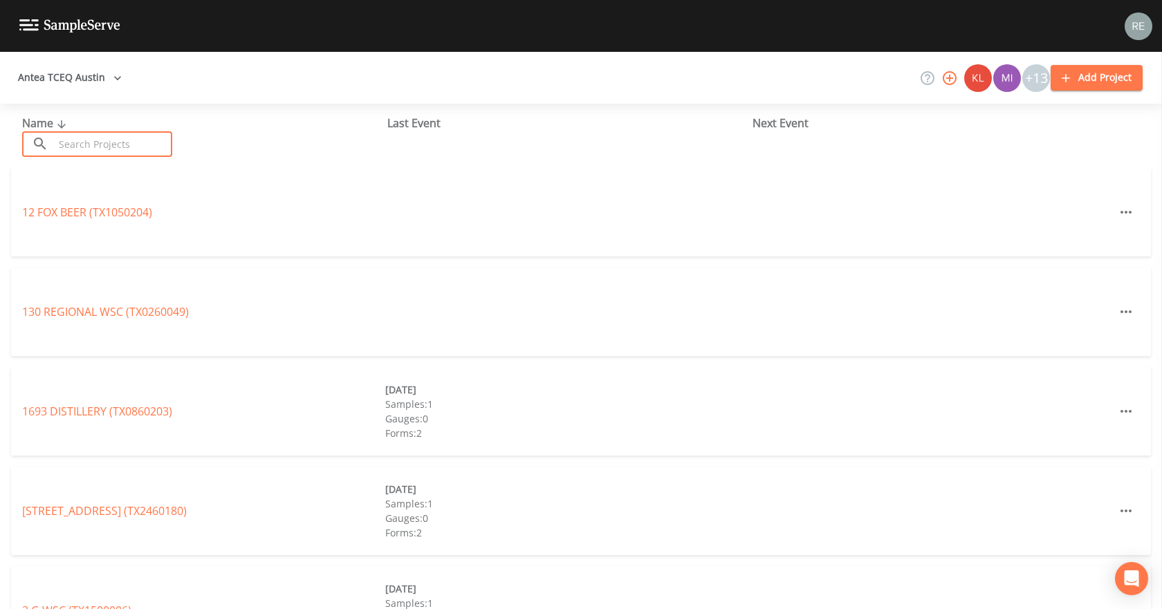
click at [119, 148] on input "text" at bounding box center [113, 144] width 118 height 26
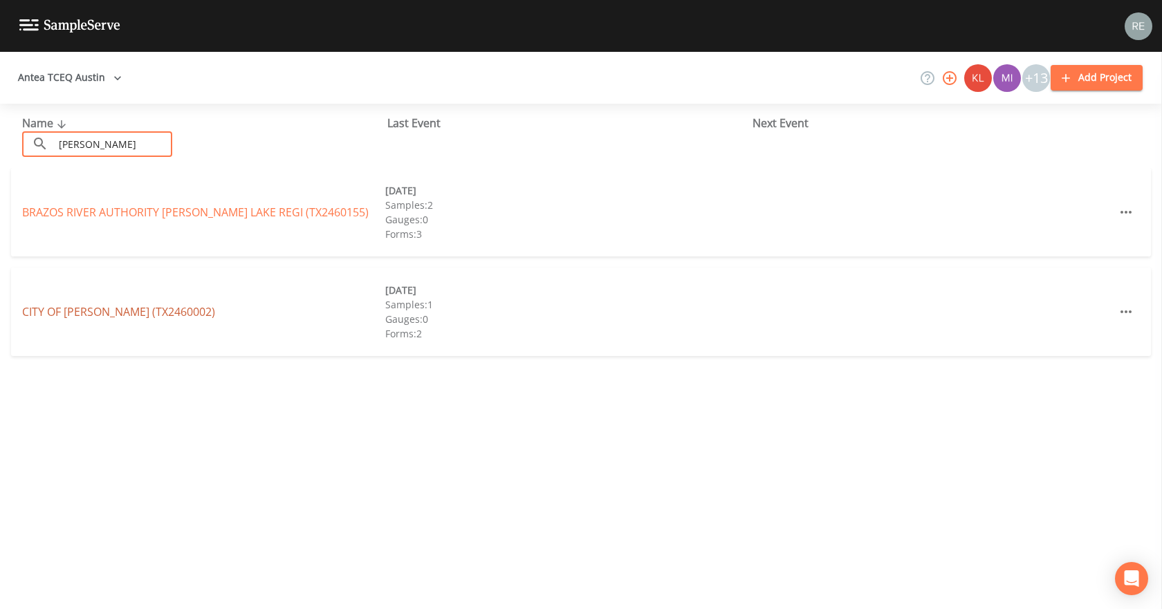
type input "[PERSON_NAME]"
click at [88, 311] on link "CITY OF [GEOGRAPHIC_DATA] (TX2460002)" at bounding box center [118, 311] width 193 height 15
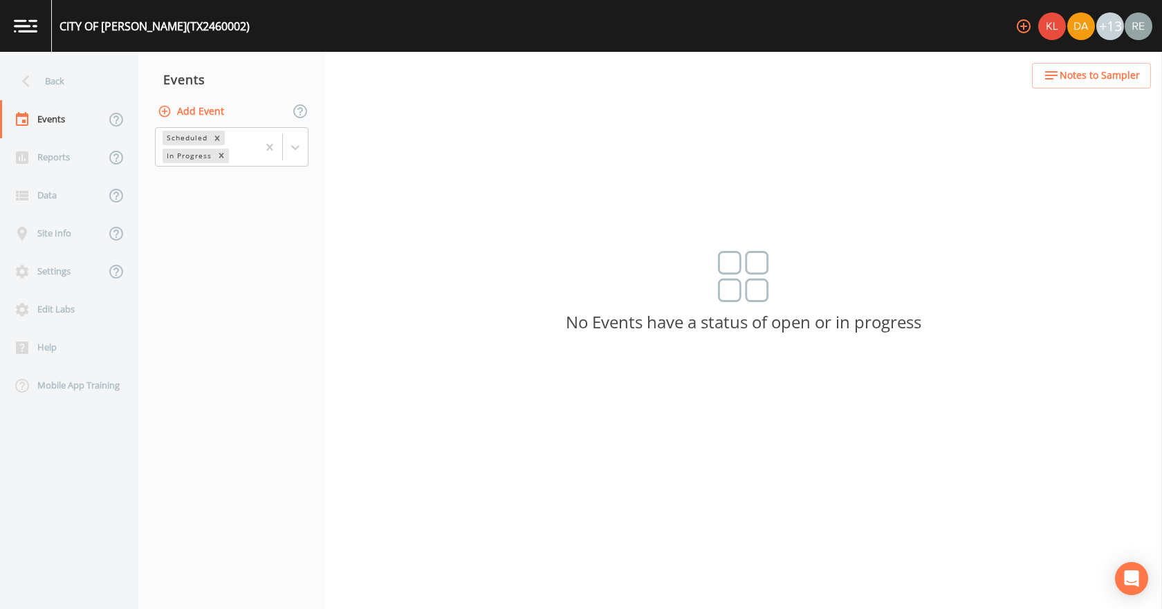
click at [212, 108] on button "Add Event" at bounding box center [192, 112] width 75 height 26
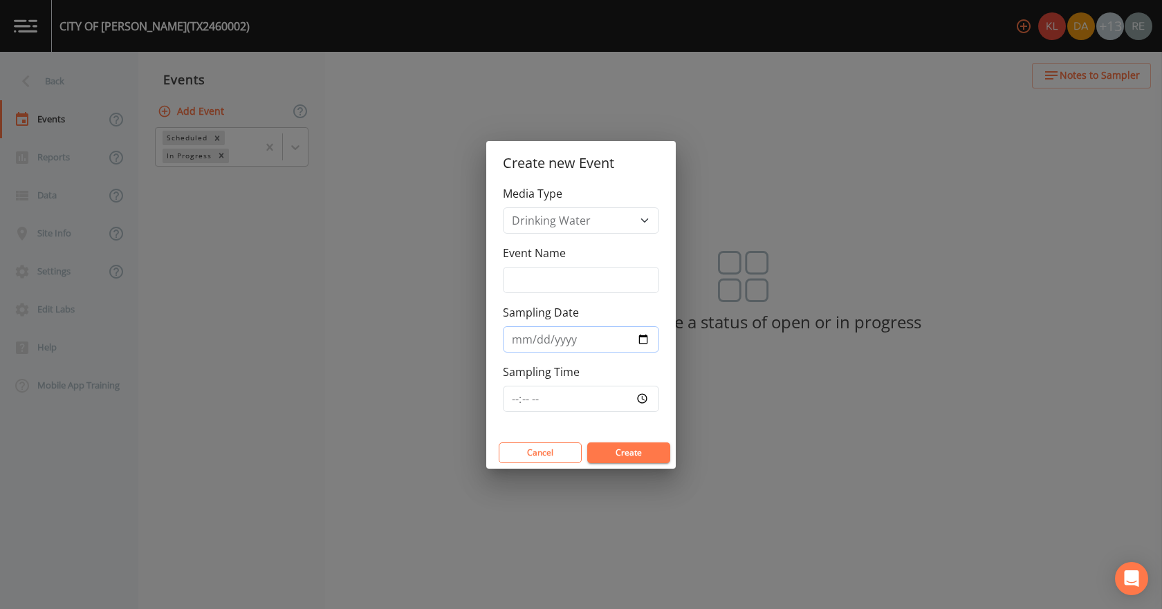
click at [646, 335] on input "Sampling Date" at bounding box center [581, 340] width 156 height 26
click at [644, 339] on input "[DATE]" at bounding box center [581, 340] width 156 height 26
type input "[DATE]"
click at [625, 454] on button "Create" at bounding box center [628, 453] width 83 height 21
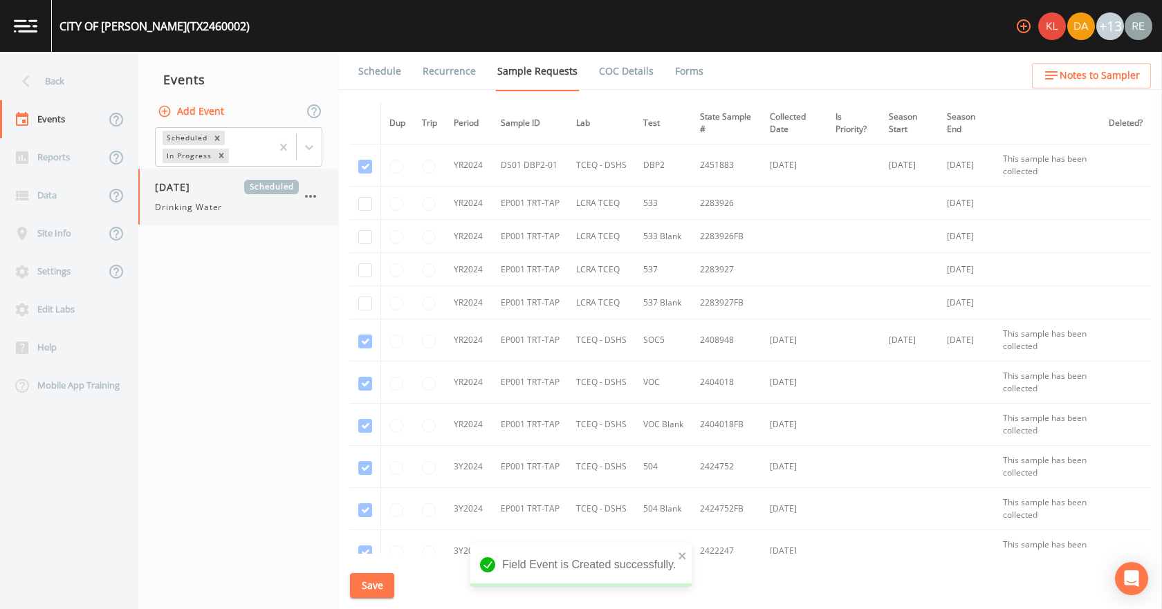
click at [187, 198] on div "[DATE] Scheduled Drinking Water" at bounding box center [227, 197] width 144 height 34
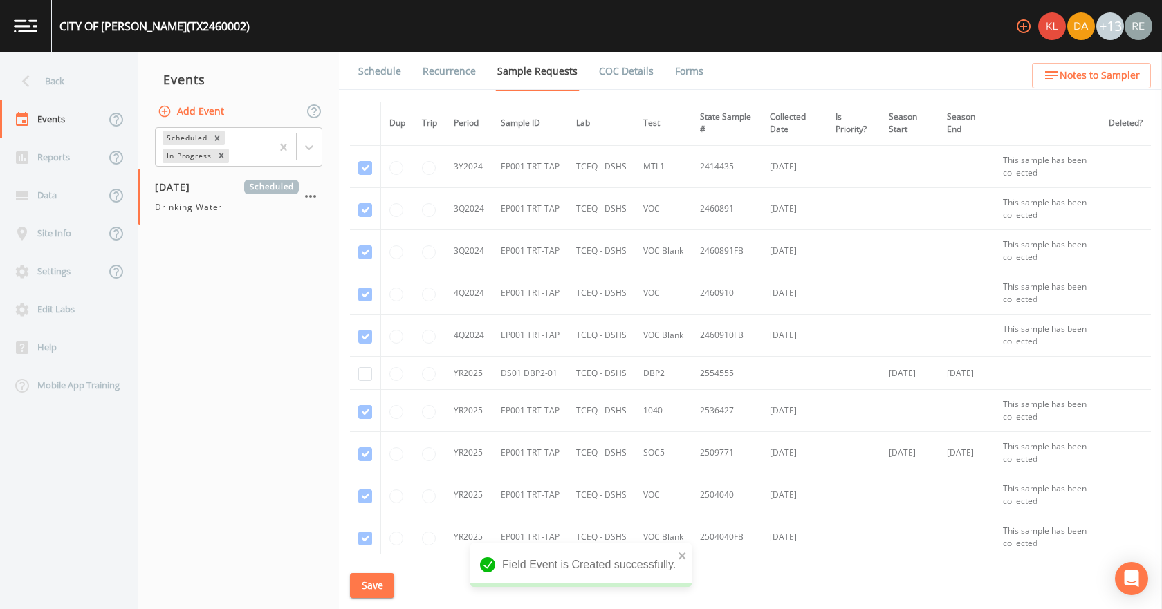
scroll to position [623, 0]
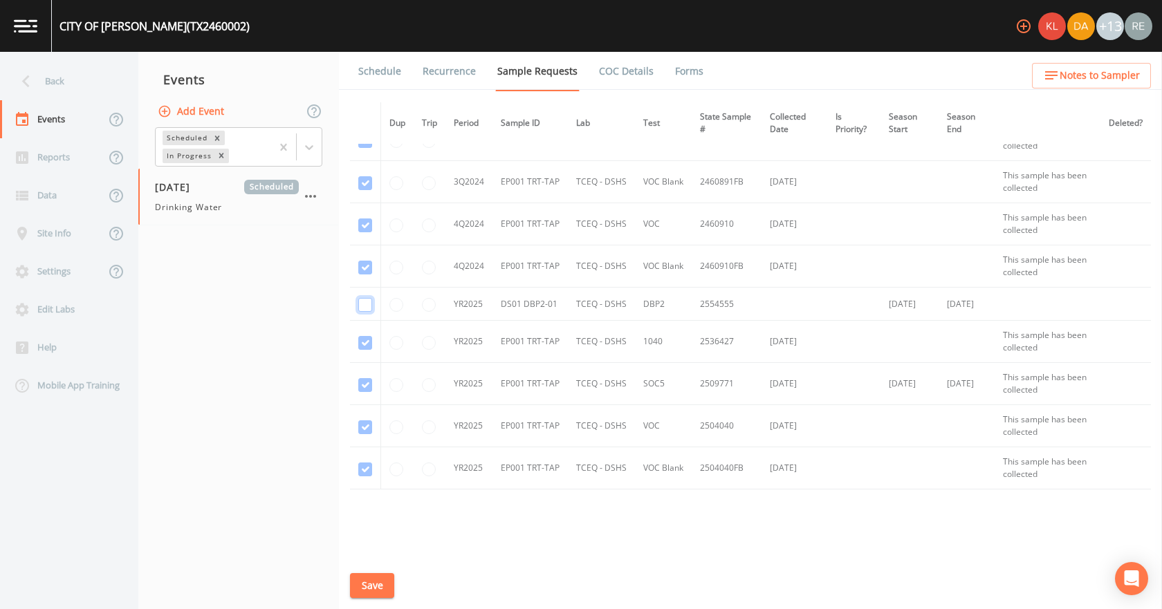
click at [369, 304] on input "checkbox" at bounding box center [365, 305] width 14 height 14
checkbox input "true"
click at [360, 581] on button "Save" at bounding box center [372, 586] width 44 height 26
click at [387, 64] on link "Schedule" at bounding box center [379, 71] width 47 height 39
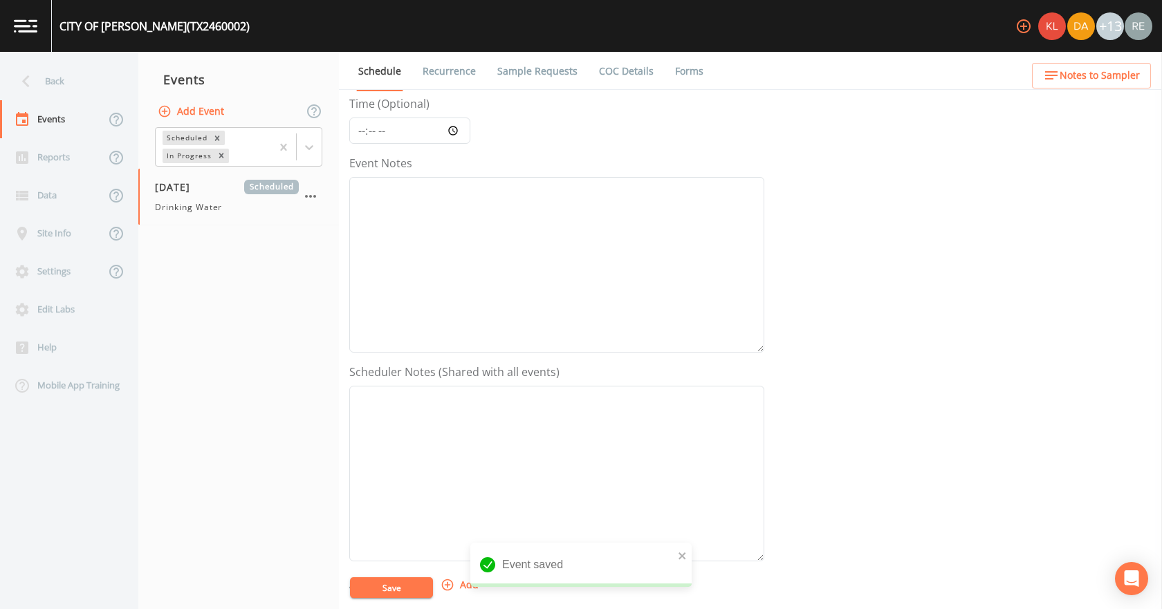
scroll to position [208, 0]
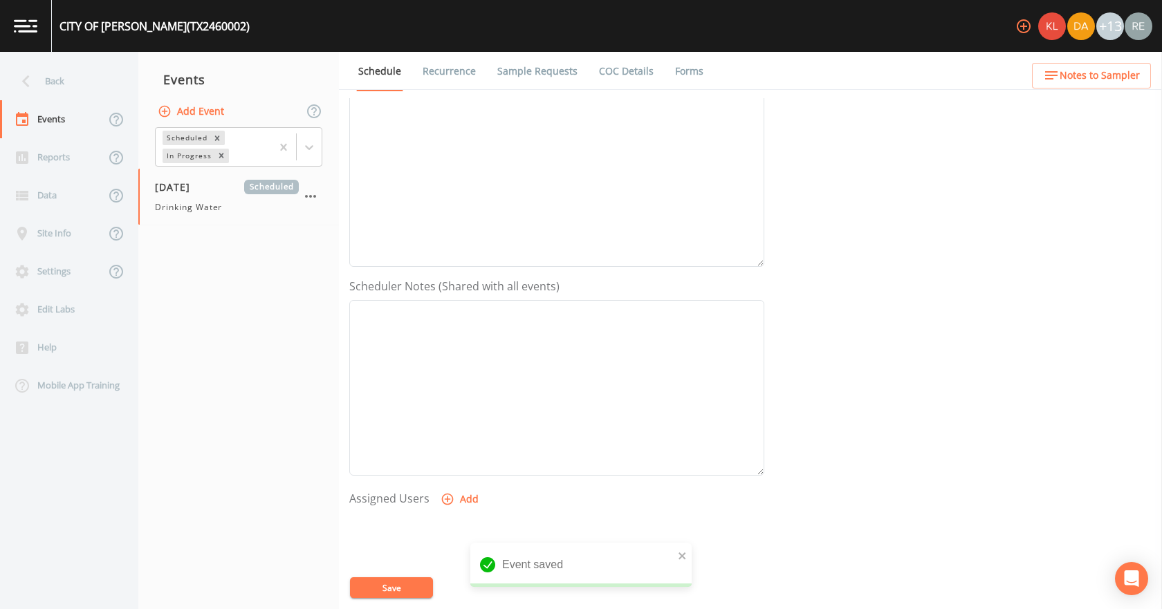
click at [461, 493] on button "Add" at bounding box center [461, 500] width 46 height 26
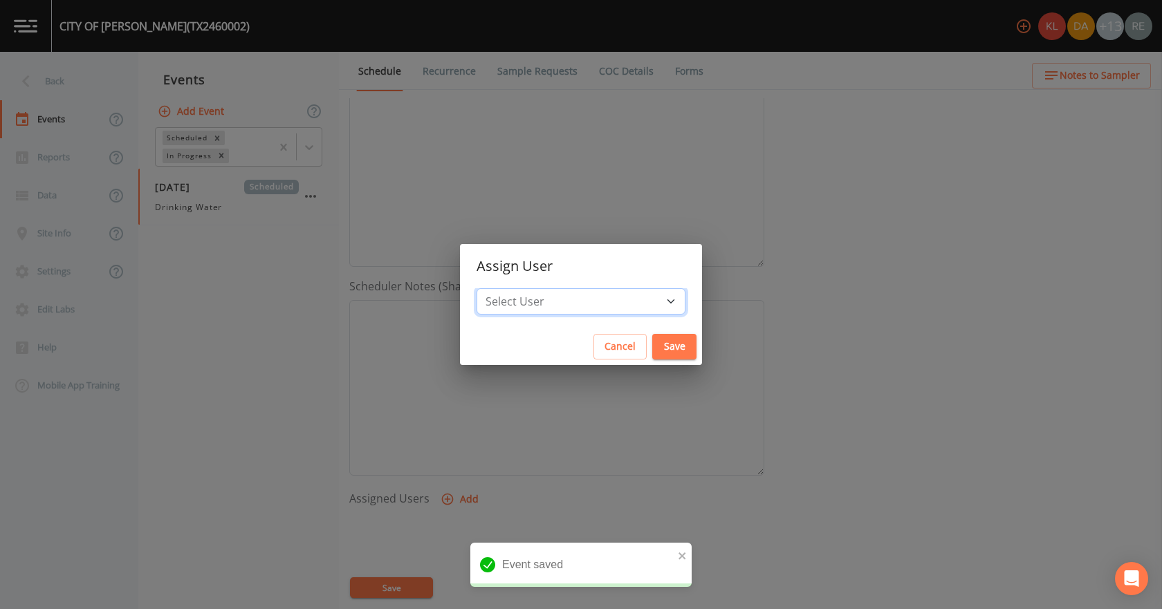
drag, startPoint x: 570, startPoint y: 304, endPoint x: 573, endPoint y: 293, distance: 11.4
click at [570, 303] on select "Select User [PERSON_NAME] [PERSON_NAME] [PERSON_NAME] [PERSON_NAME] [PERSON_NAM…" at bounding box center [581, 301] width 209 height 26
select select "cda467bf-2385-465e-b0d0-2ef008f7967e"
click at [520, 288] on select "Select User [PERSON_NAME] [PERSON_NAME] [PERSON_NAME] [PERSON_NAME] [PERSON_NAM…" at bounding box center [581, 301] width 209 height 26
click at [652, 350] on button "Save" at bounding box center [674, 347] width 44 height 26
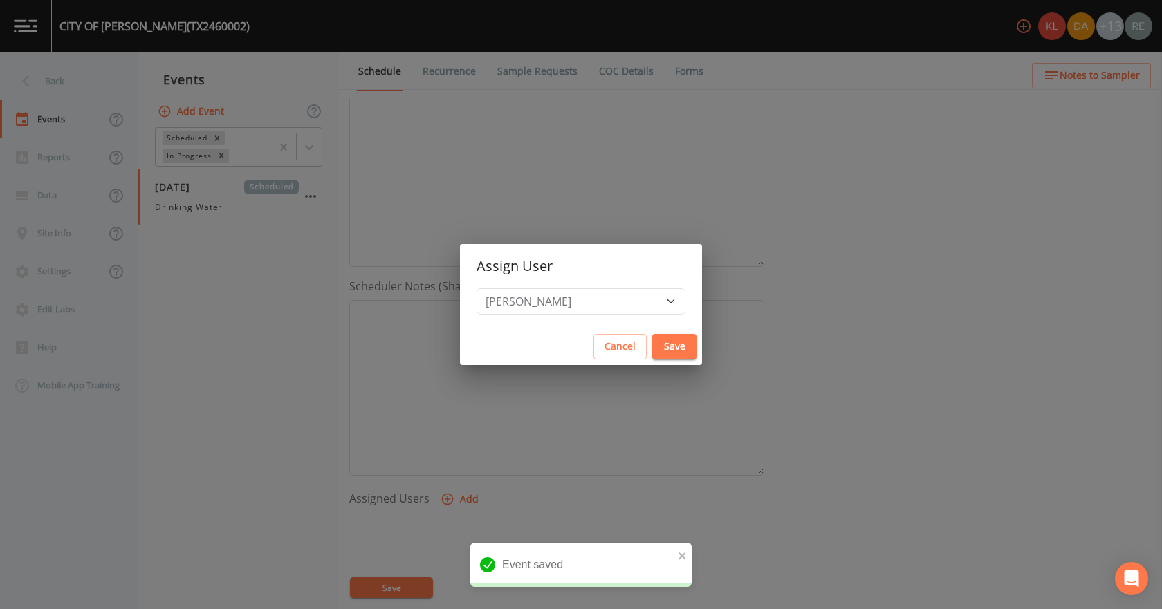
select select
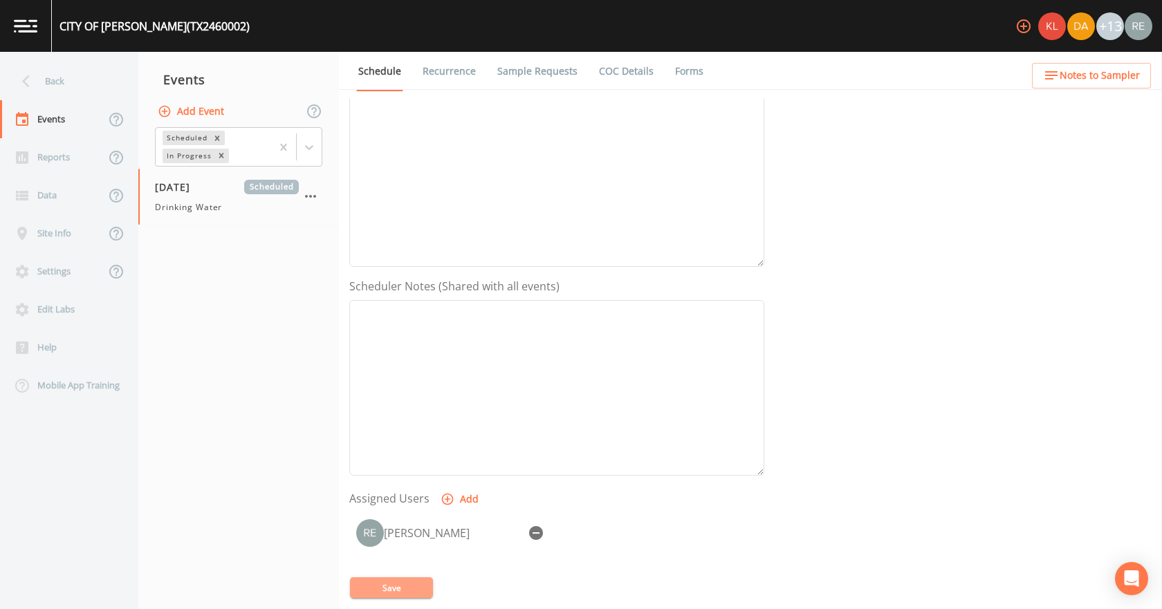
click at [376, 581] on button "Save" at bounding box center [391, 588] width 83 height 21
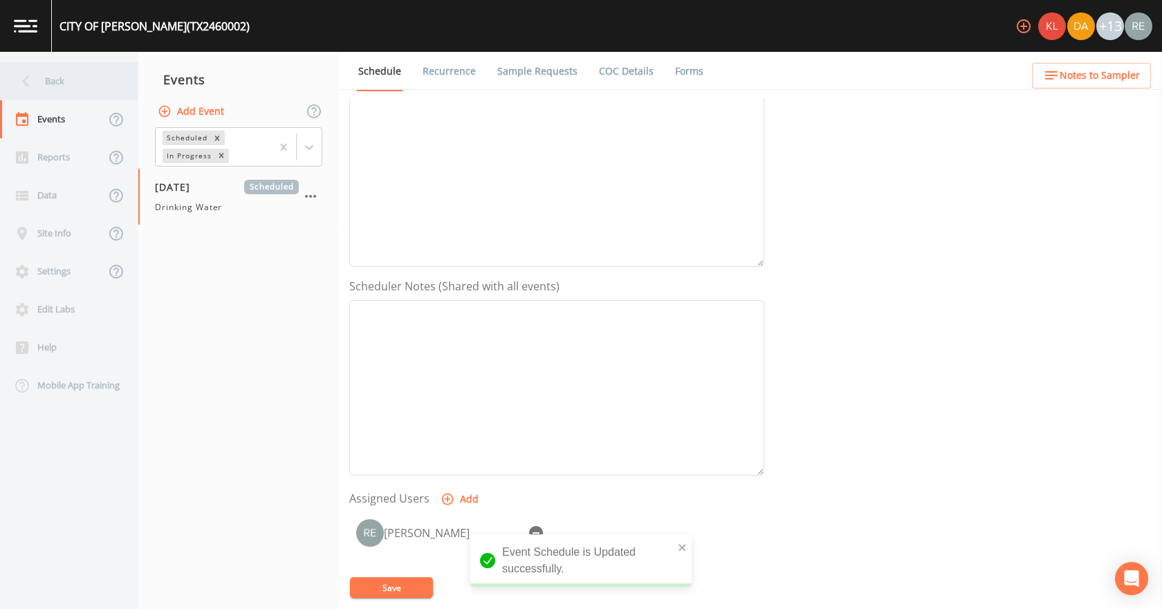
click at [48, 75] on div "Back" at bounding box center [62, 81] width 125 height 38
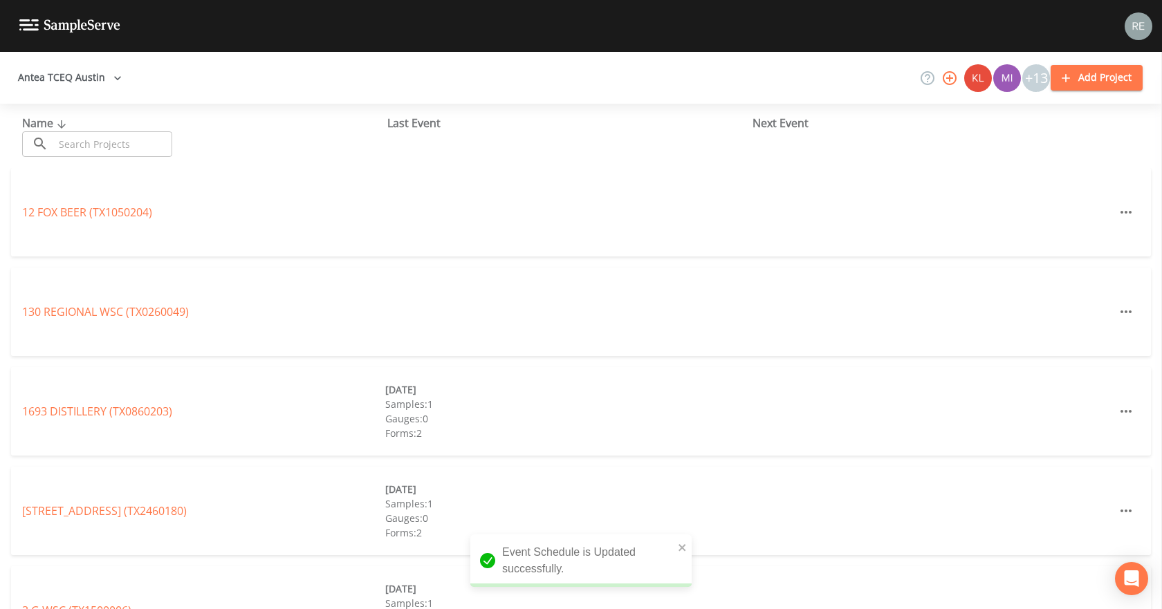
click at [72, 143] on input "text" at bounding box center [113, 144] width 118 height 26
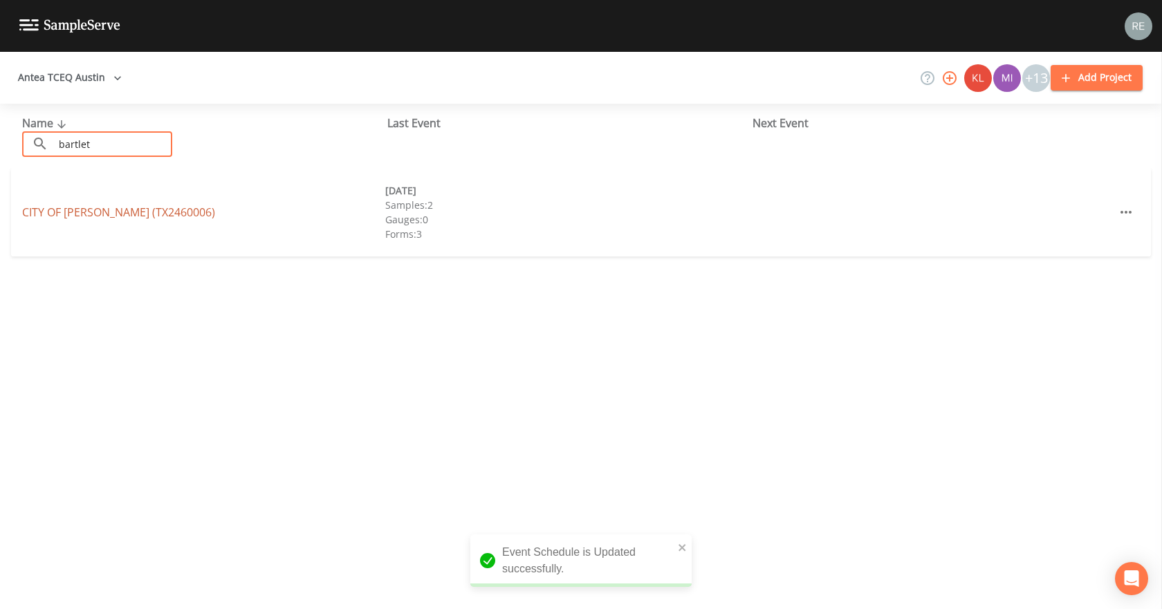
type input "bartlet"
click at [96, 218] on link "CITY OF [GEOGRAPHIC_DATA] (TX2460006)" at bounding box center [118, 212] width 193 height 15
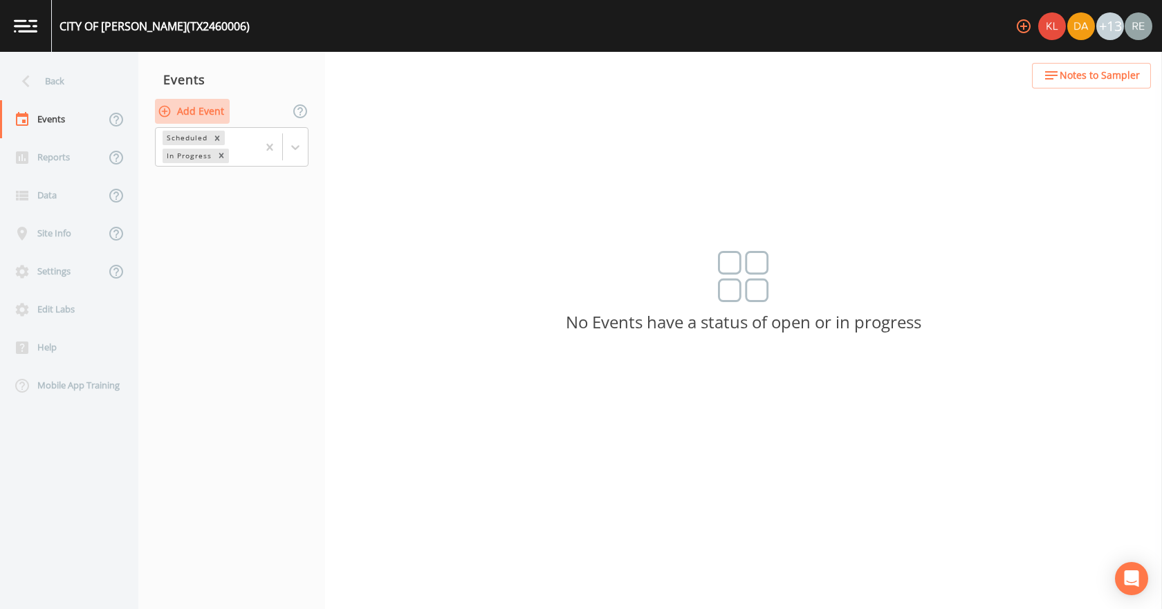
click at [223, 110] on button "Add Event" at bounding box center [192, 112] width 75 height 26
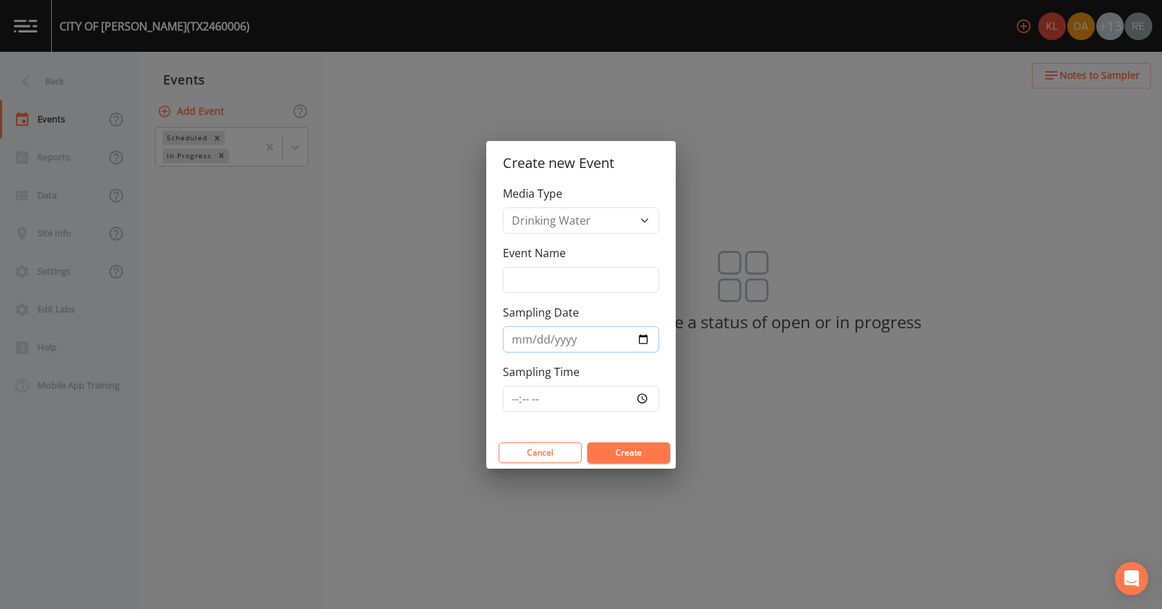
click at [638, 337] on input "Sampling Date" at bounding box center [581, 340] width 156 height 26
click at [650, 342] on input "[DATE]" at bounding box center [581, 340] width 156 height 26
click at [645, 333] on input "[DATE]" at bounding box center [581, 340] width 156 height 26
type input "[DATE]"
click at [621, 446] on button "Create" at bounding box center [628, 453] width 83 height 21
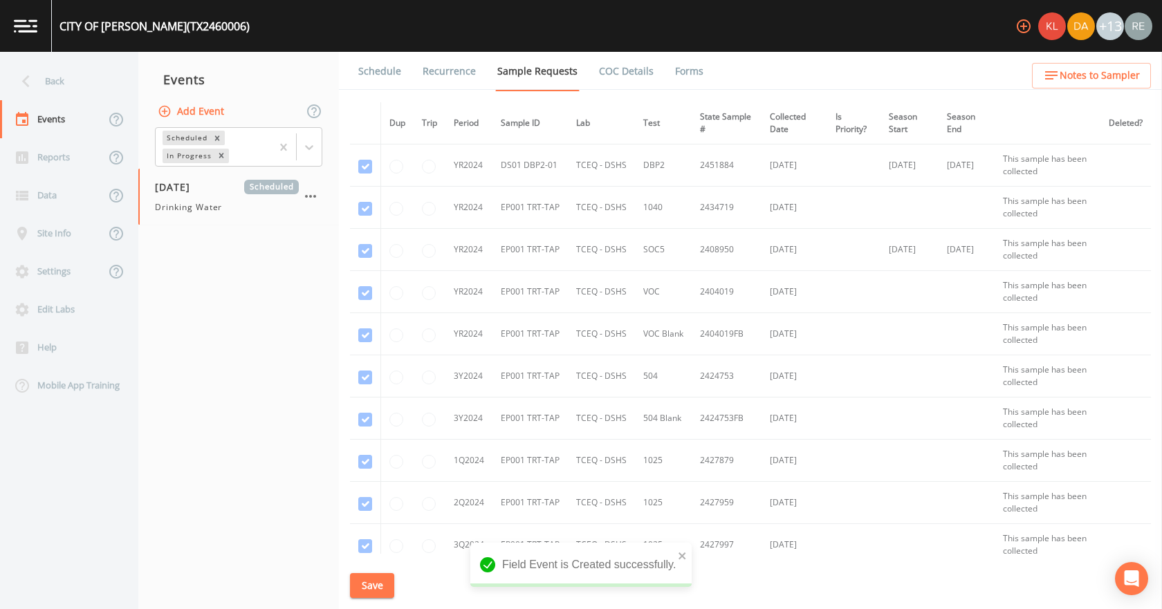
click at [201, 215] on div "[DATE] Scheduled Drinking Water" at bounding box center [238, 197] width 201 height 56
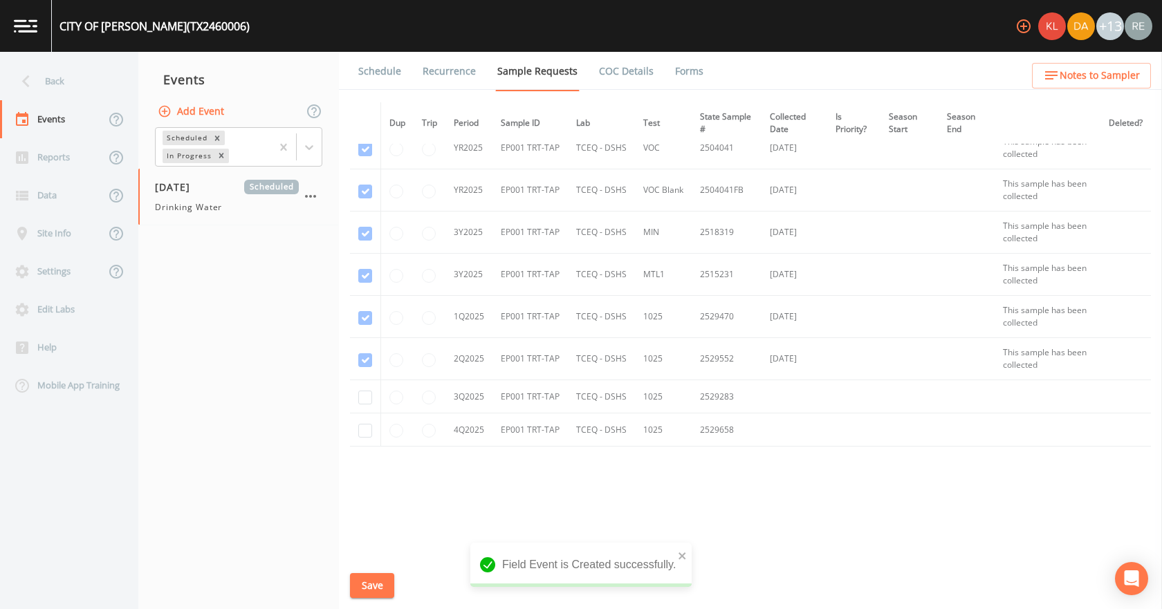
scroll to position [569, 0]
click at [360, 392] on input "checkbox" at bounding box center [365, 394] width 14 height 14
checkbox input "true"
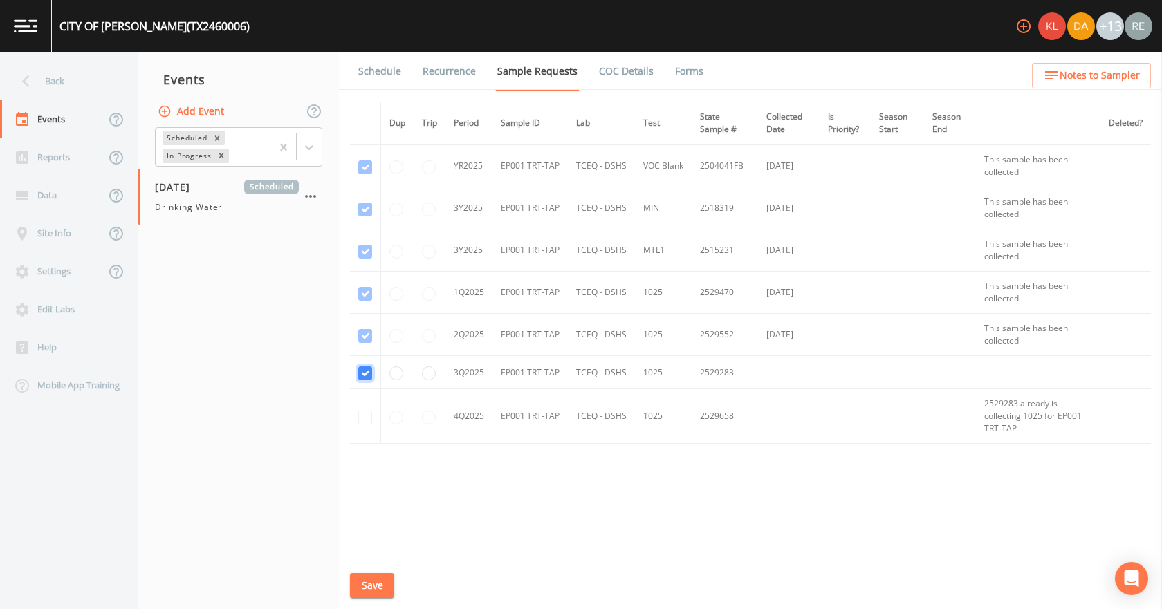
scroll to position [591, 0]
click at [373, 586] on button "Save" at bounding box center [372, 586] width 44 height 26
click at [366, 71] on link "Schedule" at bounding box center [379, 71] width 47 height 39
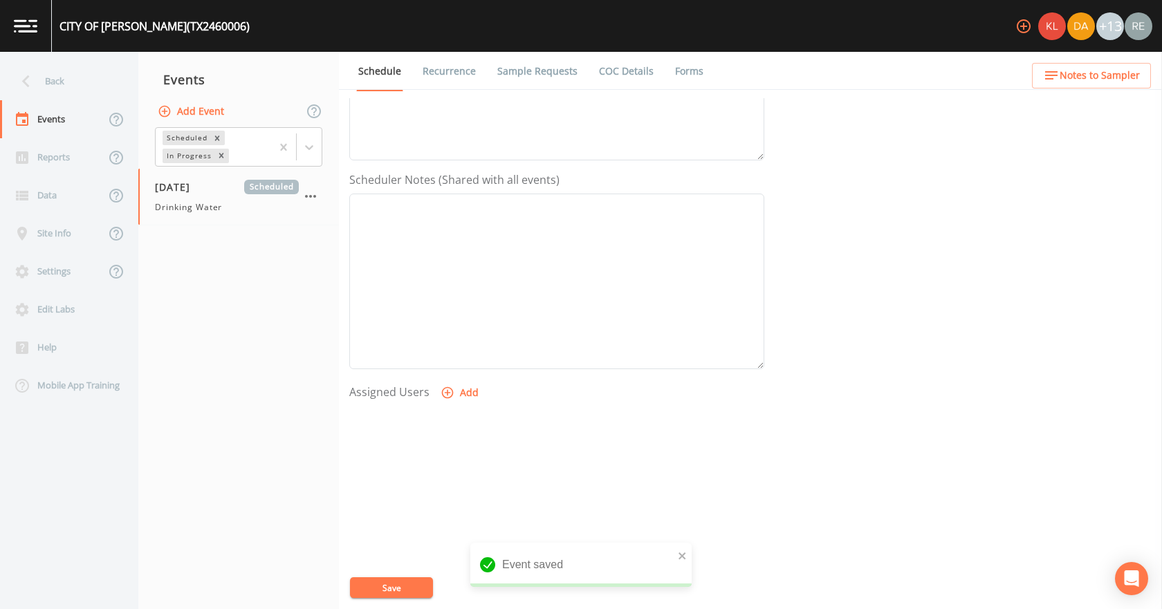
scroll to position [346, 0]
click at [459, 365] on button "Add" at bounding box center [461, 362] width 46 height 26
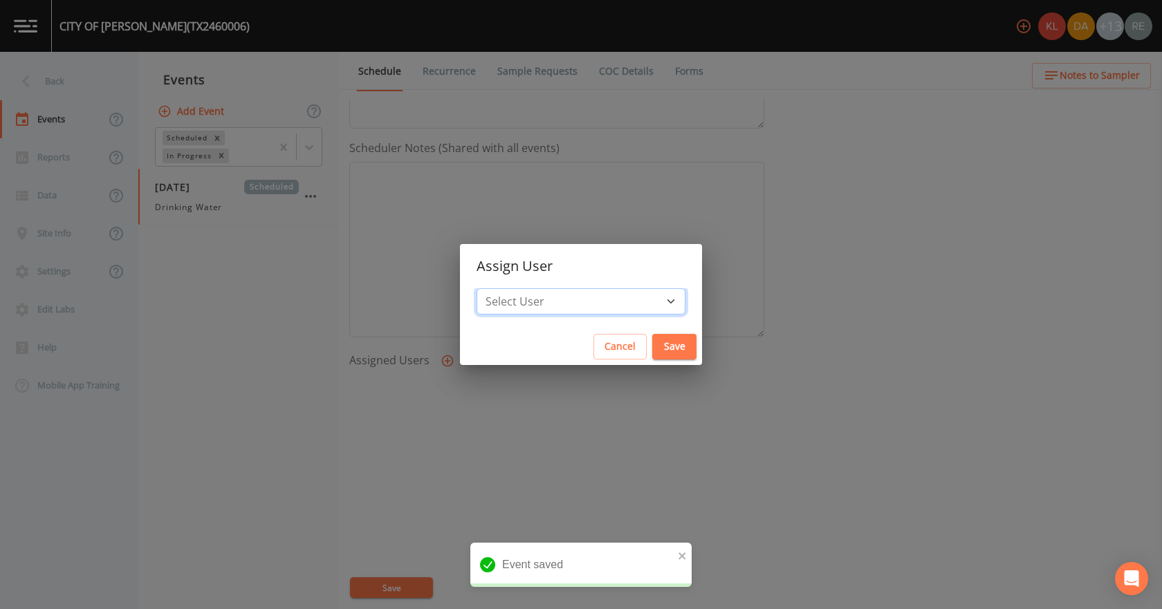
drag, startPoint x: 524, startPoint y: 306, endPoint x: 529, endPoint y: 294, distance: 12.7
click at [524, 306] on select "Select User [PERSON_NAME] [PERSON_NAME] [PERSON_NAME] [PERSON_NAME] [PERSON_NAM…" at bounding box center [581, 301] width 209 height 26
select select "cda467bf-2385-465e-b0d0-2ef008f7967e"
click at [520, 288] on select "Select User [PERSON_NAME] [PERSON_NAME] [PERSON_NAME] [PERSON_NAME] [PERSON_NAM…" at bounding box center [581, 301] width 209 height 26
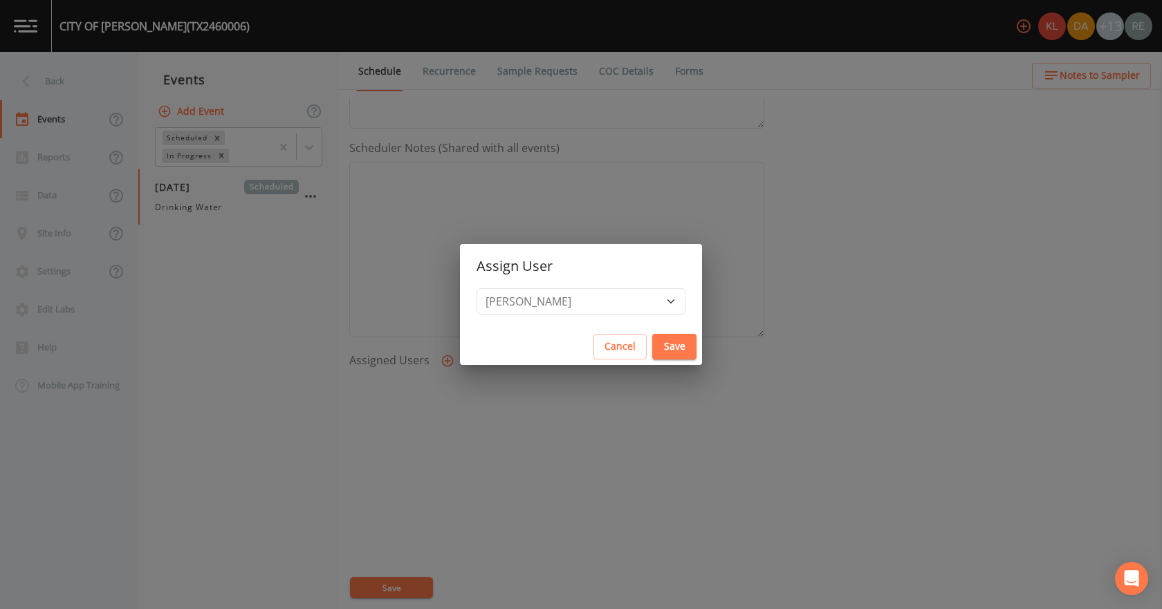
drag, startPoint x: 620, startPoint y: 340, endPoint x: 538, endPoint y: 394, distance: 97.5
click at [652, 340] on button "Save" at bounding box center [674, 347] width 44 height 26
select select
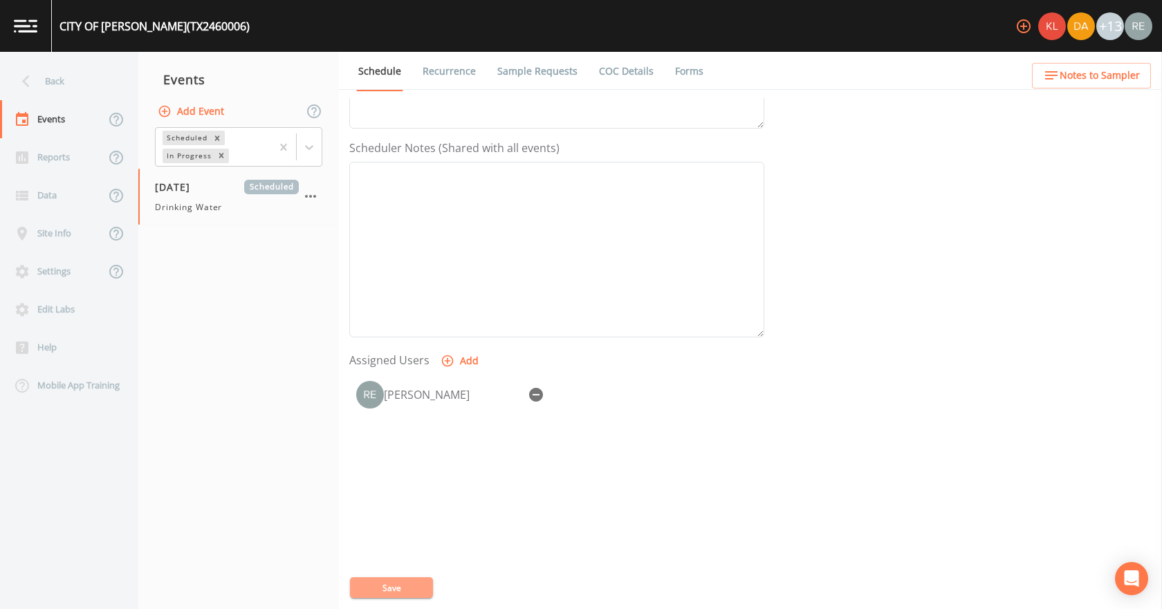
click at [412, 582] on button "Save" at bounding box center [391, 588] width 83 height 21
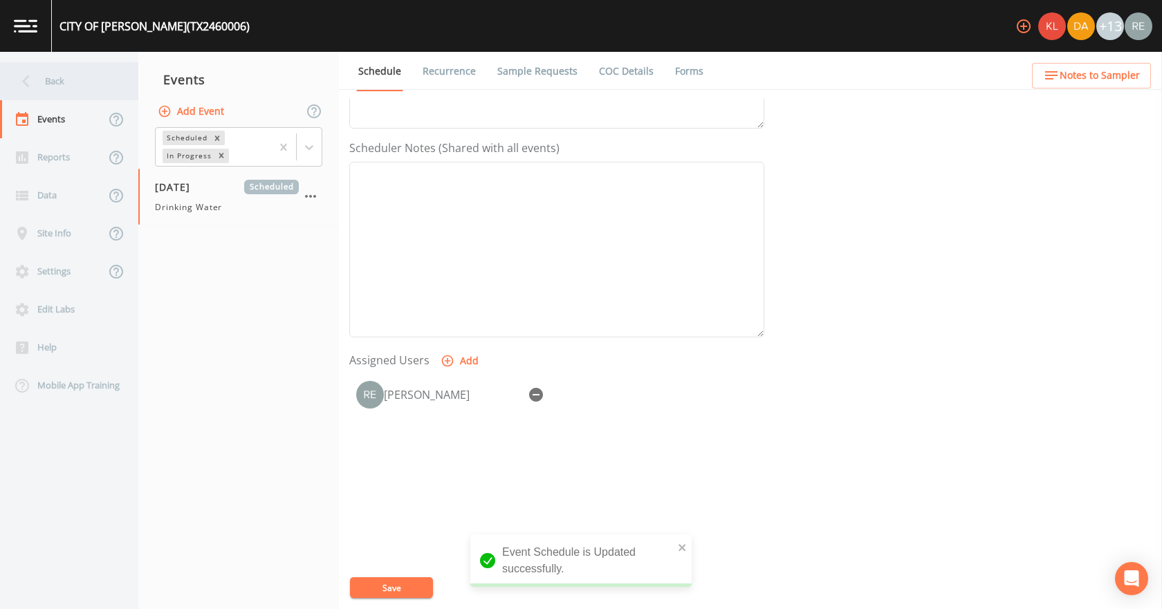
click at [75, 77] on div "Back" at bounding box center [62, 81] width 125 height 38
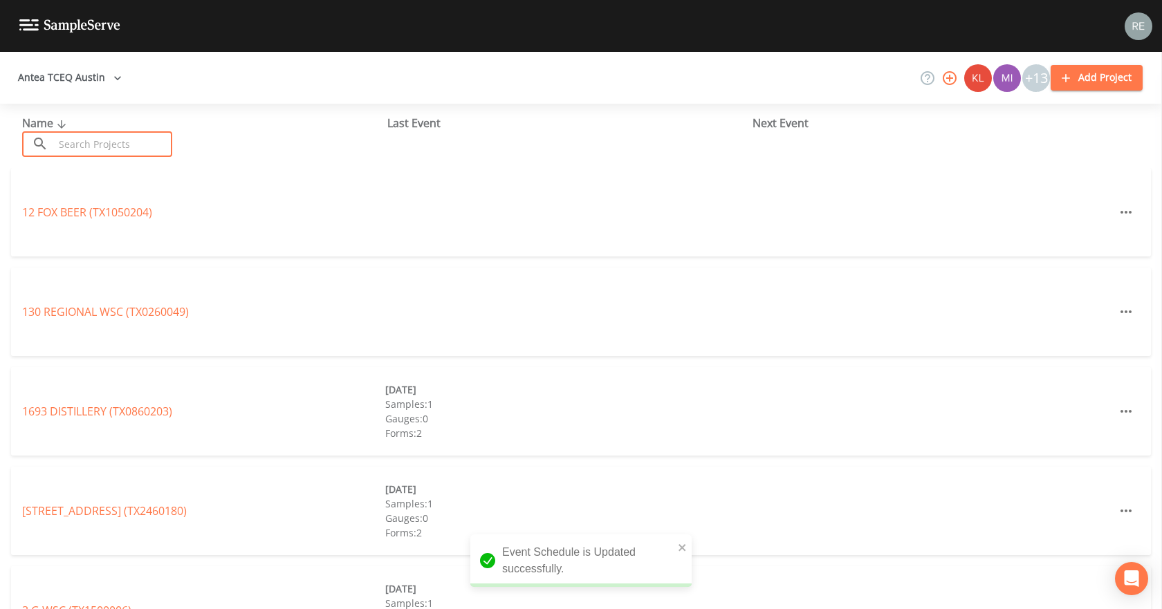
click at [111, 148] on input "text" at bounding box center [113, 144] width 118 height 26
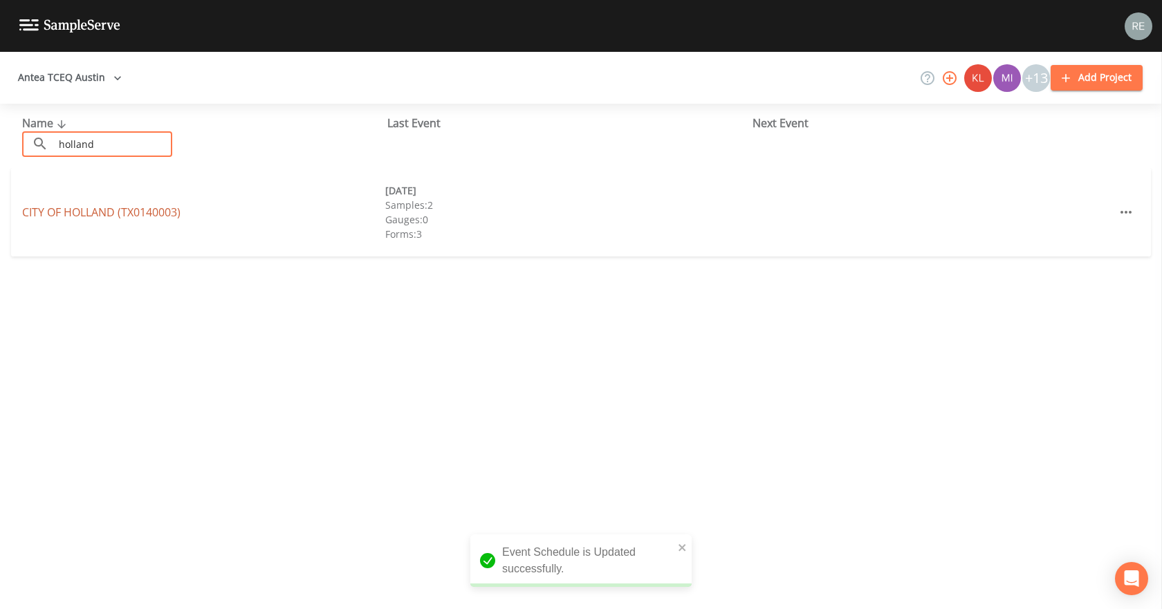
type input "holland"
click at [107, 210] on link "[GEOGRAPHIC_DATA] (TX0140003)" at bounding box center [101, 212] width 158 height 15
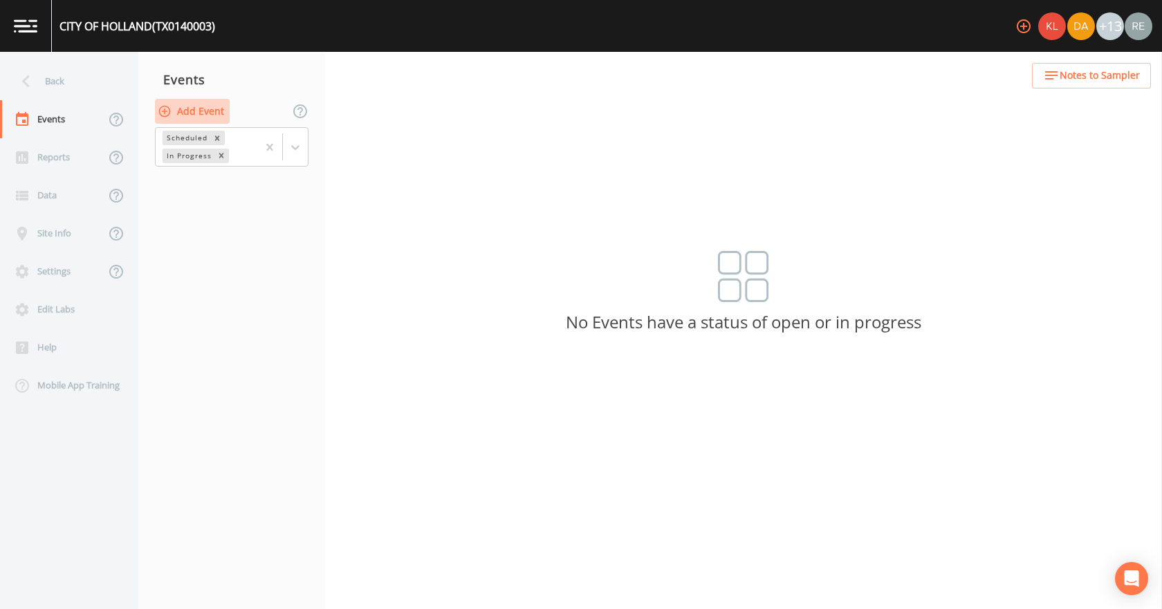
click at [195, 107] on button "Add Event" at bounding box center [192, 112] width 75 height 26
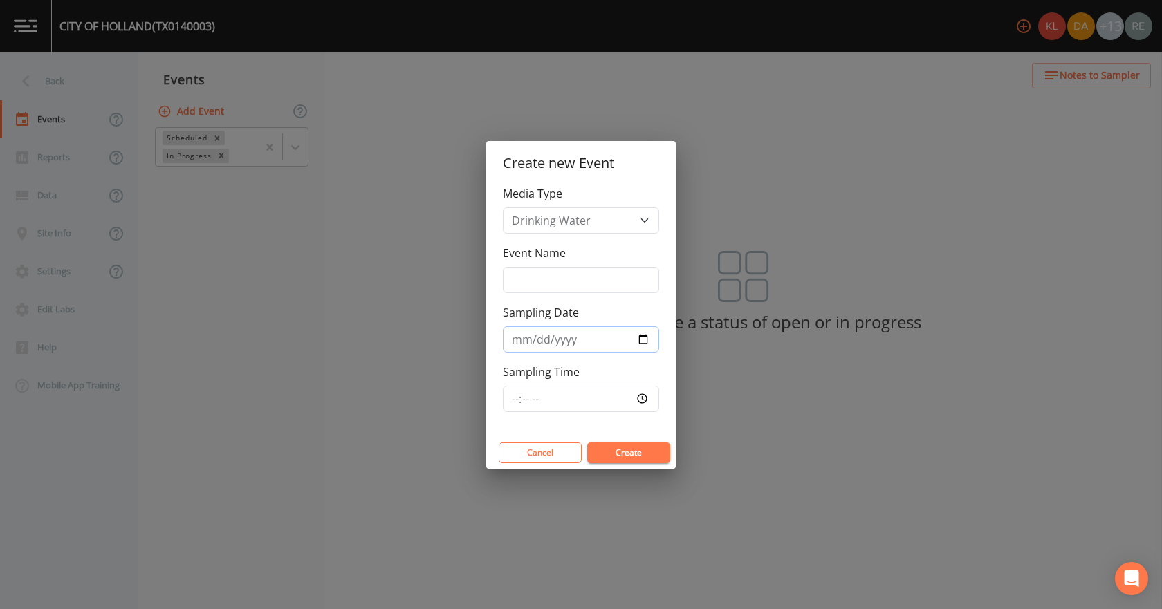
click at [645, 338] on input "Sampling Date" at bounding box center [581, 340] width 156 height 26
type input "[DATE]"
click at [633, 458] on button "Create" at bounding box center [628, 453] width 83 height 21
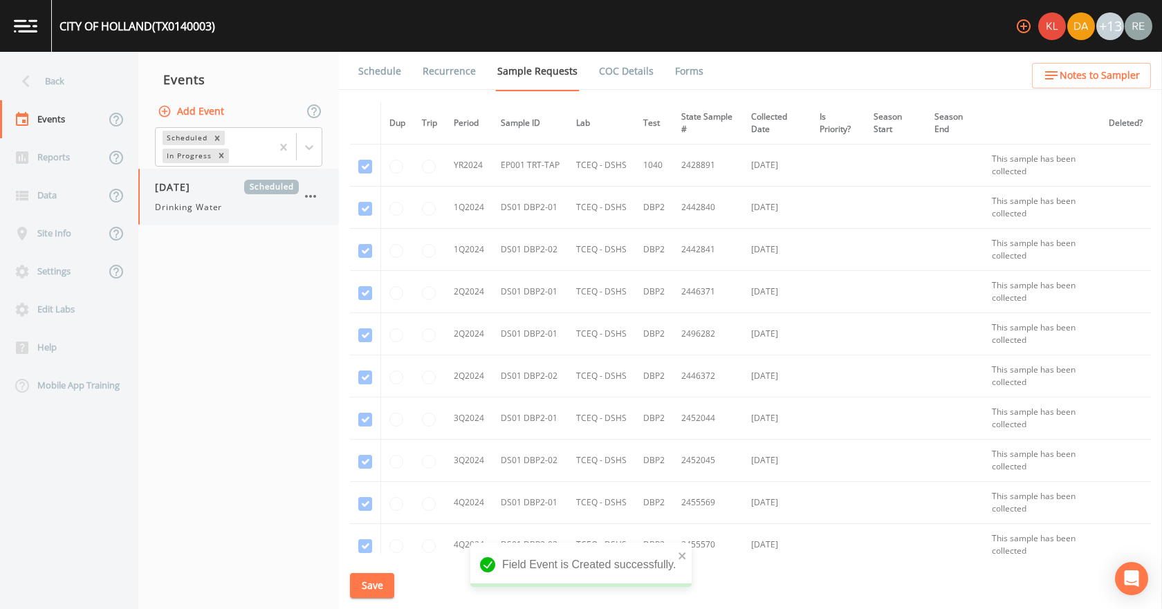
click at [185, 174] on div "[DATE] Scheduled Drinking Water" at bounding box center [238, 197] width 201 height 56
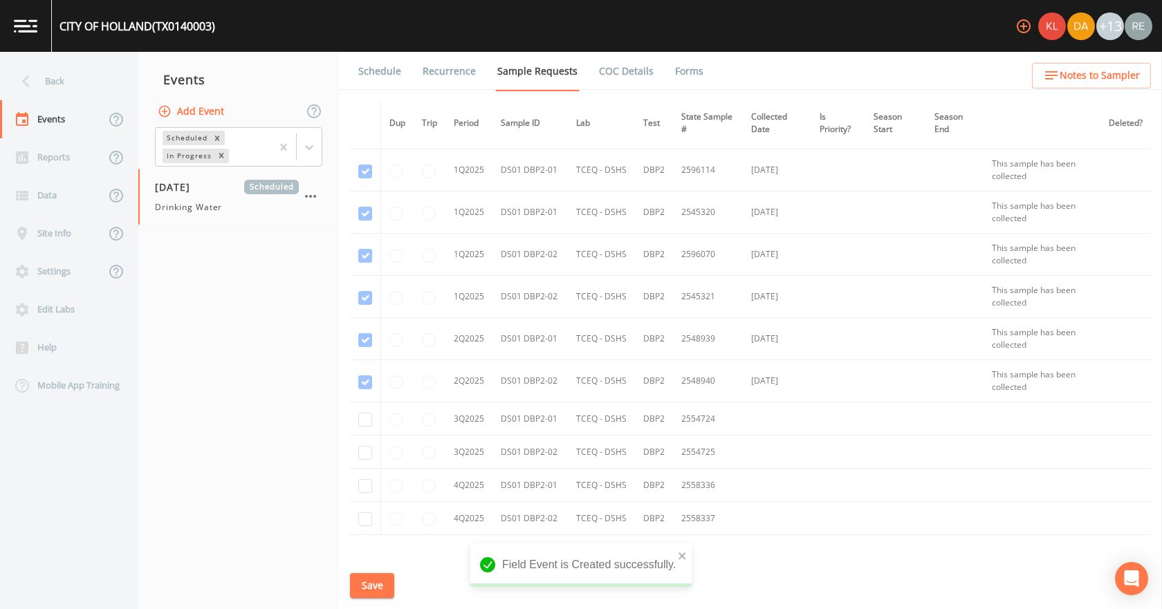
scroll to position [594, 0]
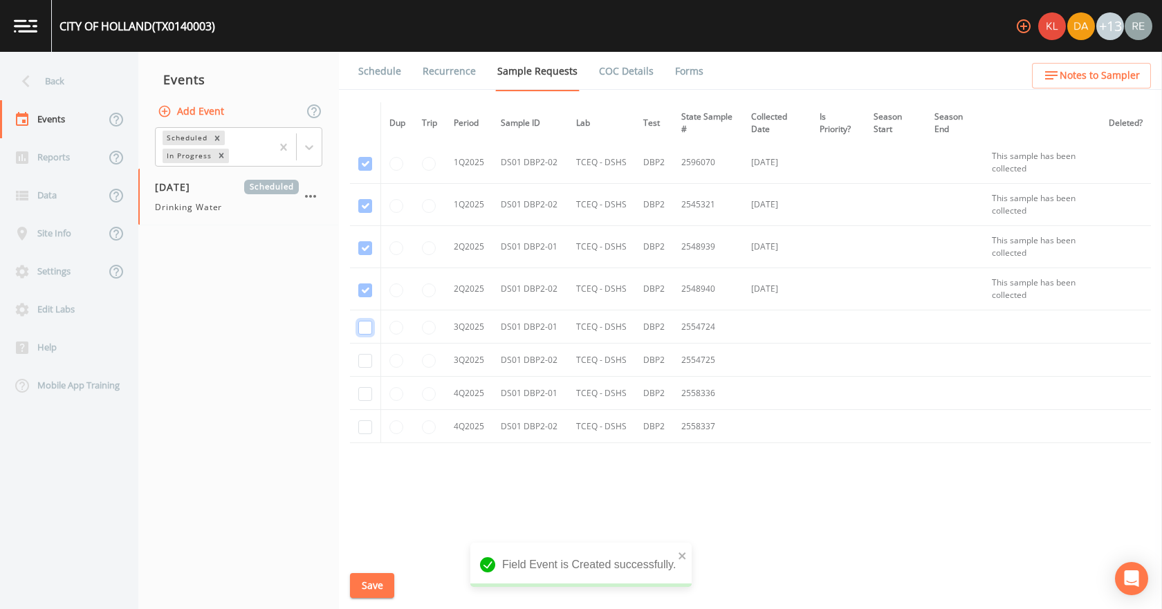
click at [367, 329] on input "checkbox" at bounding box center [365, 328] width 14 height 14
checkbox input "true"
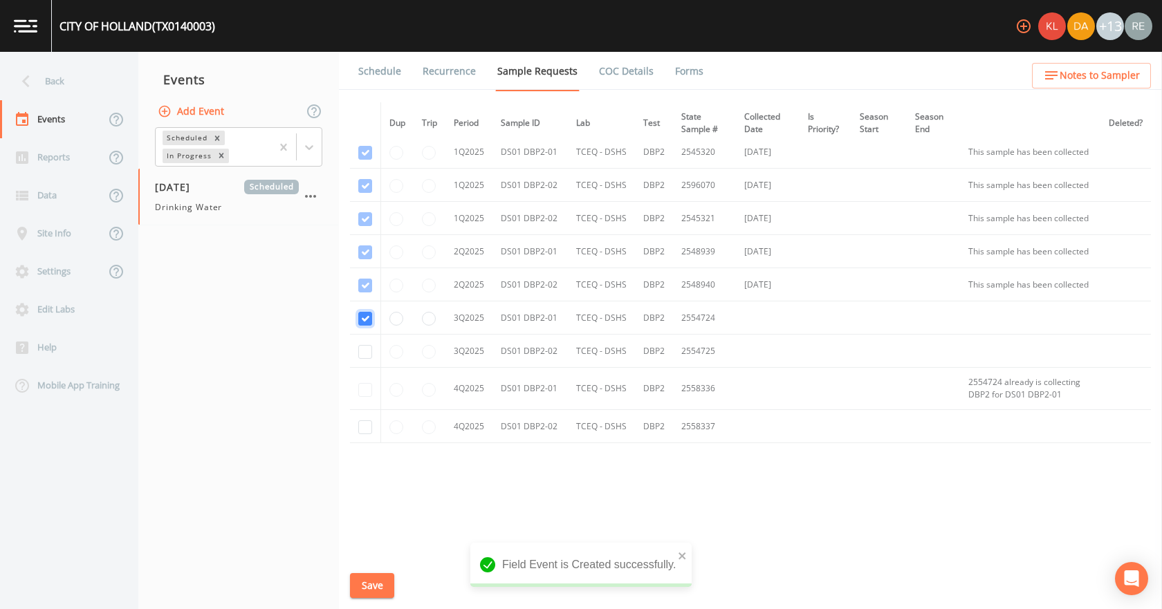
scroll to position [441, 0]
click at [369, 354] on input "checkbox" at bounding box center [365, 352] width 14 height 14
checkbox input "true"
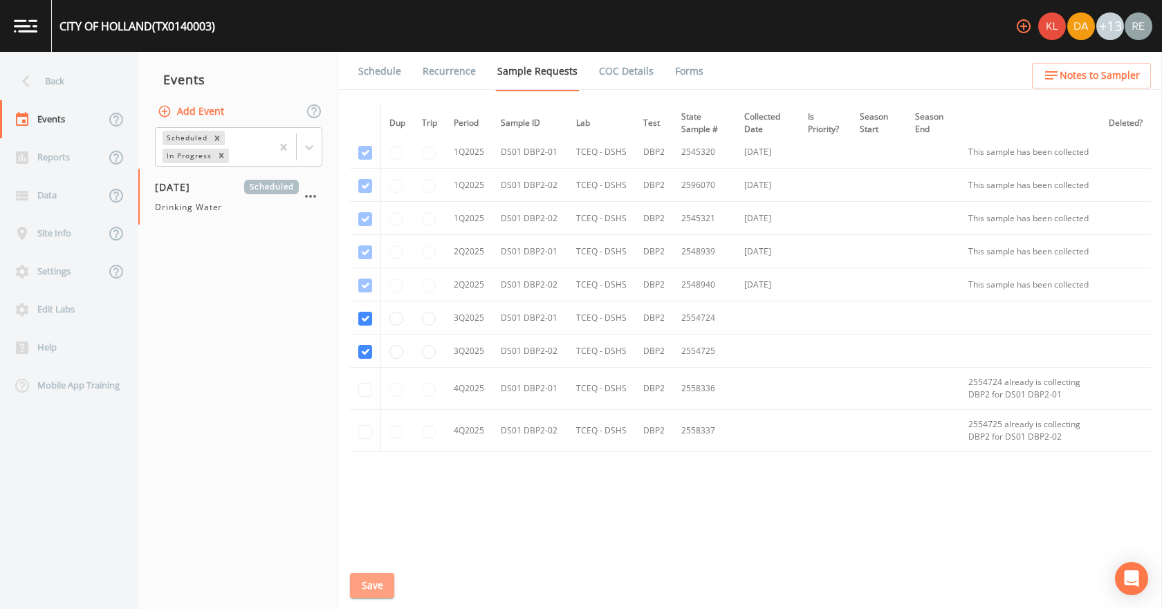
click at [383, 591] on button "Save" at bounding box center [372, 586] width 44 height 26
click at [377, 588] on button "Save" at bounding box center [372, 586] width 44 height 26
click at [380, 69] on link "Schedule" at bounding box center [379, 71] width 47 height 39
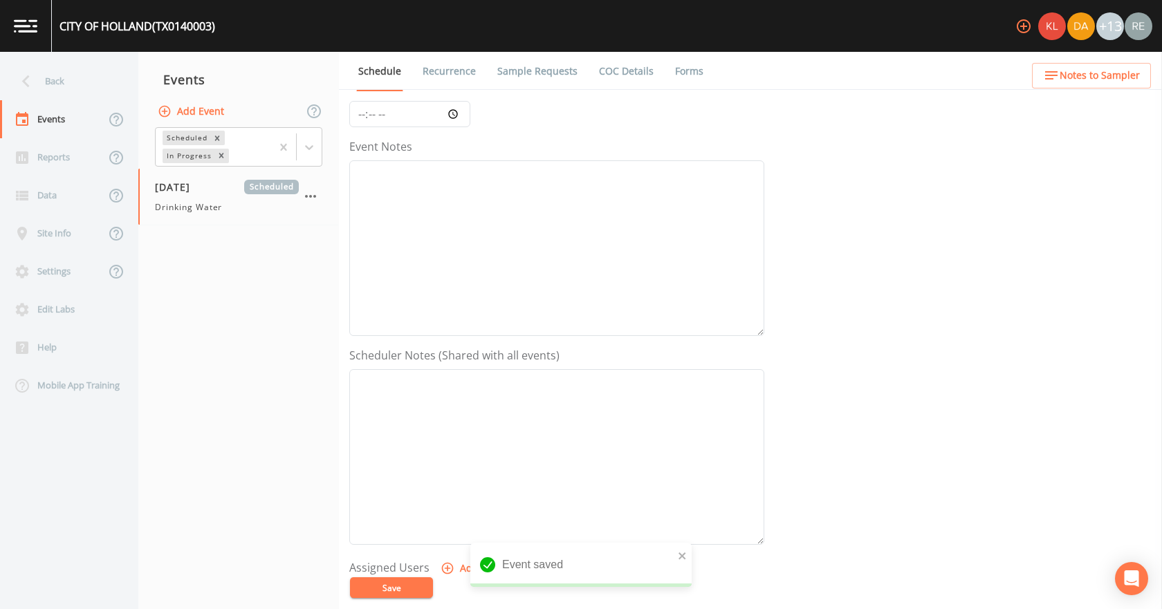
scroll to position [208, 0]
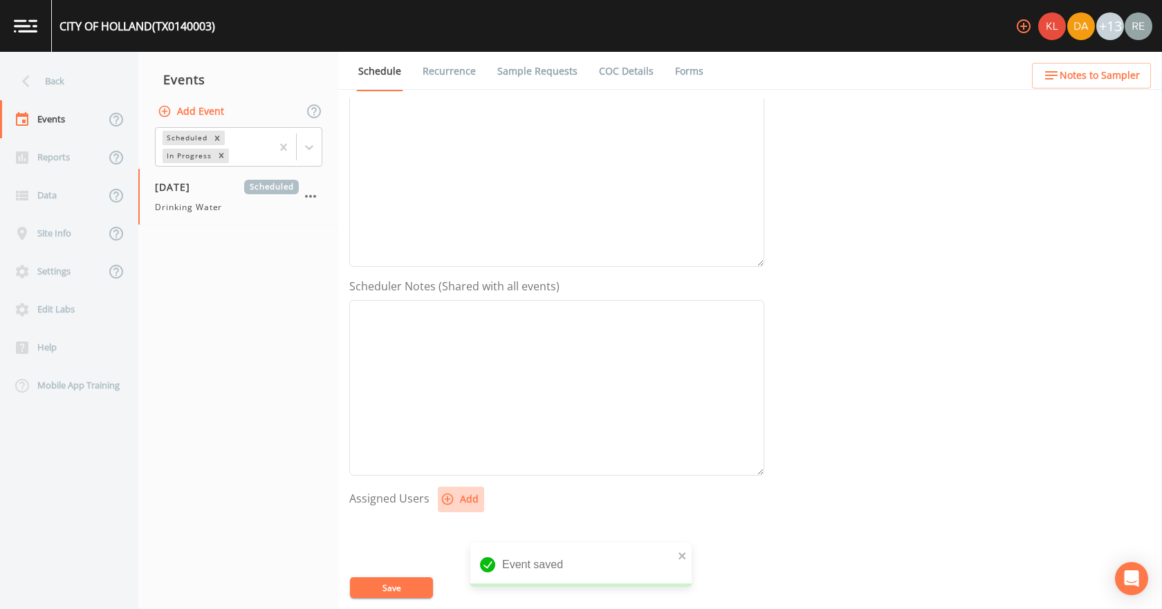
click at [457, 493] on button "Add" at bounding box center [461, 500] width 46 height 26
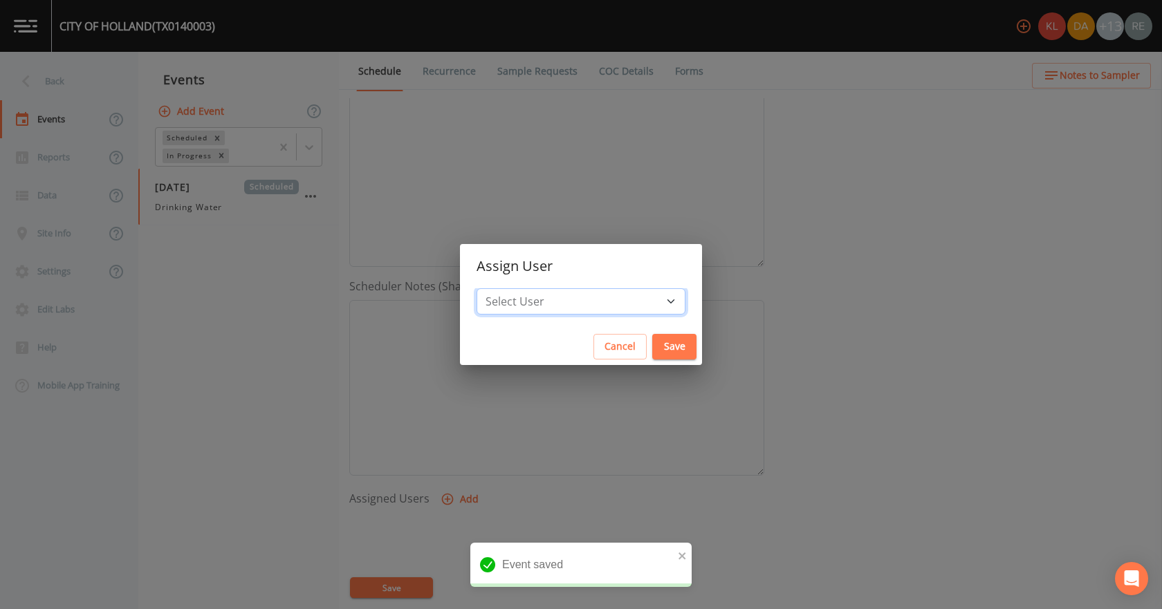
click at [566, 302] on select "Select User [PERSON_NAME] [PERSON_NAME] [PERSON_NAME] [PERSON_NAME] [PERSON_NAM…" at bounding box center [581, 301] width 209 height 26
select select "cda467bf-2385-465e-b0d0-2ef008f7967e"
click at [520, 288] on select "Select User [PERSON_NAME] [PERSON_NAME] [PERSON_NAME] [PERSON_NAME] [PERSON_NAM…" at bounding box center [581, 301] width 209 height 26
click at [652, 351] on button "Save" at bounding box center [674, 347] width 44 height 26
select select
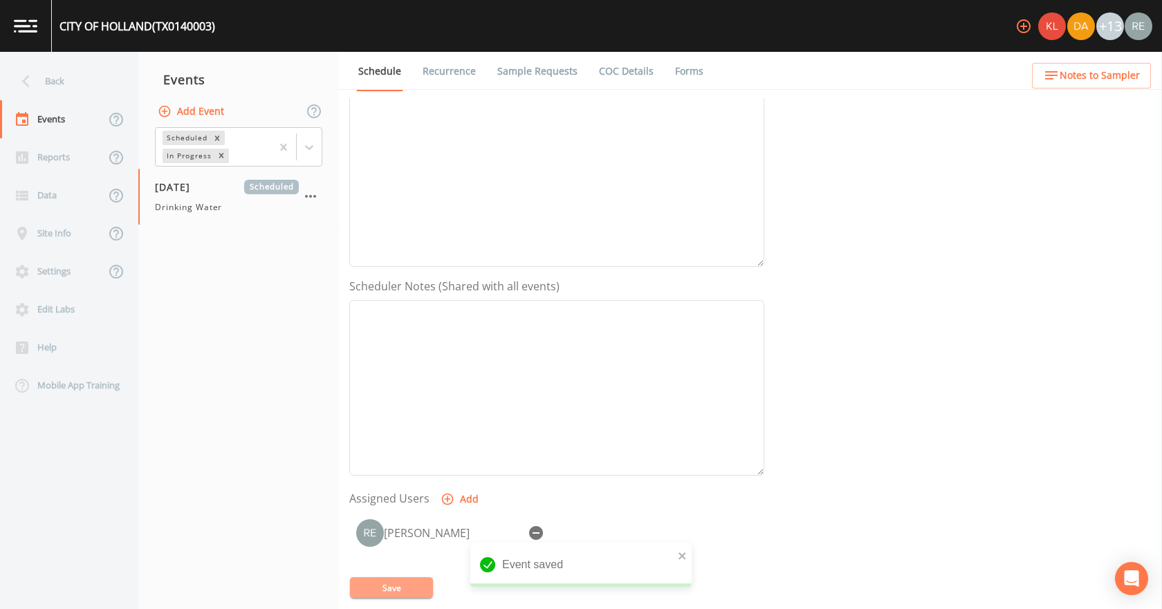
drag, startPoint x: 405, startPoint y: 590, endPoint x: 394, endPoint y: 539, distance: 52.2
click at [405, 589] on button "Save" at bounding box center [391, 588] width 83 height 21
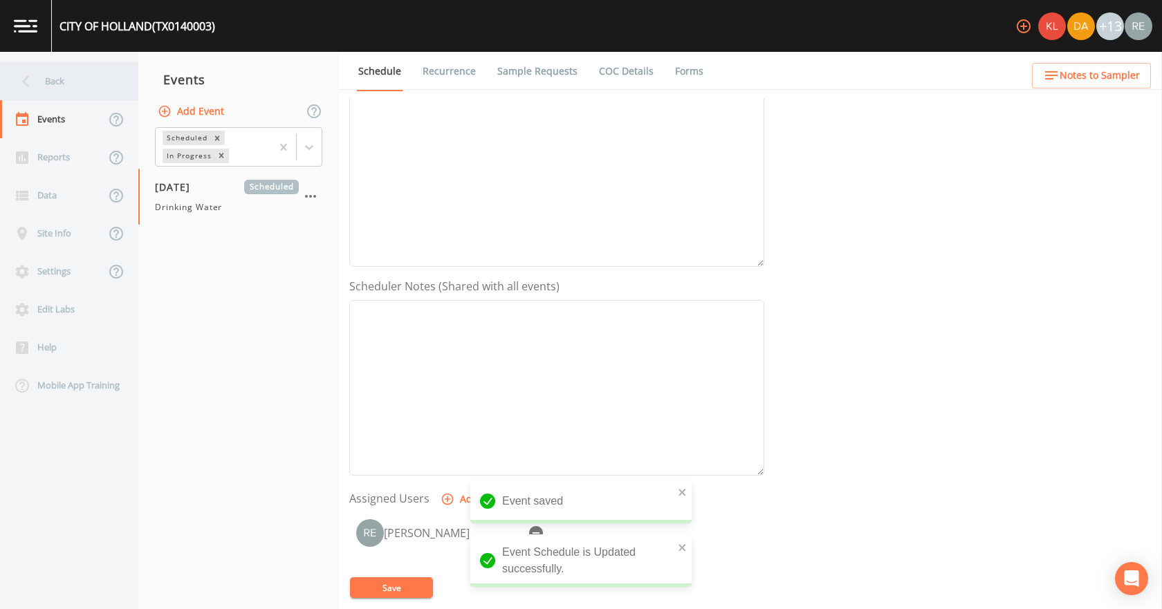
click at [39, 90] on div "Back" at bounding box center [62, 81] width 125 height 38
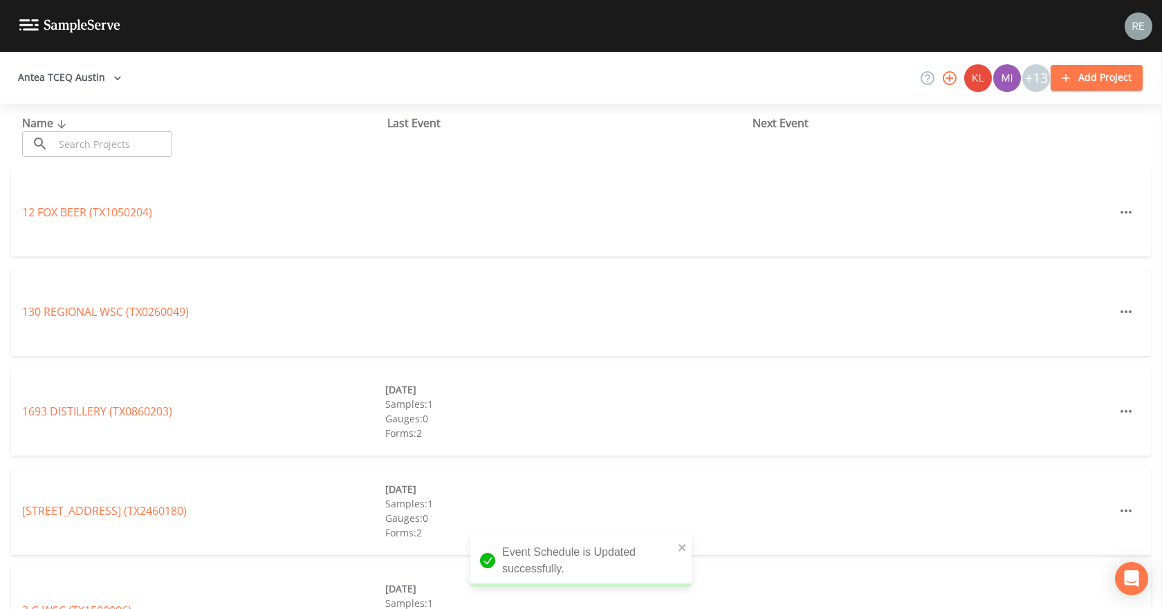
click at [89, 145] on input "text" at bounding box center [113, 144] width 118 height 26
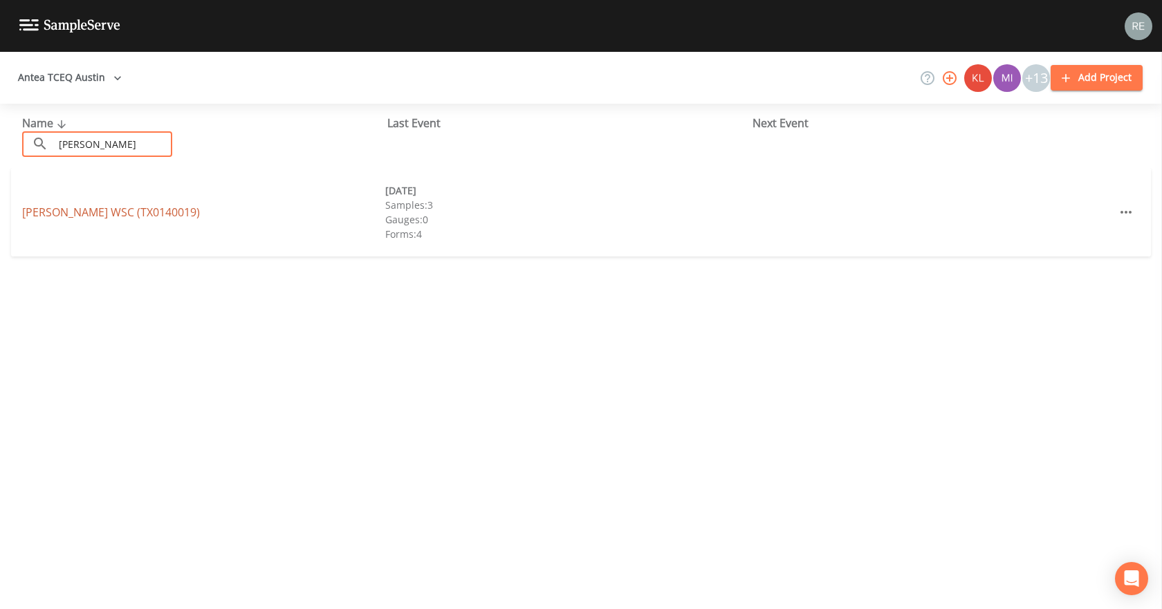
type input "[PERSON_NAME]"
click at [65, 210] on link "[PERSON_NAME] WSC (TX0140019)" at bounding box center [111, 212] width 178 height 15
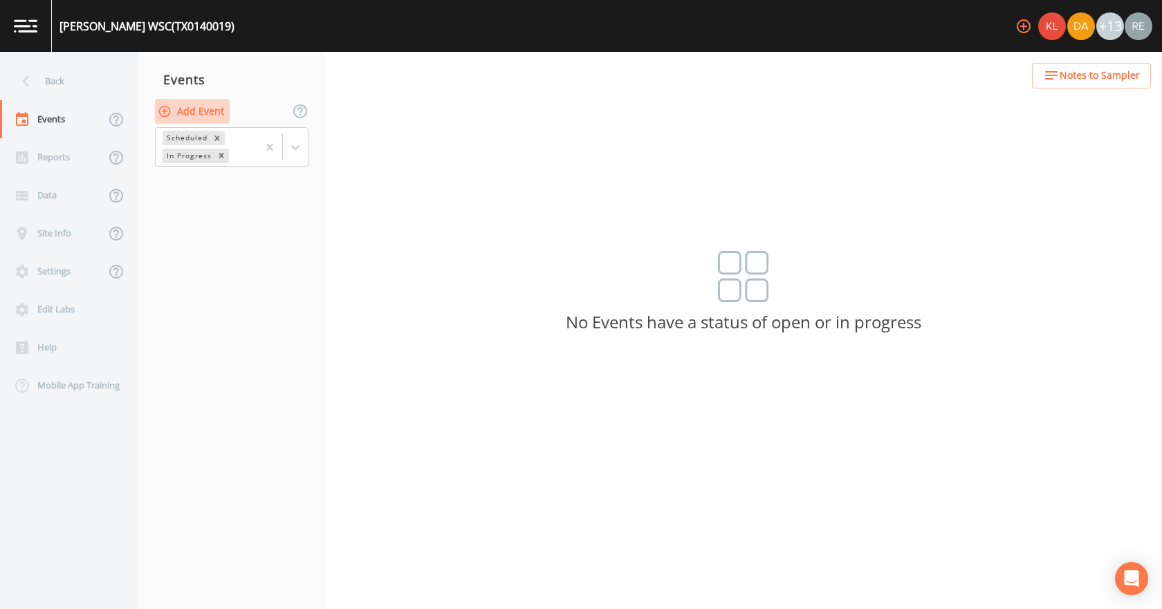
click at [178, 100] on button "Add Event" at bounding box center [192, 112] width 75 height 26
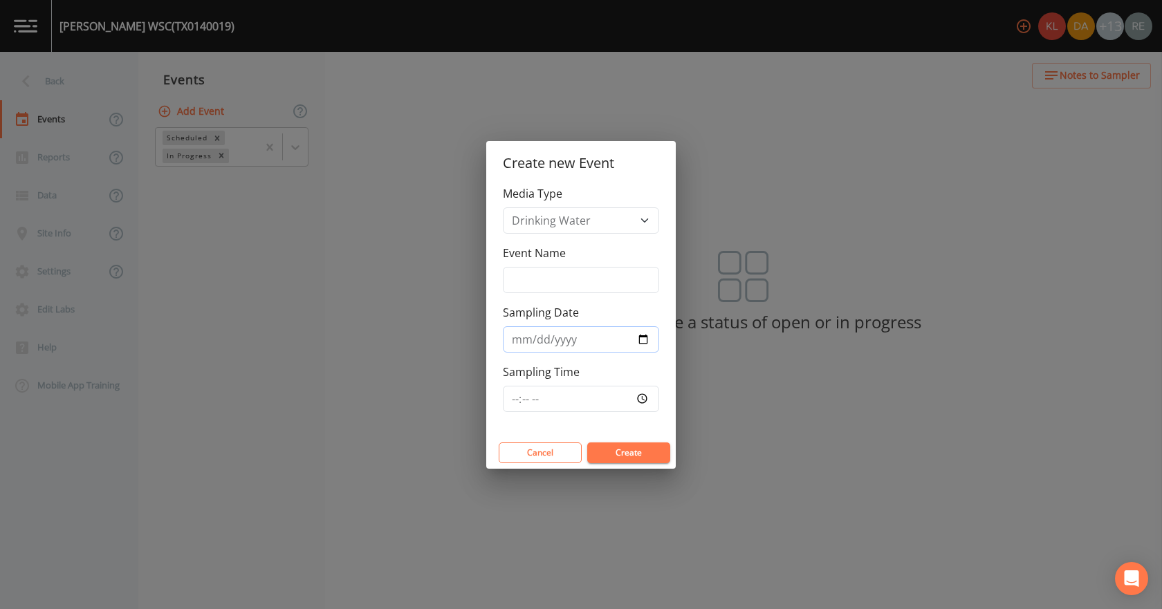
click at [637, 340] on input "Sampling Date" at bounding box center [581, 340] width 156 height 26
type input "[DATE]"
click at [623, 448] on button "Create" at bounding box center [628, 453] width 83 height 21
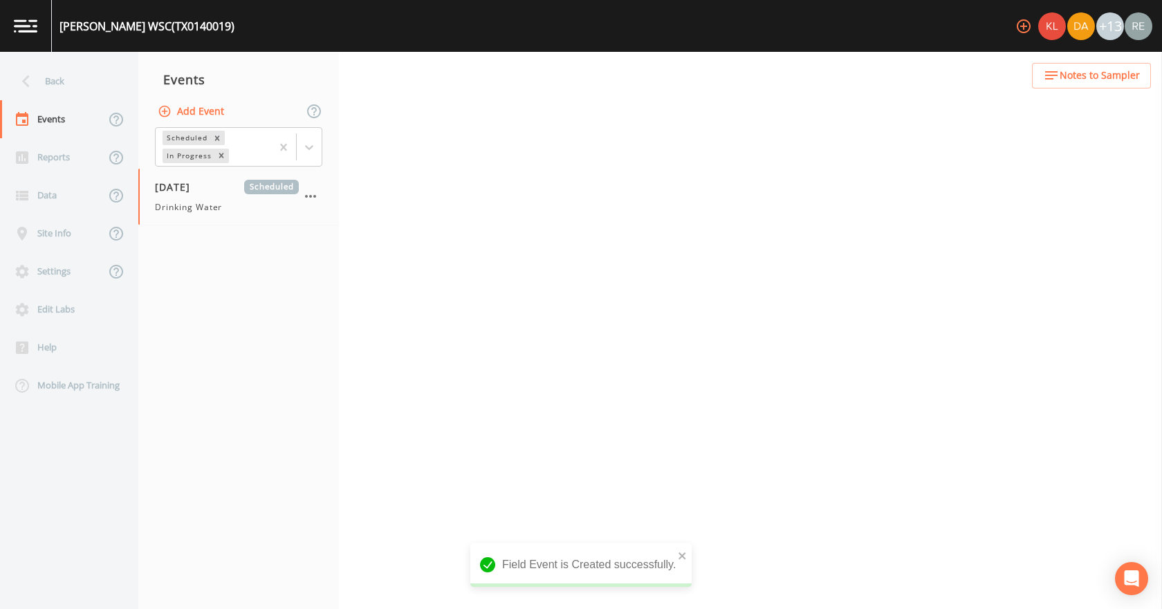
click at [206, 203] on span "Drinking Water" at bounding box center [188, 207] width 67 height 12
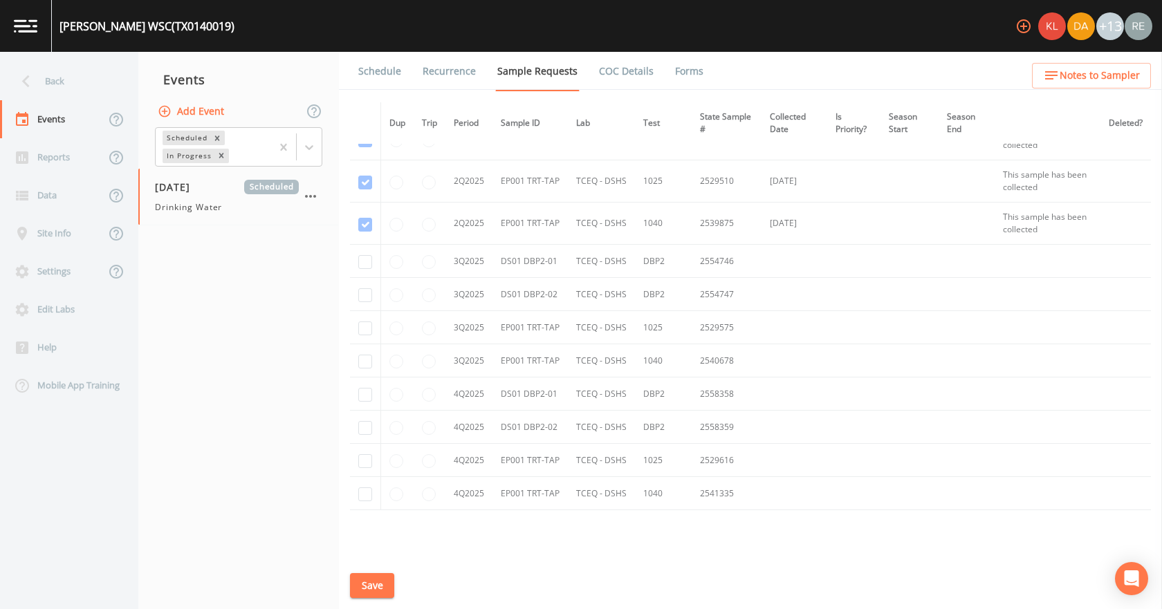
scroll to position [1729, 0]
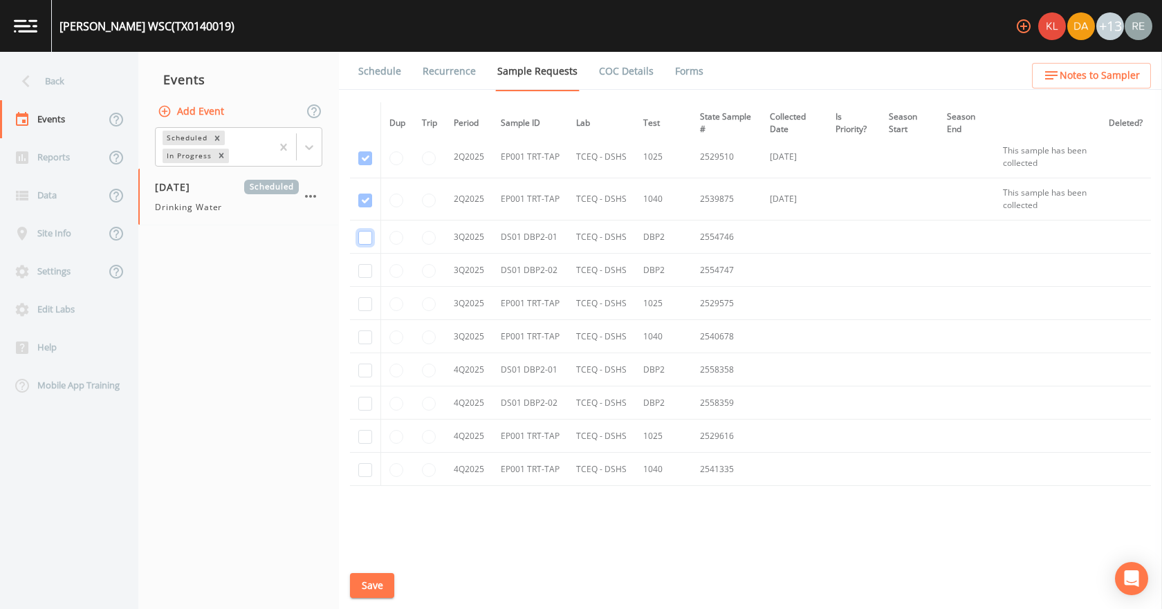
click at [365, 240] on input "checkbox" at bounding box center [365, 238] width 14 height 14
checkbox input "true"
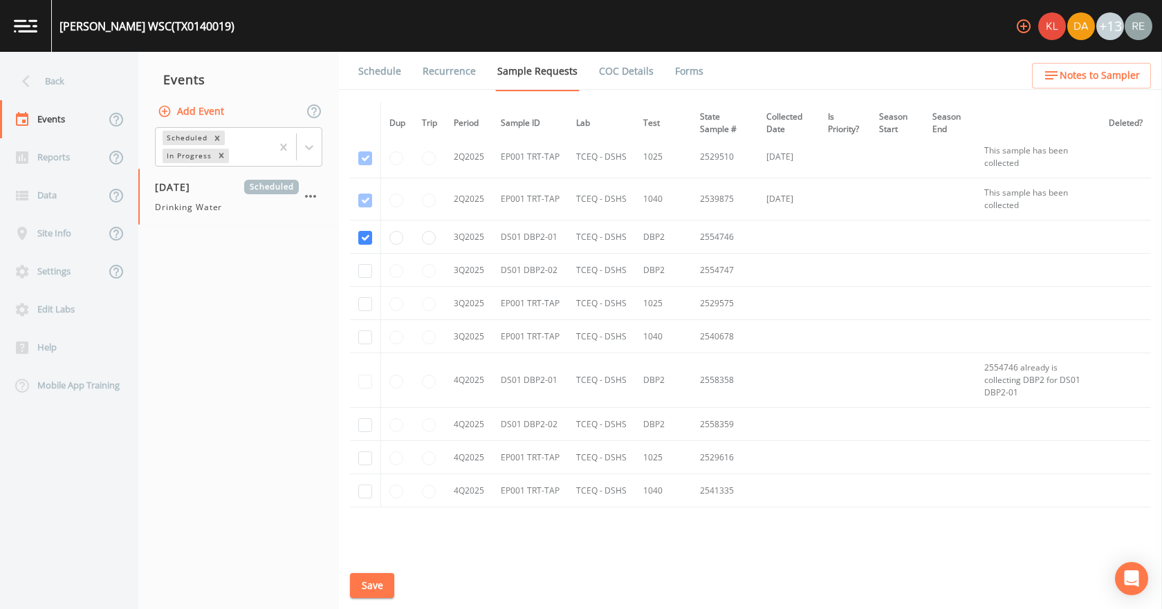
click at [365, 264] on td at bounding box center [365, 270] width 31 height 33
click at [360, 269] on input "checkbox" at bounding box center [365, 271] width 14 height 14
checkbox input "true"
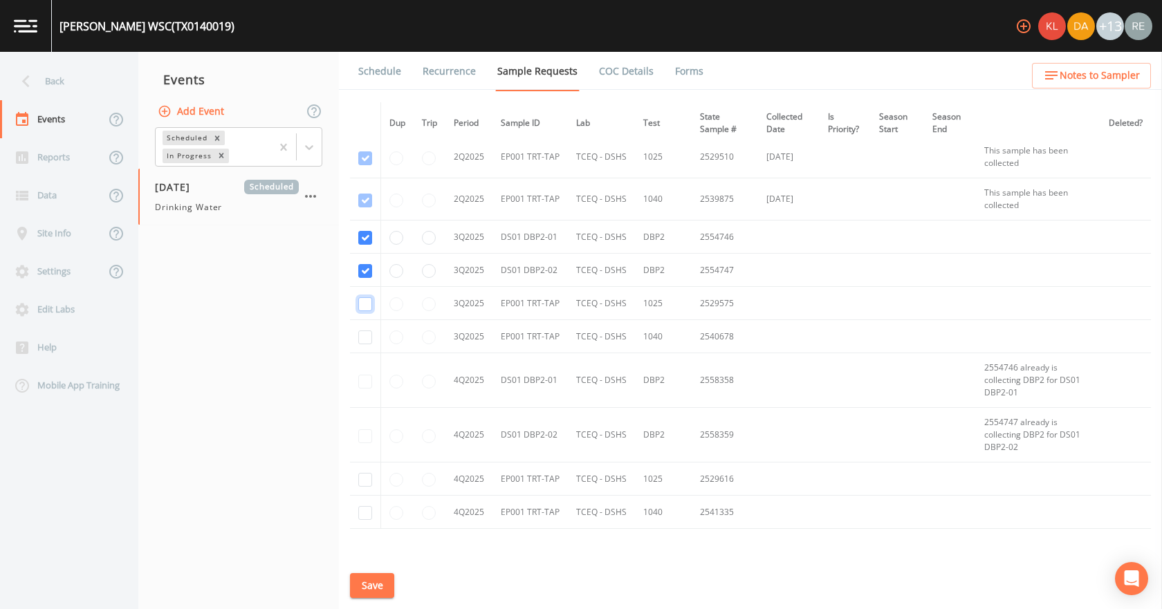
click at [367, 306] on input "checkbox" at bounding box center [365, 304] width 14 height 14
checkbox input "true"
click at [362, 342] on input "checkbox" at bounding box center [365, 338] width 14 height 14
checkbox input "true"
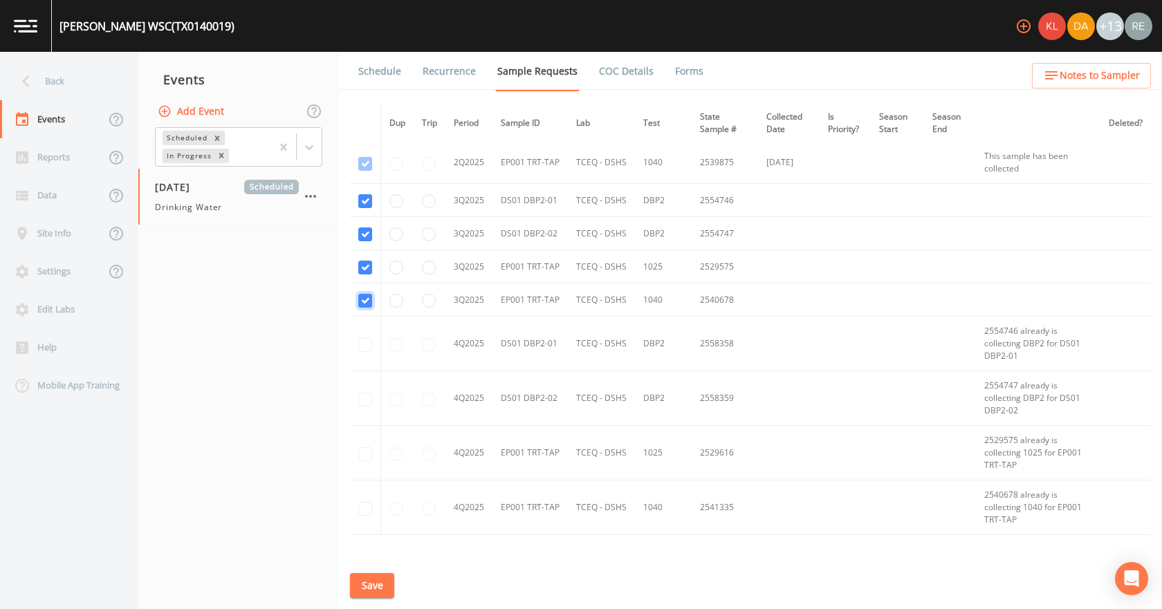
scroll to position [1799, 0]
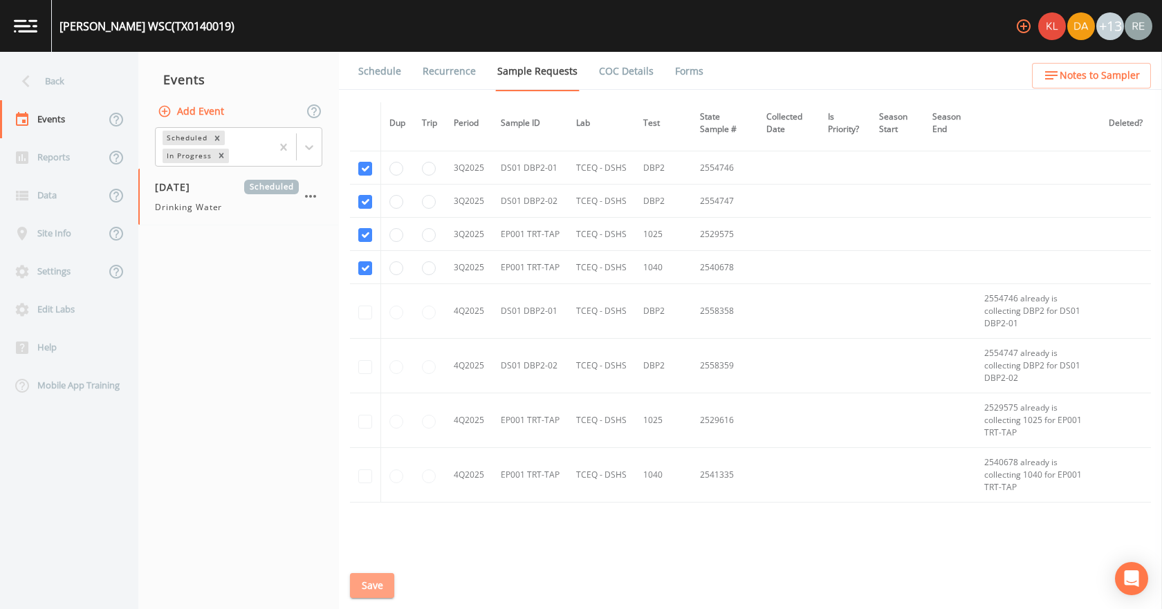
click at [369, 578] on button "Save" at bounding box center [372, 586] width 44 height 26
drag, startPoint x: 395, startPoint y: 79, endPoint x: 402, endPoint y: 91, distance: 14.2
click at [395, 79] on link "Schedule" at bounding box center [379, 71] width 47 height 39
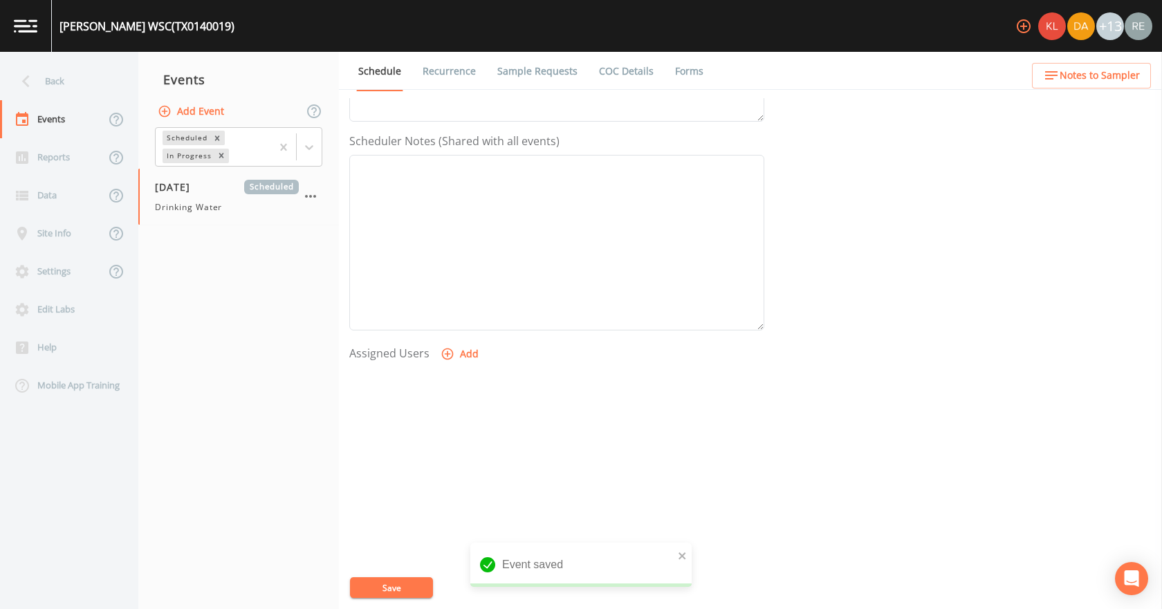
scroll to position [367, 0]
click at [473, 336] on button "Add" at bounding box center [461, 341] width 46 height 26
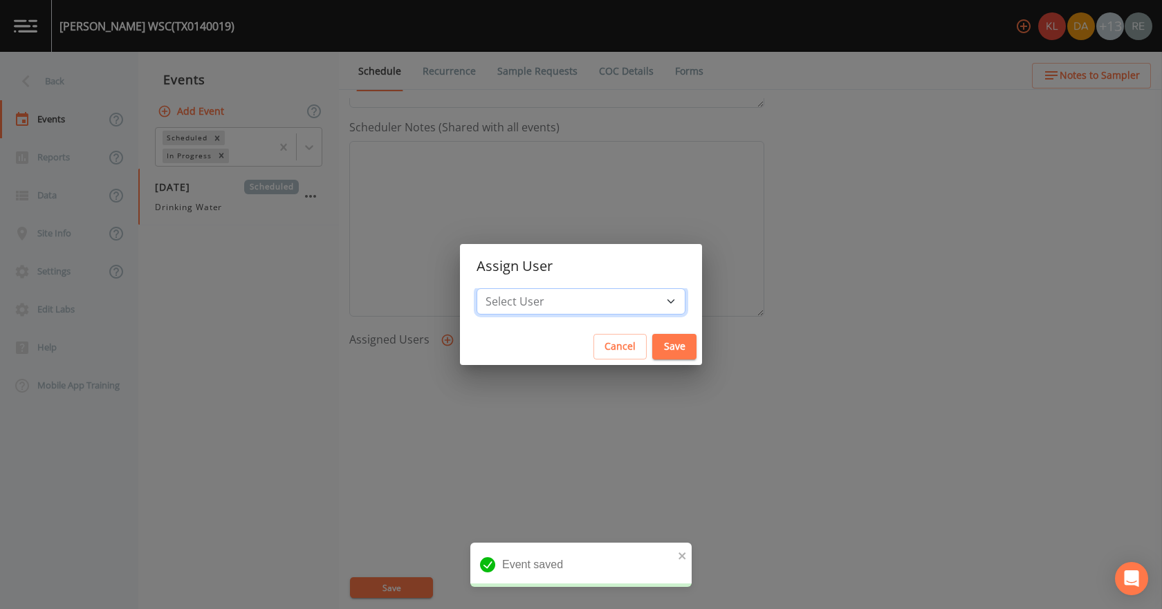
click at [575, 292] on select "Select User [PERSON_NAME] [PERSON_NAME] [PERSON_NAME] [PERSON_NAME] [PERSON_NAM…" at bounding box center [581, 301] width 209 height 26
select select "cda467bf-2385-465e-b0d0-2ef008f7967e"
click at [520, 288] on select "Select User [PERSON_NAME] [PERSON_NAME] [PERSON_NAME] [PERSON_NAME] [PERSON_NAM…" at bounding box center [581, 301] width 209 height 26
click at [652, 341] on button "Save" at bounding box center [674, 347] width 44 height 26
select select
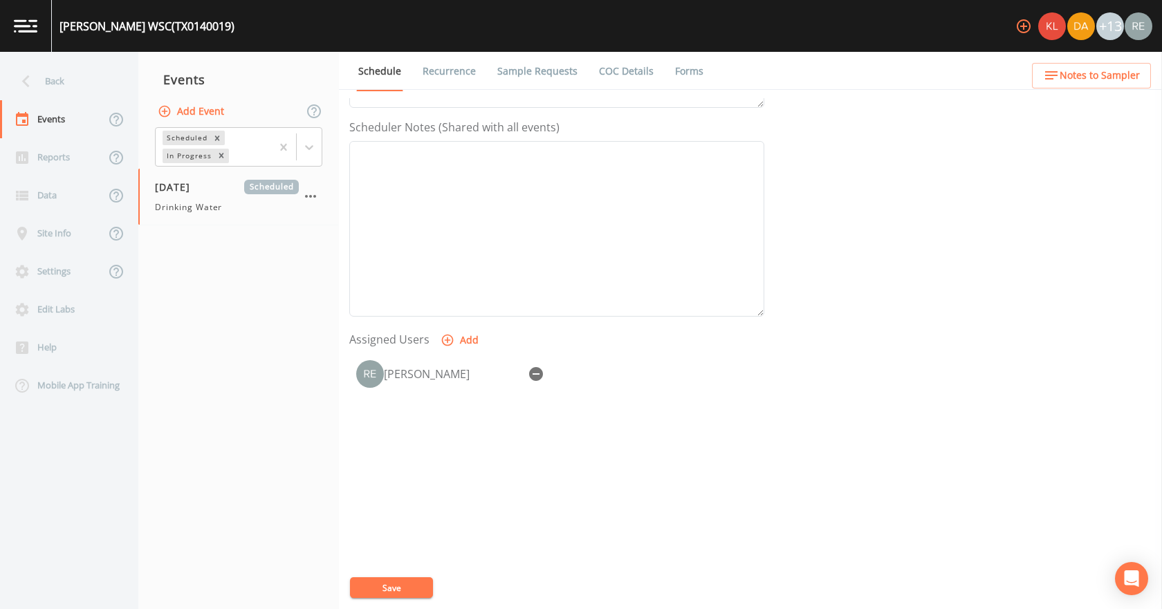
click at [398, 587] on button "Save" at bounding box center [391, 588] width 83 height 21
click at [74, 83] on div "Back" at bounding box center [62, 81] width 125 height 38
